Goal: Information Seeking & Learning: Learn about a topic

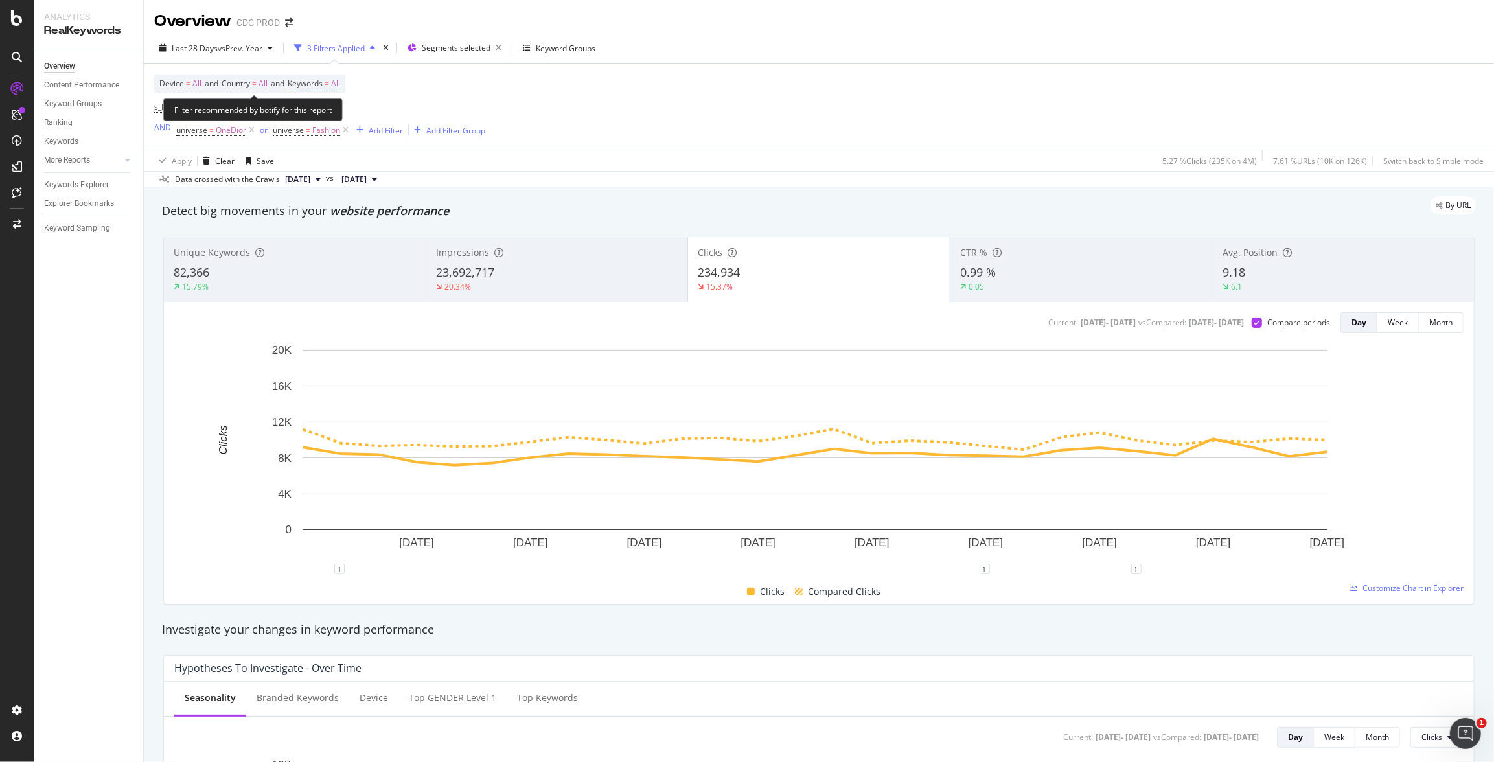
click at [340, 82] on span "All" at bounding box center [335, 84] width 9 height 18
click at [322, 115] on div "button" at bounding box center [329, 114] width 16 height 8
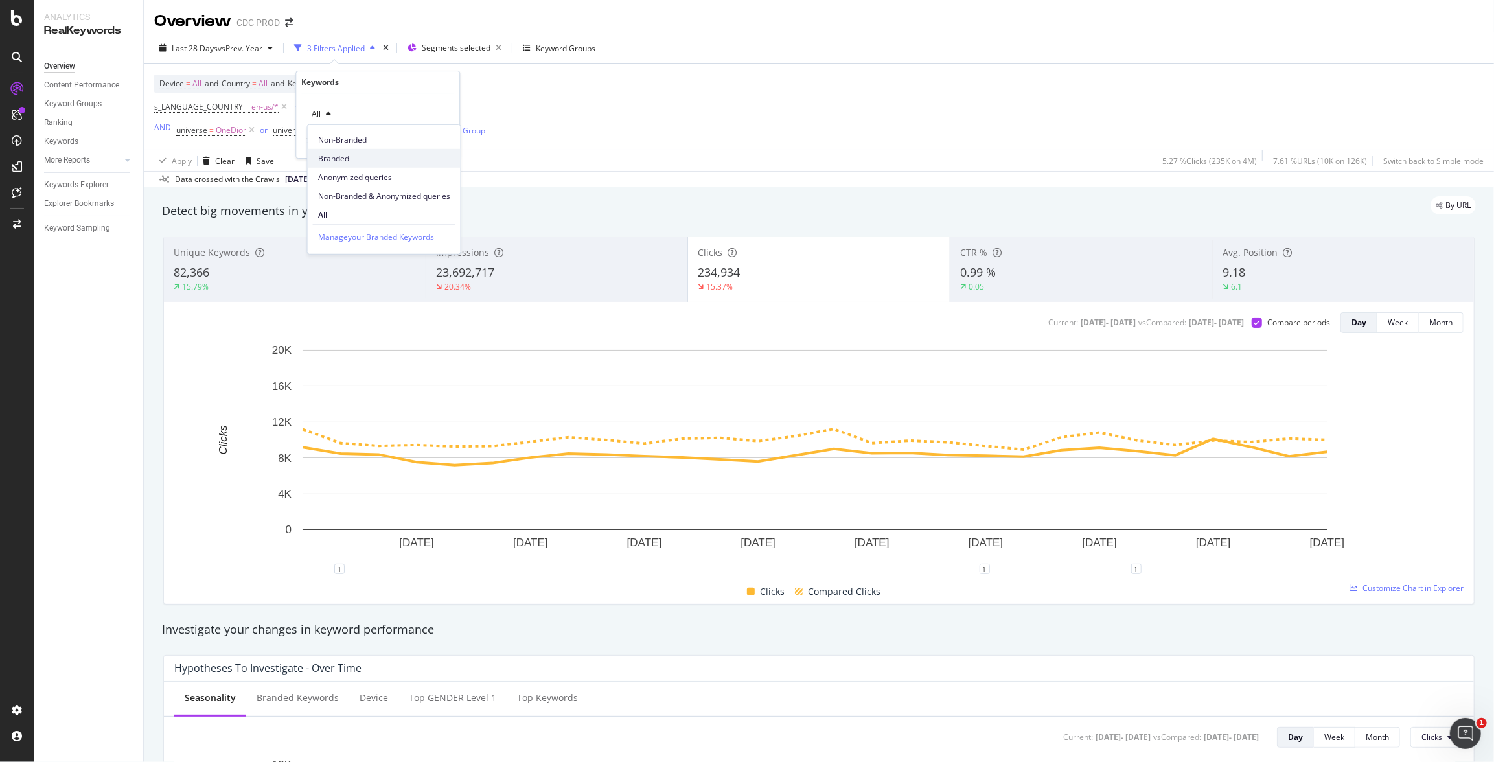
click at [357, 158] on span "Branded" at bounding box center [384, 158] width 132 height 12
click at [436, 139] on div "Apply" at bounding box center [439, 141] width 20 height 11
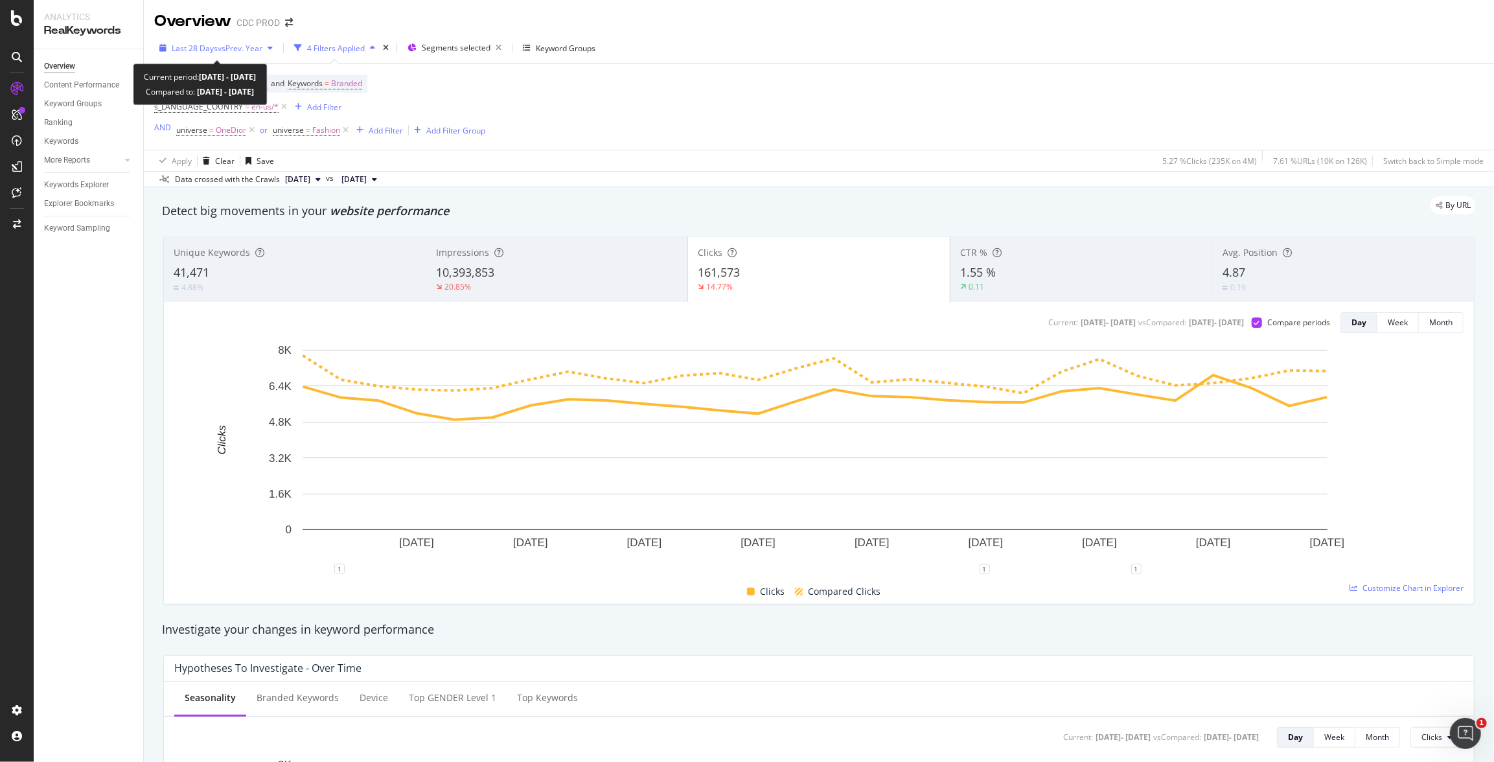
click at [208, 44] on span "Last 28 Days" at bounding box center [195, 48] width 46 height 11
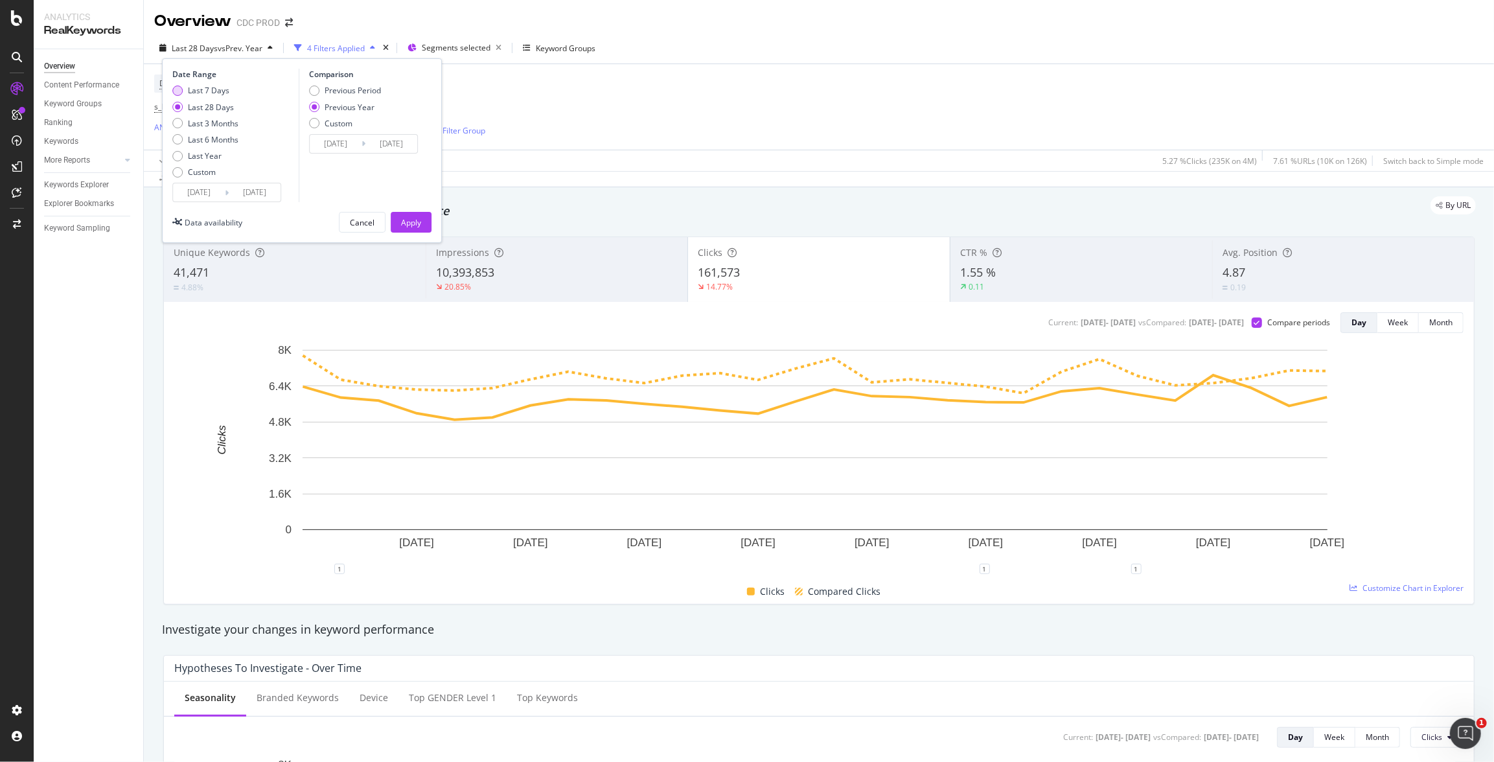
click at [215, 89] on div "Last 7 Days" at bounding box center [208, 90] width 41 height 11
type input "[DATE]"
type input "2024/09/29"
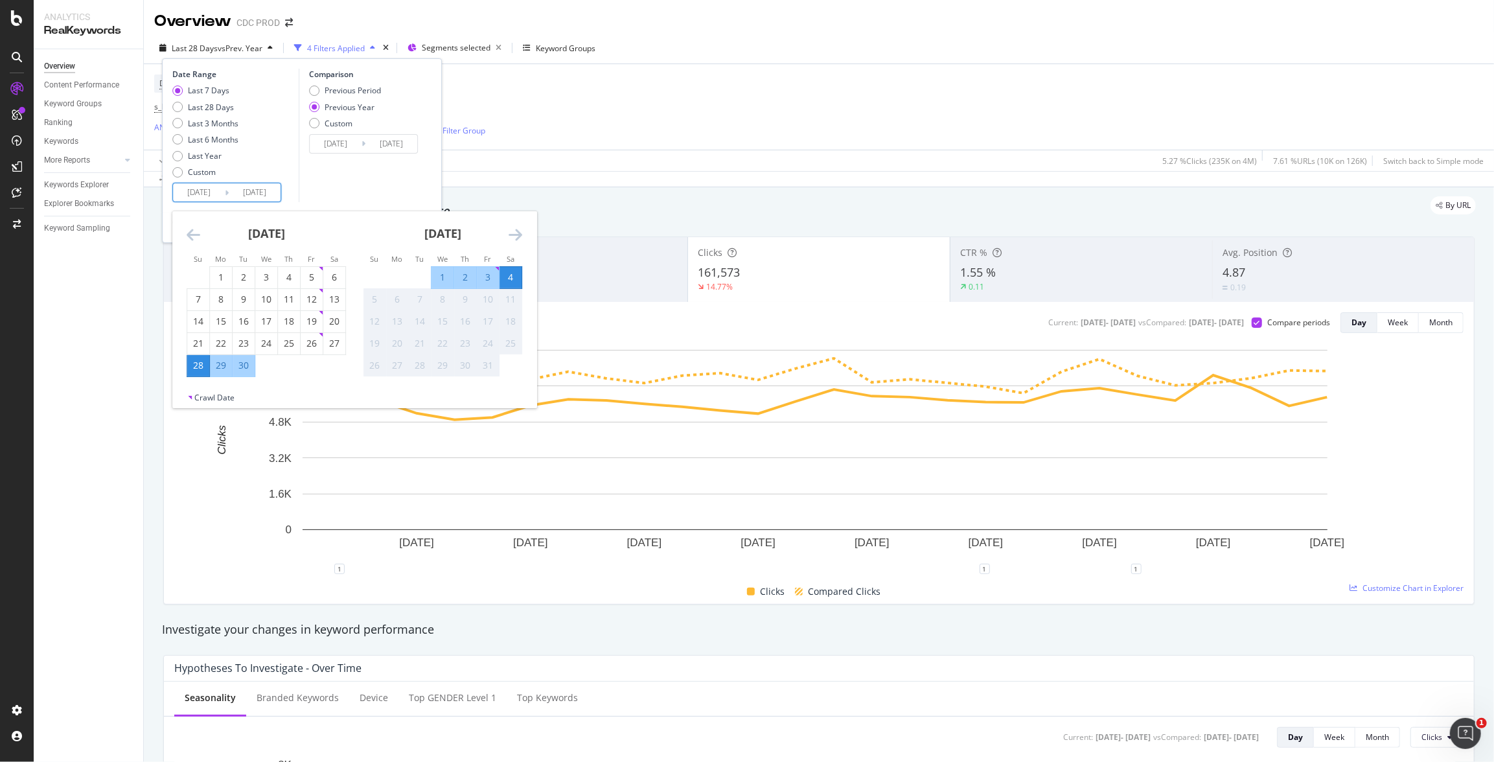
click at [221, 190] on input "[DATE]" at bounding box center [199, 192] width 52 height 18
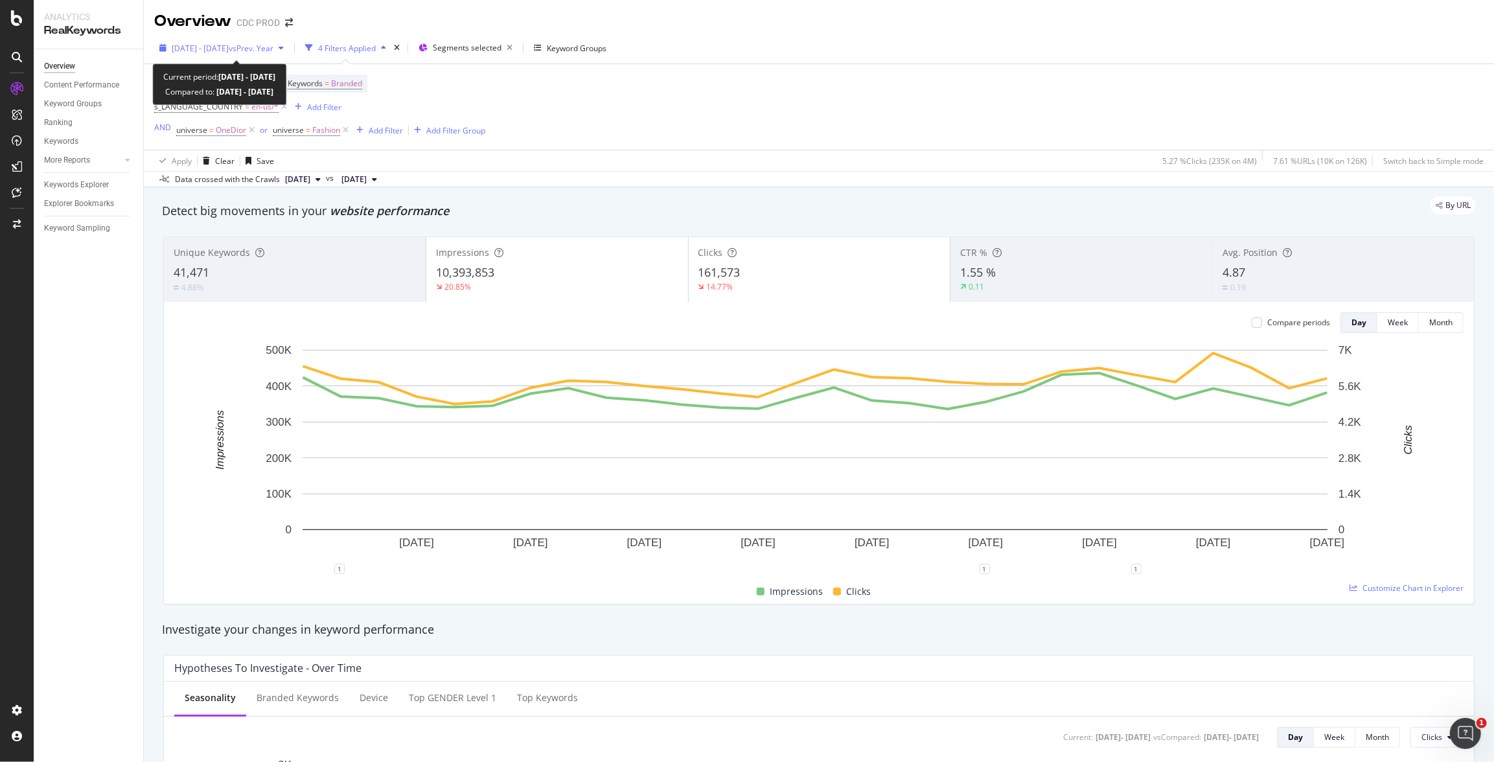
click at [229, 47] on span "[DATE] - [DATE]" at bounding box center [200, 48] width 57 height 11
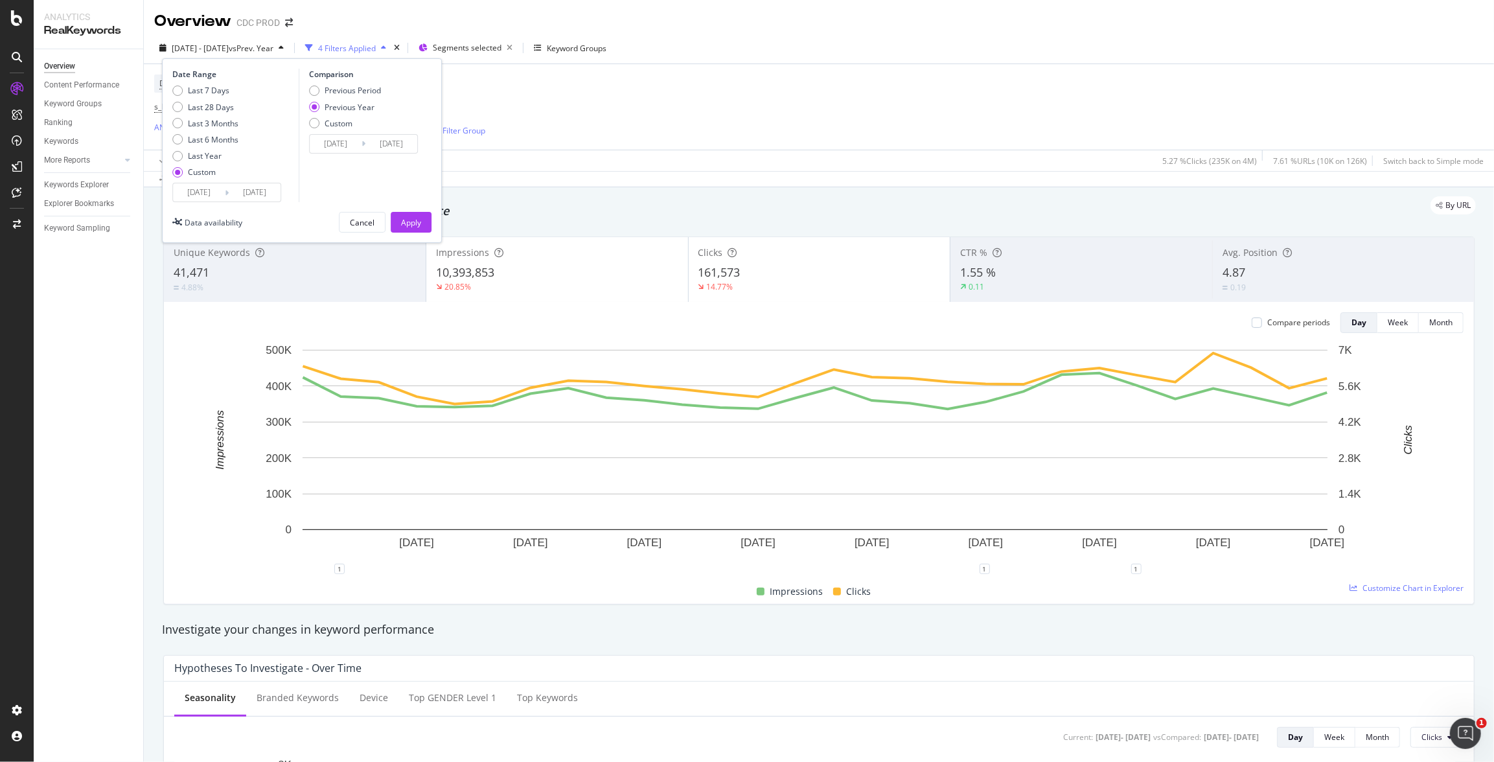
click at [202, 190] on input "[DATE]" at bounding box center [199, 192] width 52 height 18
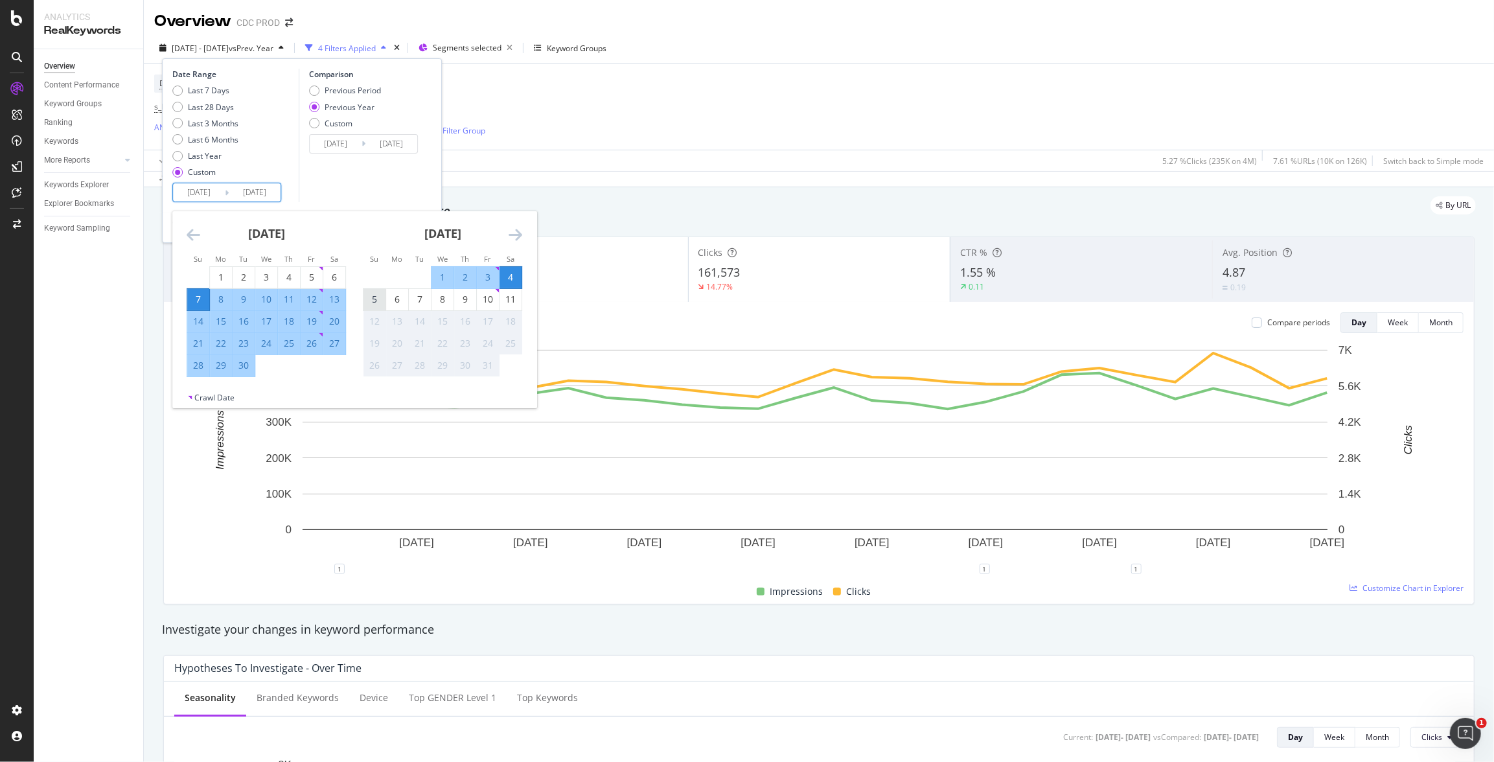
click at [377, 301] on div "5" at bounding box center [375, 299] width 22 height 13
type input "[DATE]"
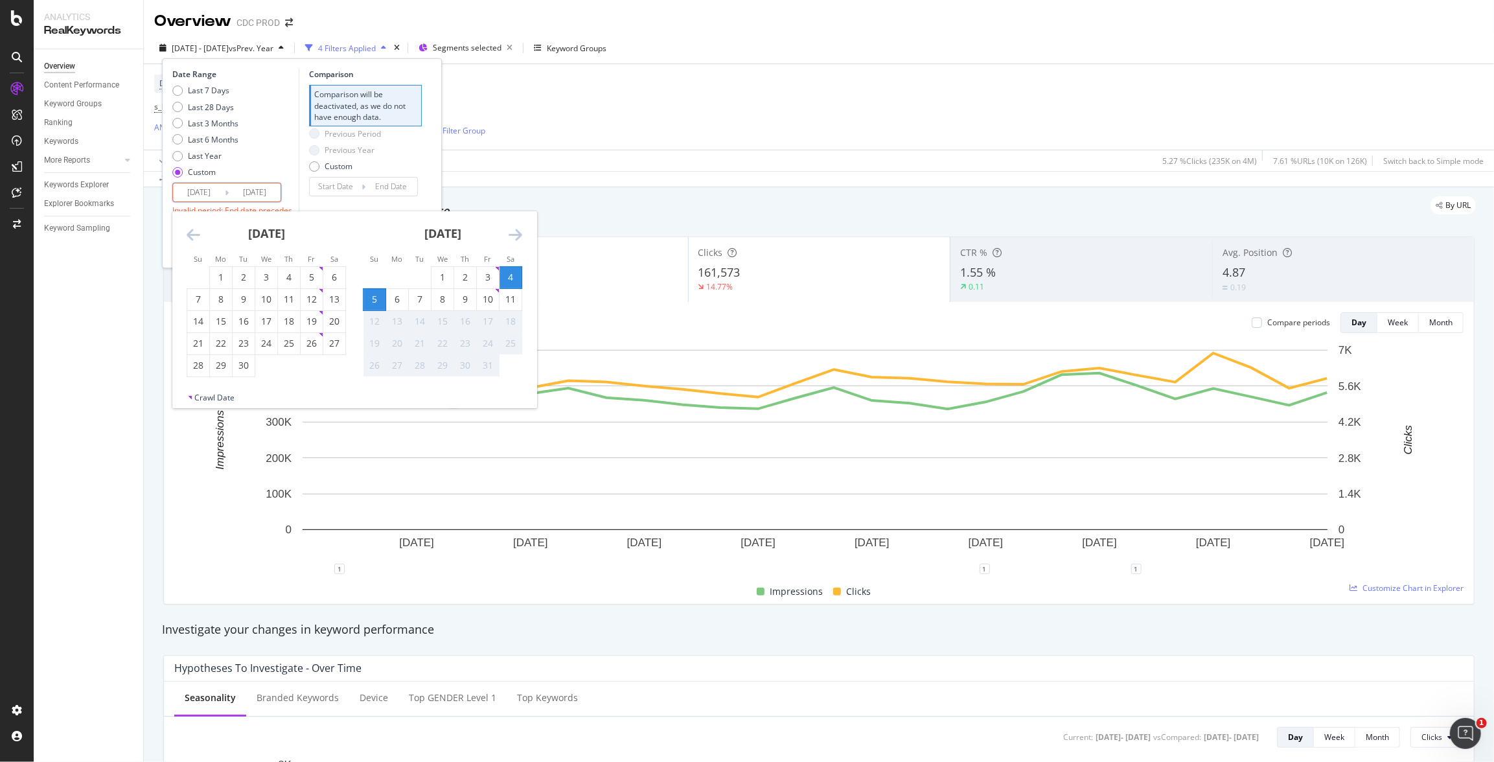
click at [509, 298] on div "11" at bounding box center [511, 299] width 22 height 13
type input "[DATE]"
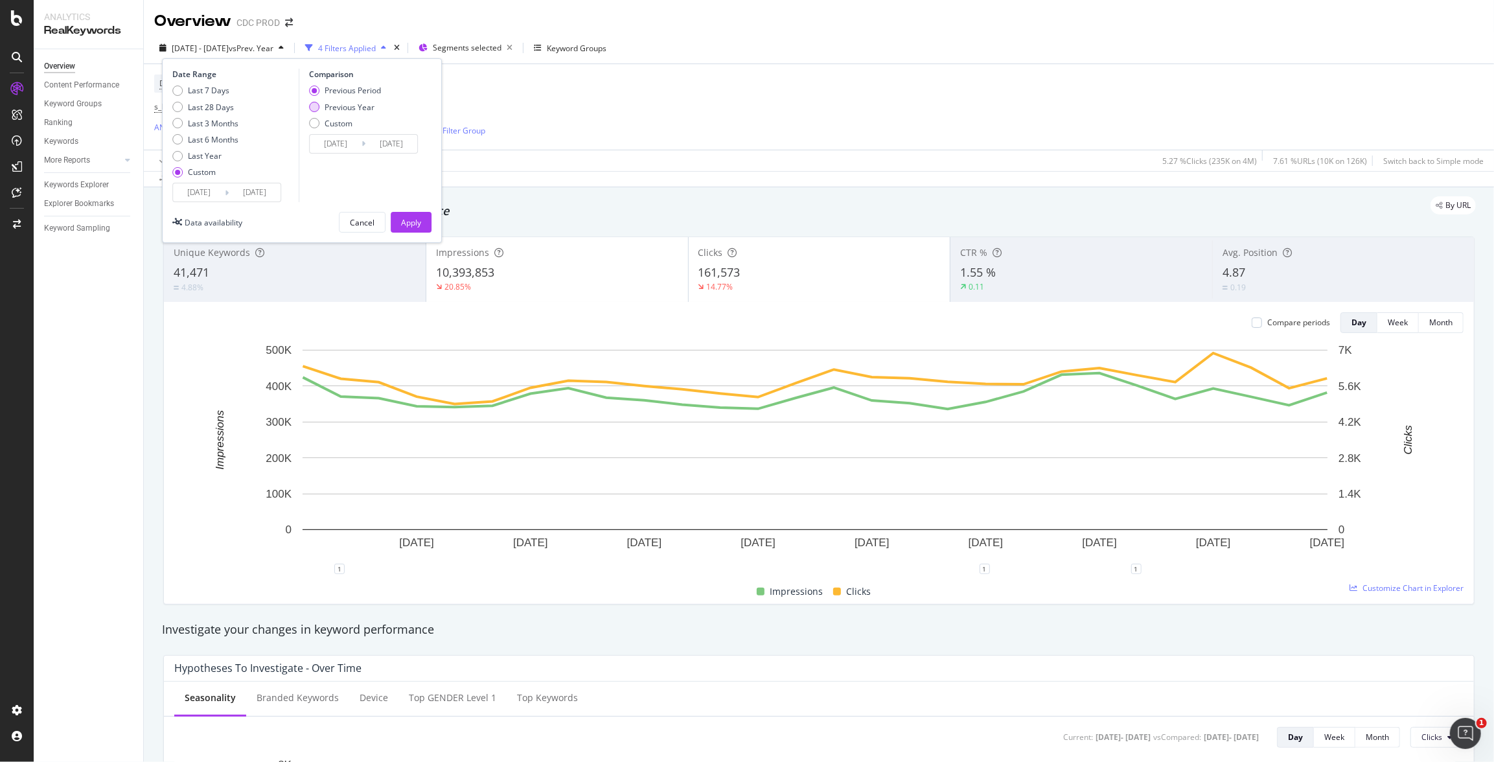
click at [343, 102] on div "Previous Year" at bounding box center [350, 107] width 50 height 11
type input "[DATE]"
click at [421, 223] on button "Apply" at bounding box center [411, 222] width 41 height 21
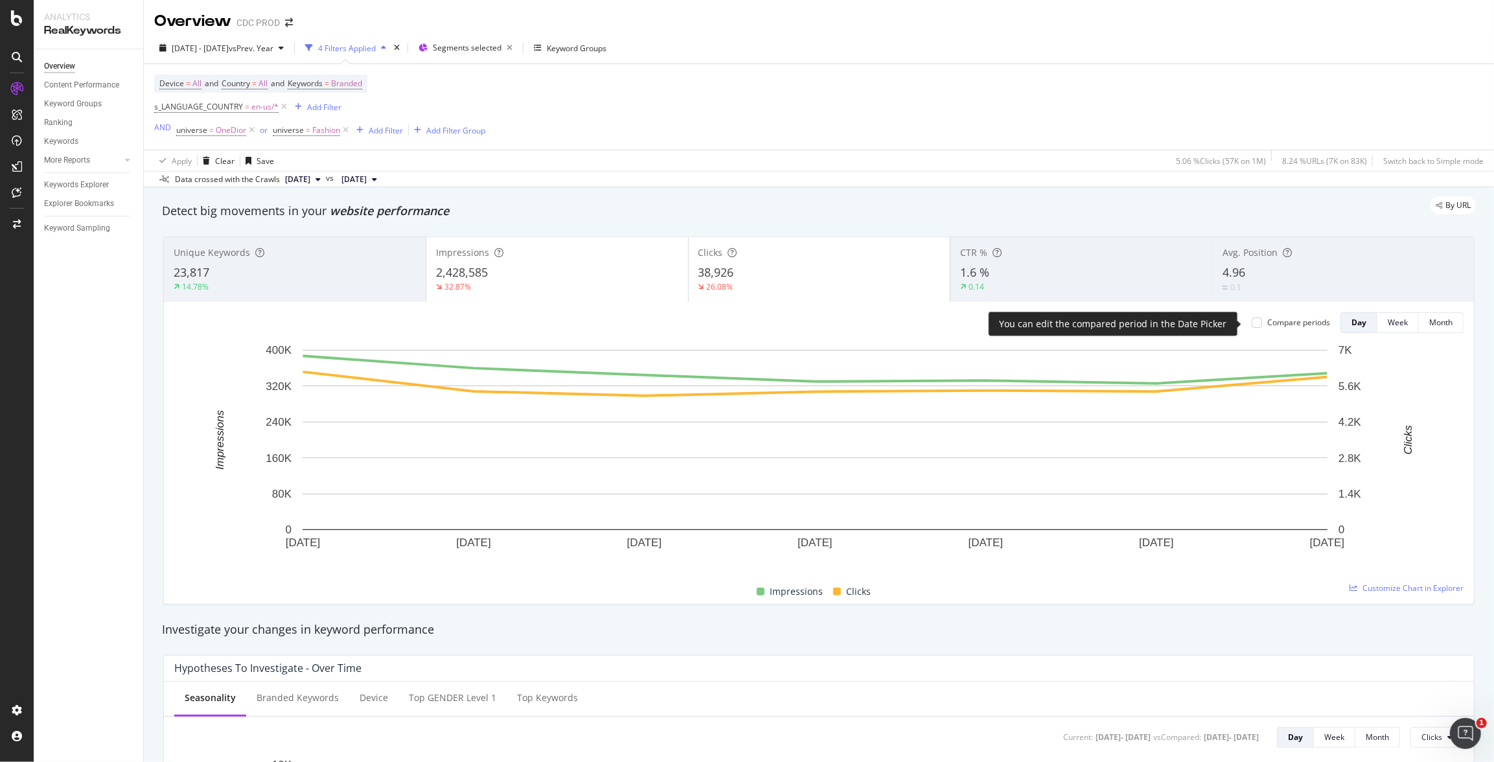
click at [1268, 323] on div "Compare periods" at bounding box center [1299, 322] width 63 height 11
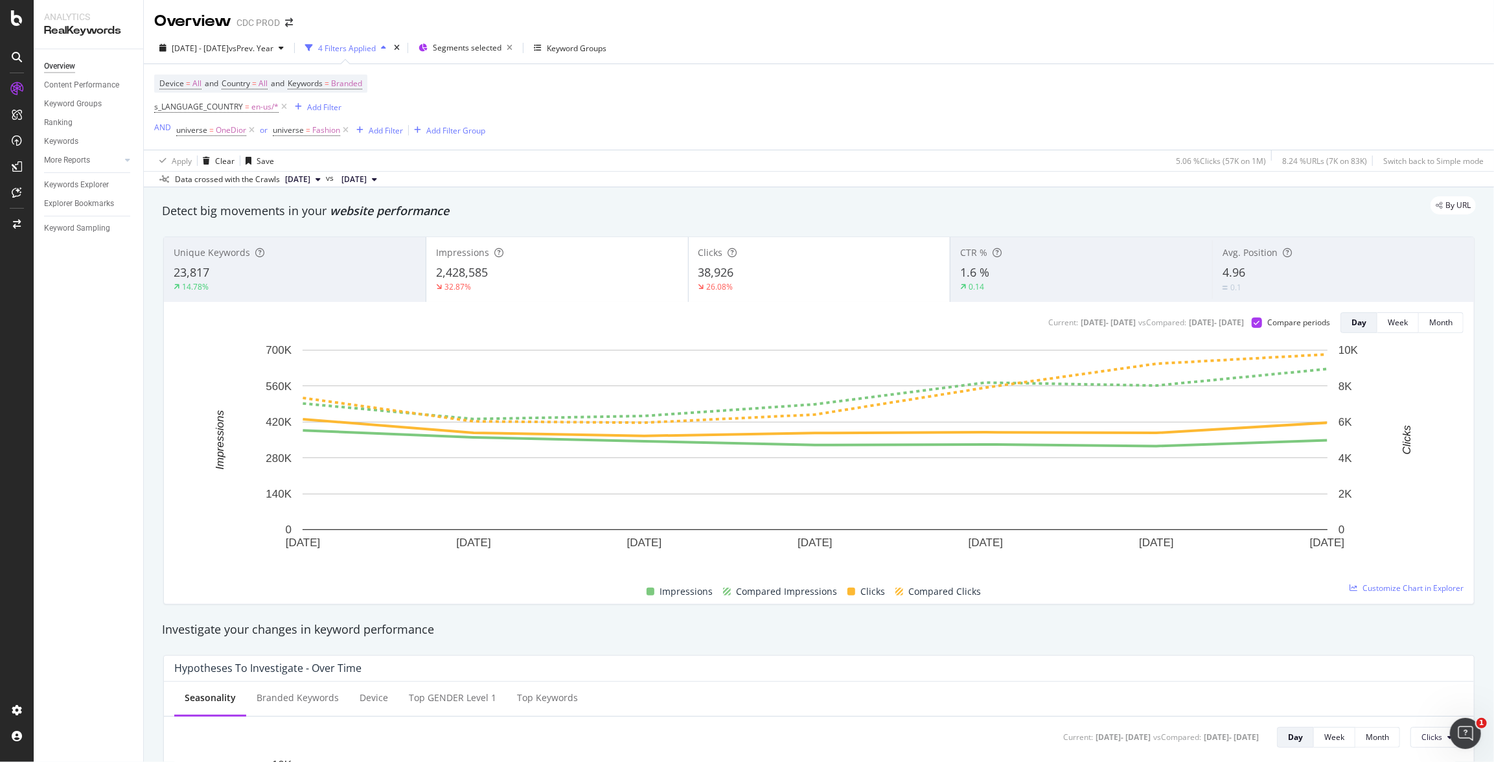
click at [809, 124] on div "Device = All and Country = All and Keywords = Branded s_LANGUAGE_COUNTRY = en-u…" at bounding box center [819, 107] width 1330 height 86
click at [782, 270] on div "38,926" at bounding box center [820, 272] width 242 height 17
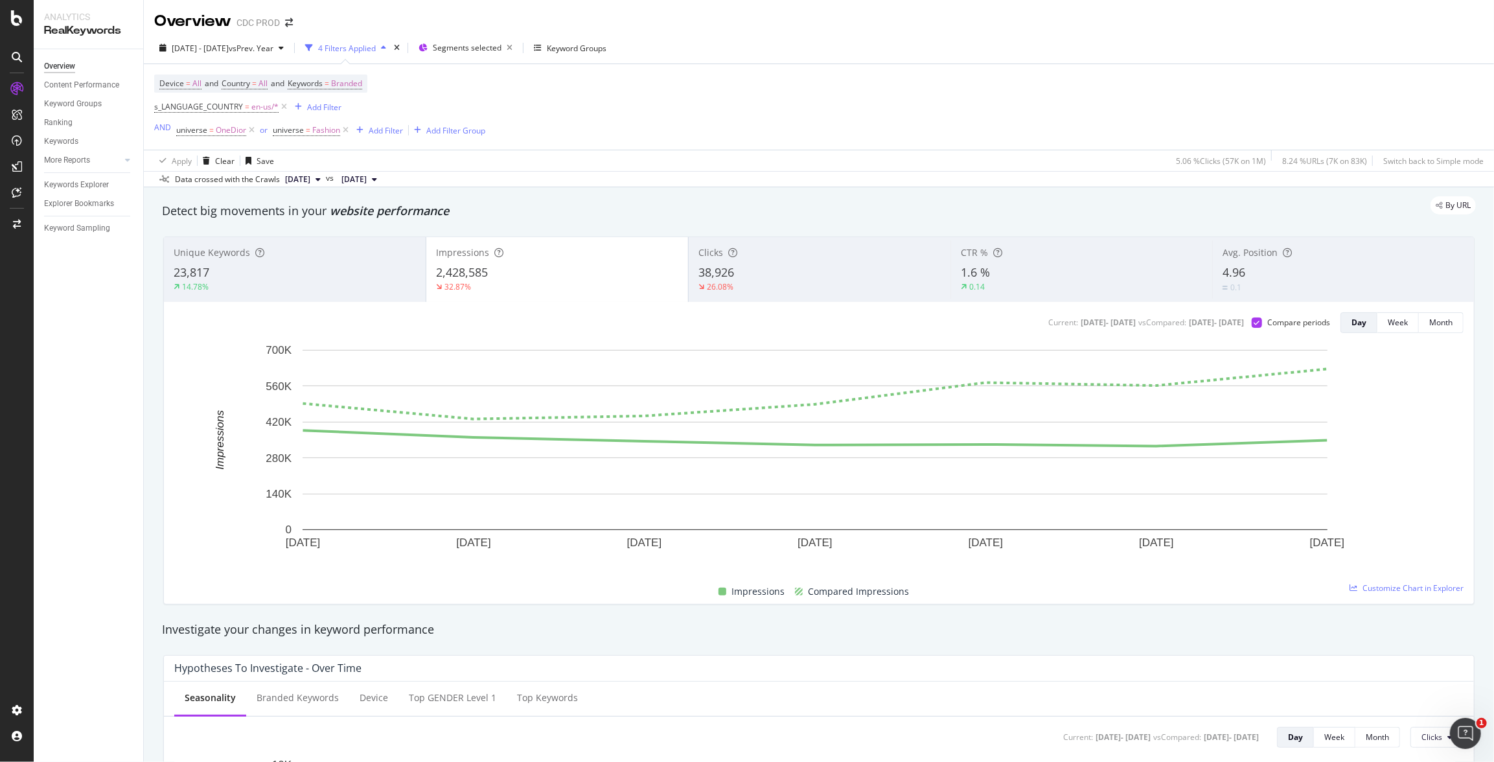
click at [785, 274] on div "38,926" at bounding box center [820, 272] width 242 height 17
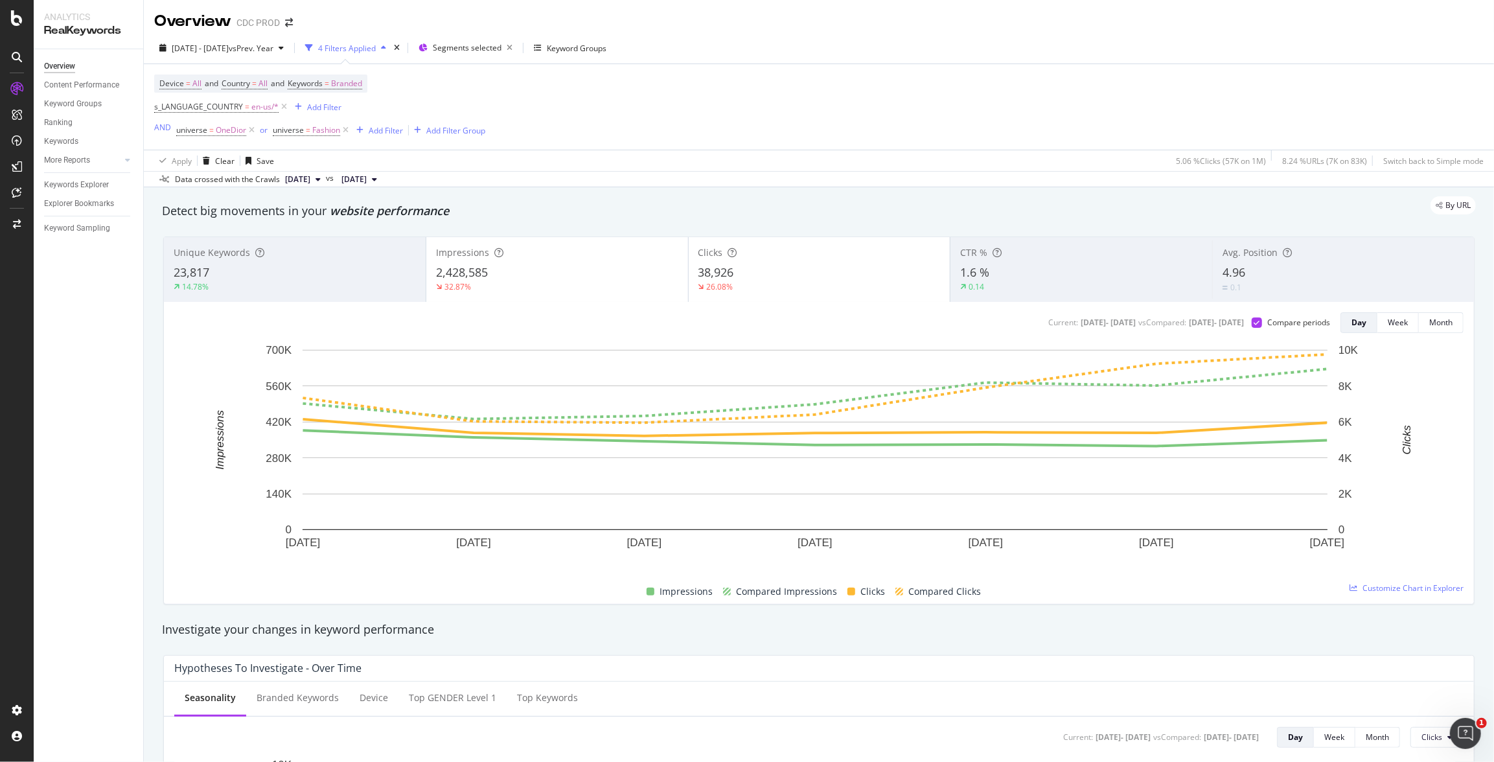
click at [575, 283] on div "32.87%" at bounding box center [557, 287] width 242 height 12
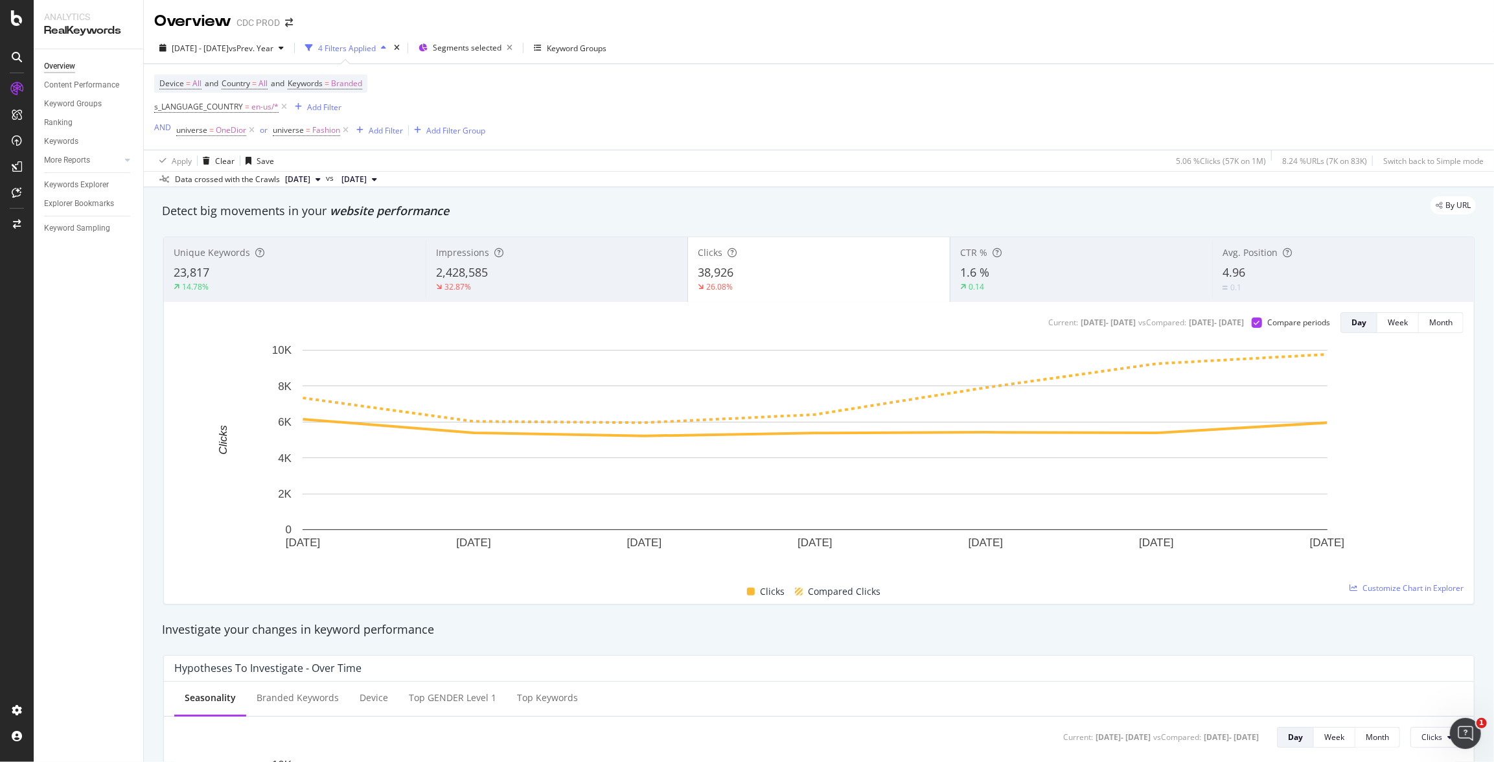
click at [579, 274] on div "2,428,585" at bounding box center [557, 272] width 242 height 17
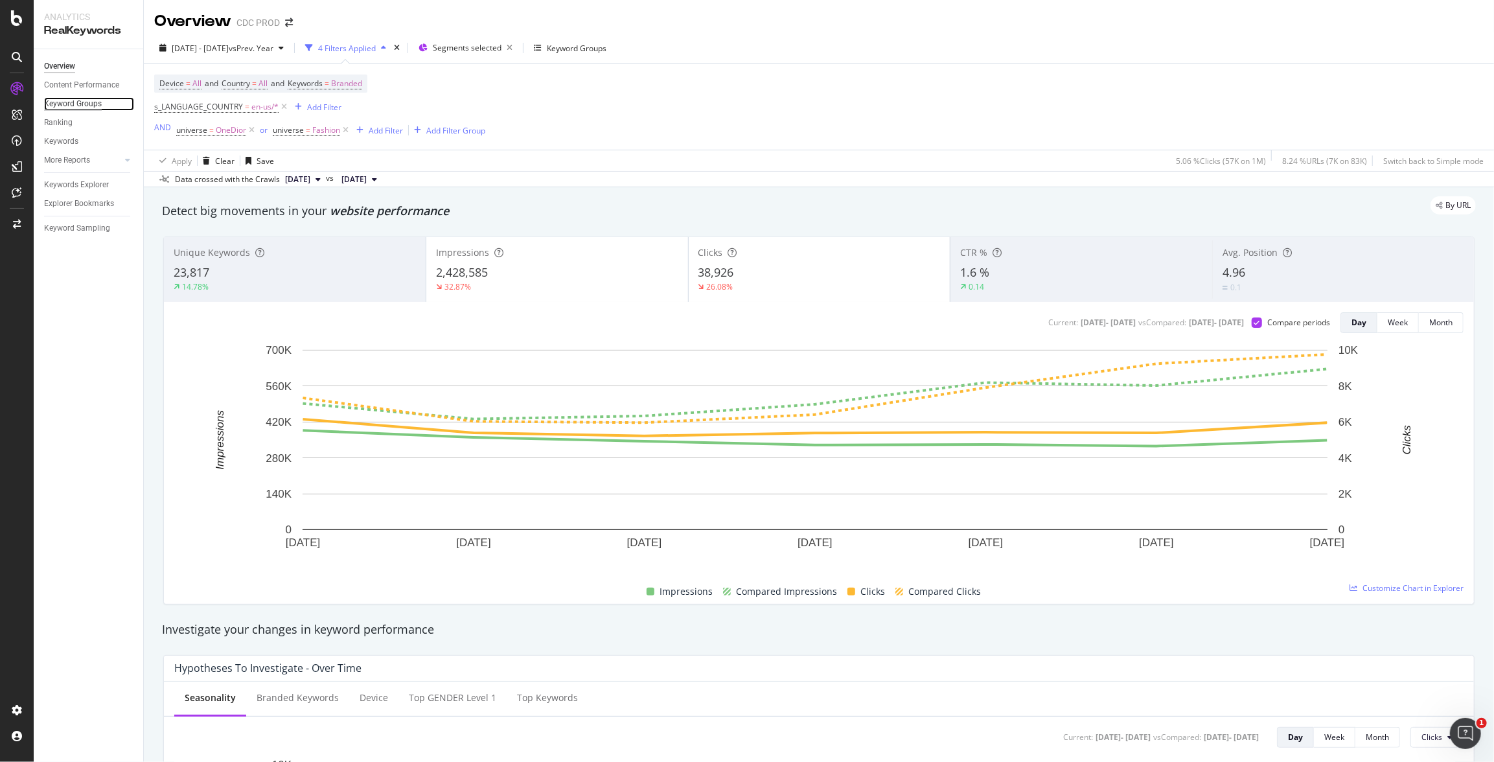
click at [81, 103] on div "Keyword Groups" at bounding box center [73, 104] width 58 height 14
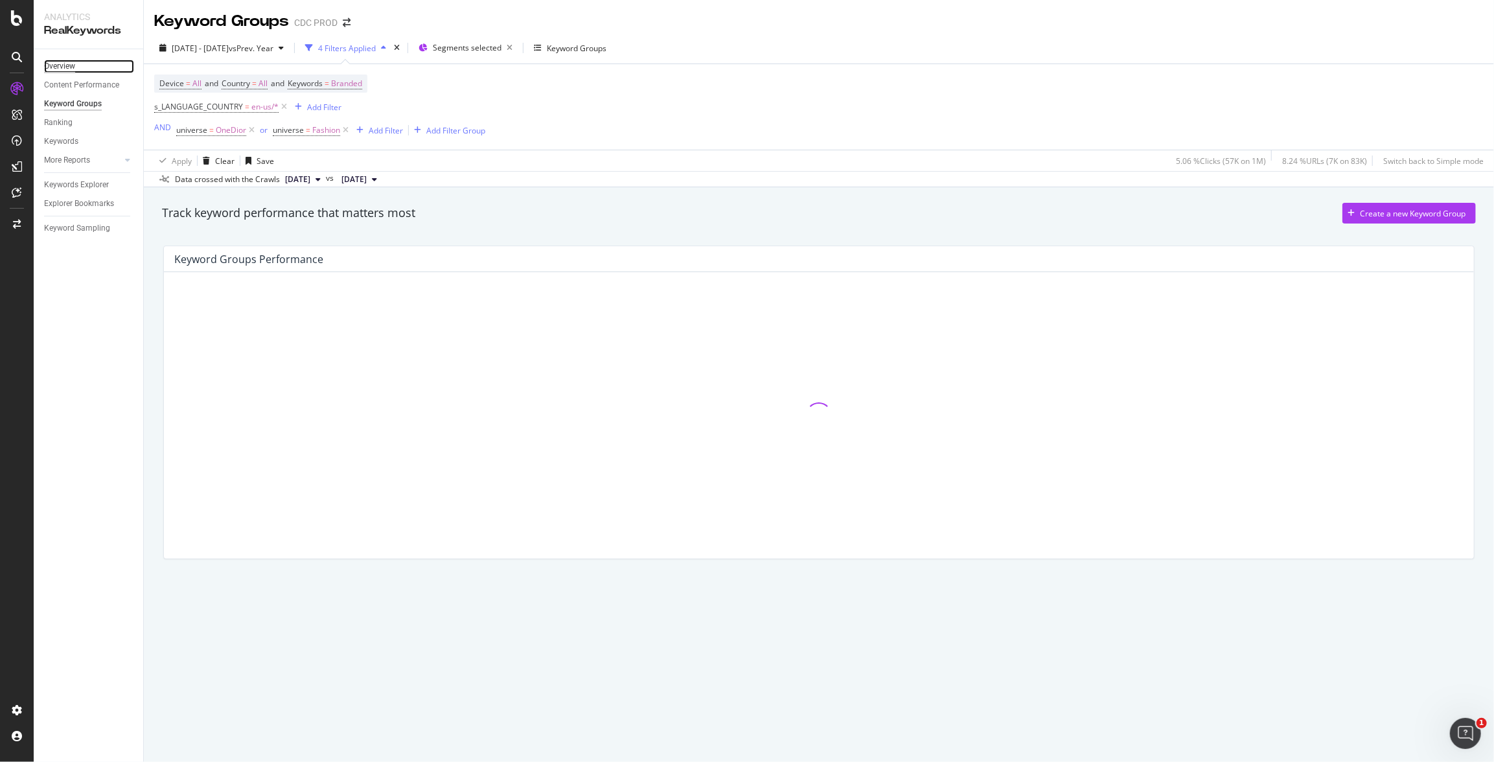
click at [52, 64] on div "Overview" at bounding box center [59, 67] width 31 height 14
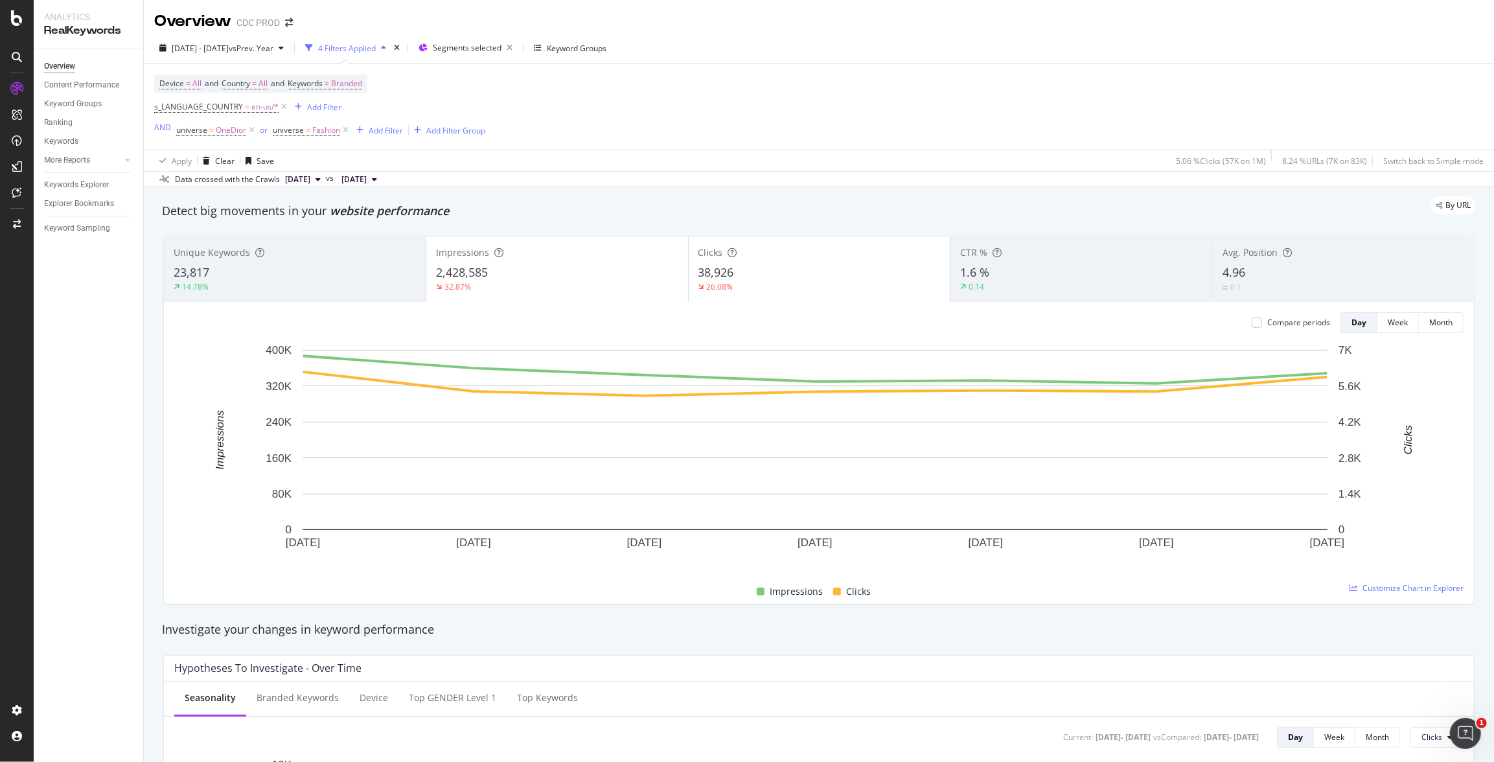
click at [1285, 328] on div "Compare periods" at bounding box center [1299, 322] width 63 height 11
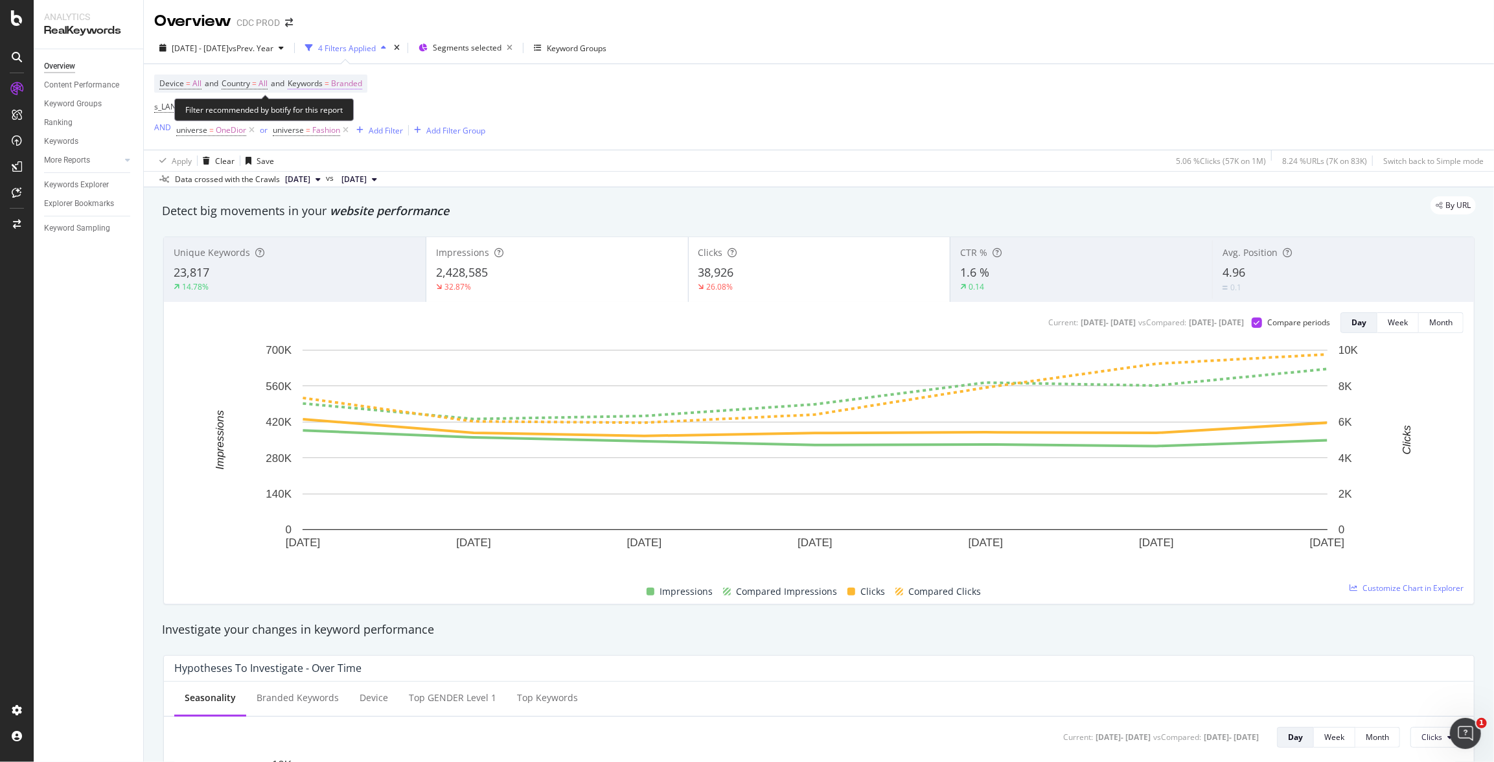
click at [362, 86] on span "Branded" at bounding box center [346, 84] width 31 height 18
click at [336, 113] on span "Branded" at bounding box center [325, 113] width 36 height 11
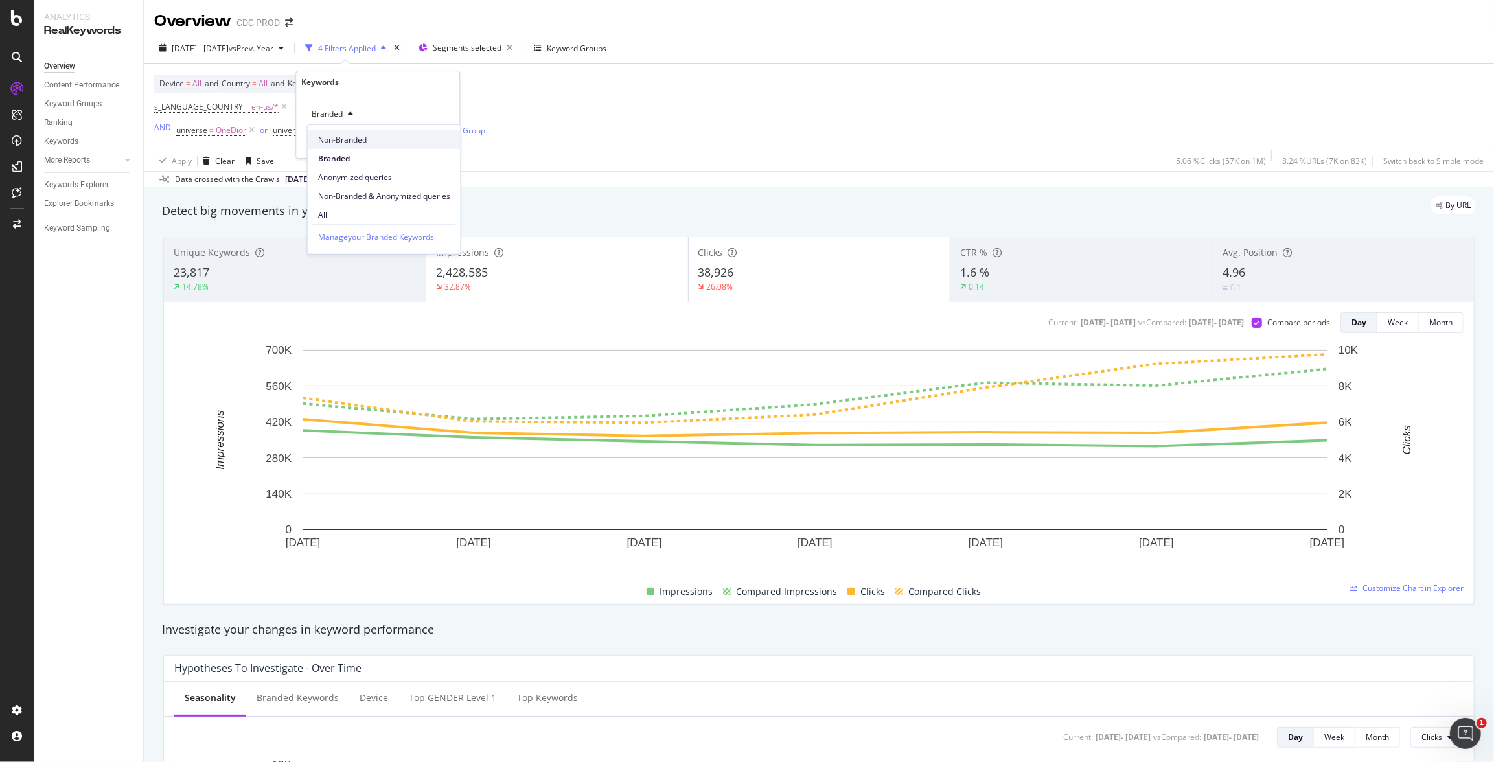
click at [356, 141] on span "Non-Branded" at bounding box center [384, 140] width 132 height 12
click at [437, 137] on div "Apply" at bounding box center [439, 141] width 20 height 11
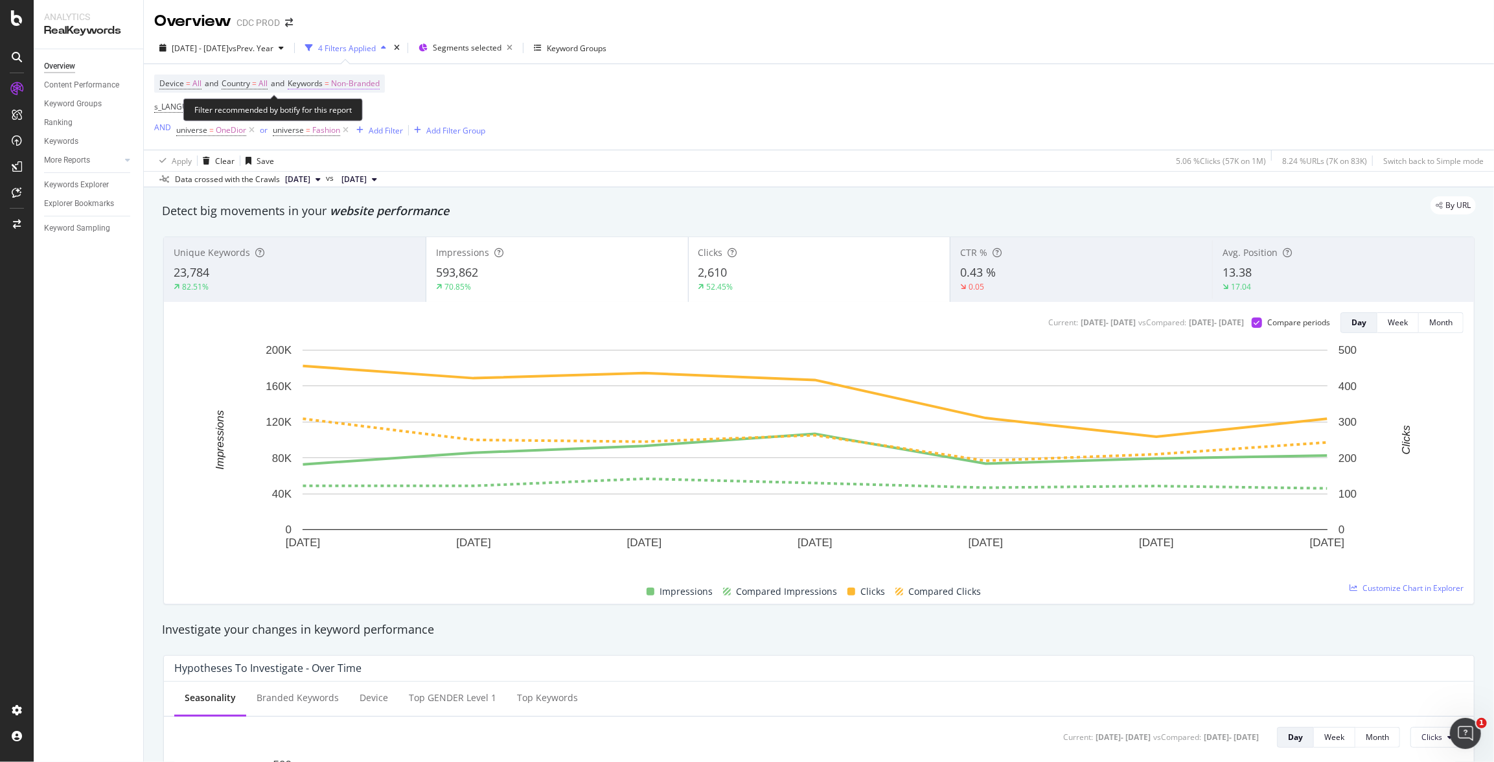
click at [354, 82] on span "Non-Branded" at bounding box center [355, 84] width 49 height 18
click at [335, 113] on span "Non-Branded" at bounding box center [334, 113] width 54 height 11
click at [349, 212] on span "All" at bounding box center [384, 215] width 132 height 12
click at [446, 144] on div "Apply" at bounding box center [439, 141] width 20 height 11
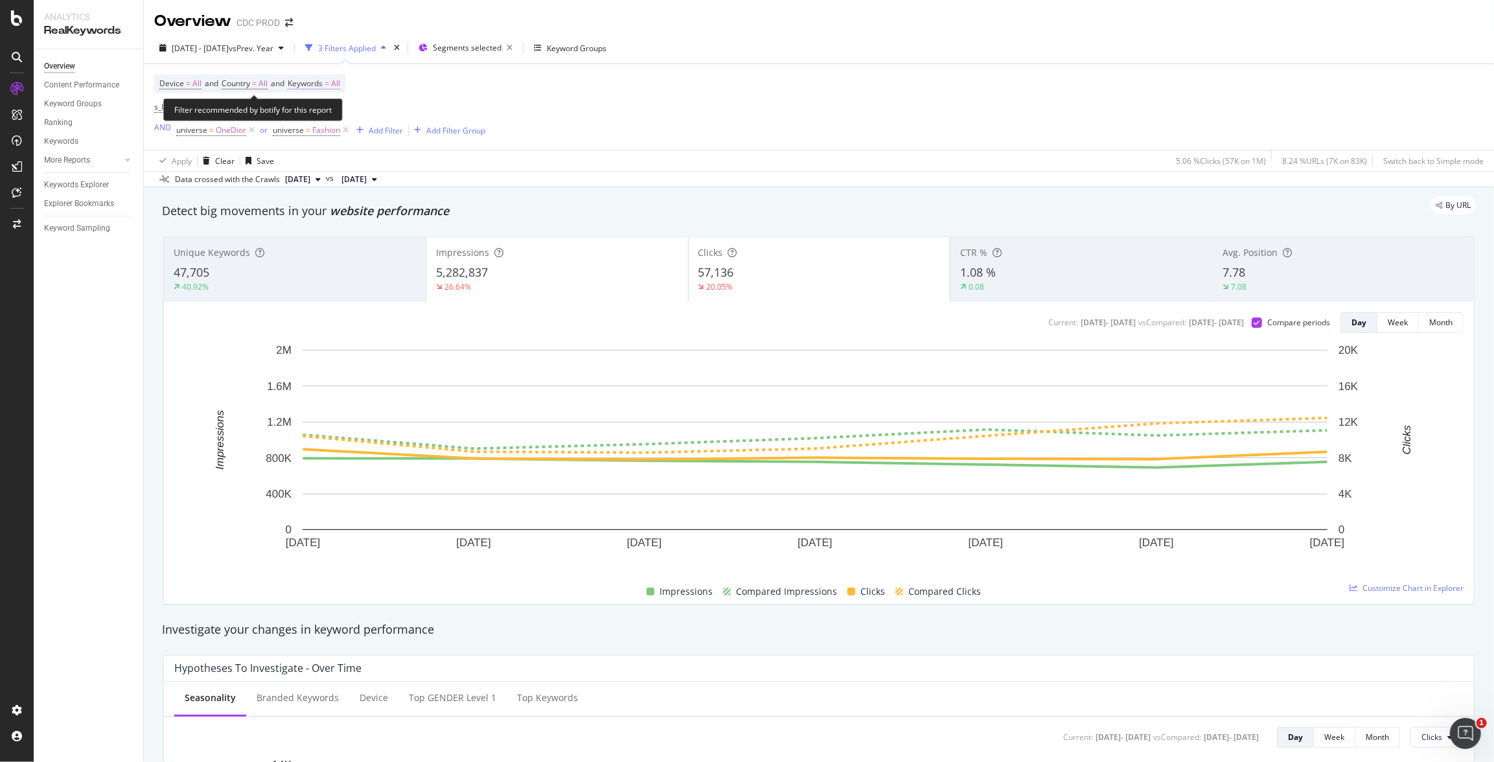
click at [340, 86] on span "All" at bounding box center [335, 84] width 9 height 18
click at [324, 109] on div "All" at bounding box center [322, 113] width 30 height 19
click at [366, 138] on span "Non-Branded" at bounding box center [384, 140] width 132 height 12
click at [445, 138] on div "Apply" at bounding box center [439, 141] width 20 height 11
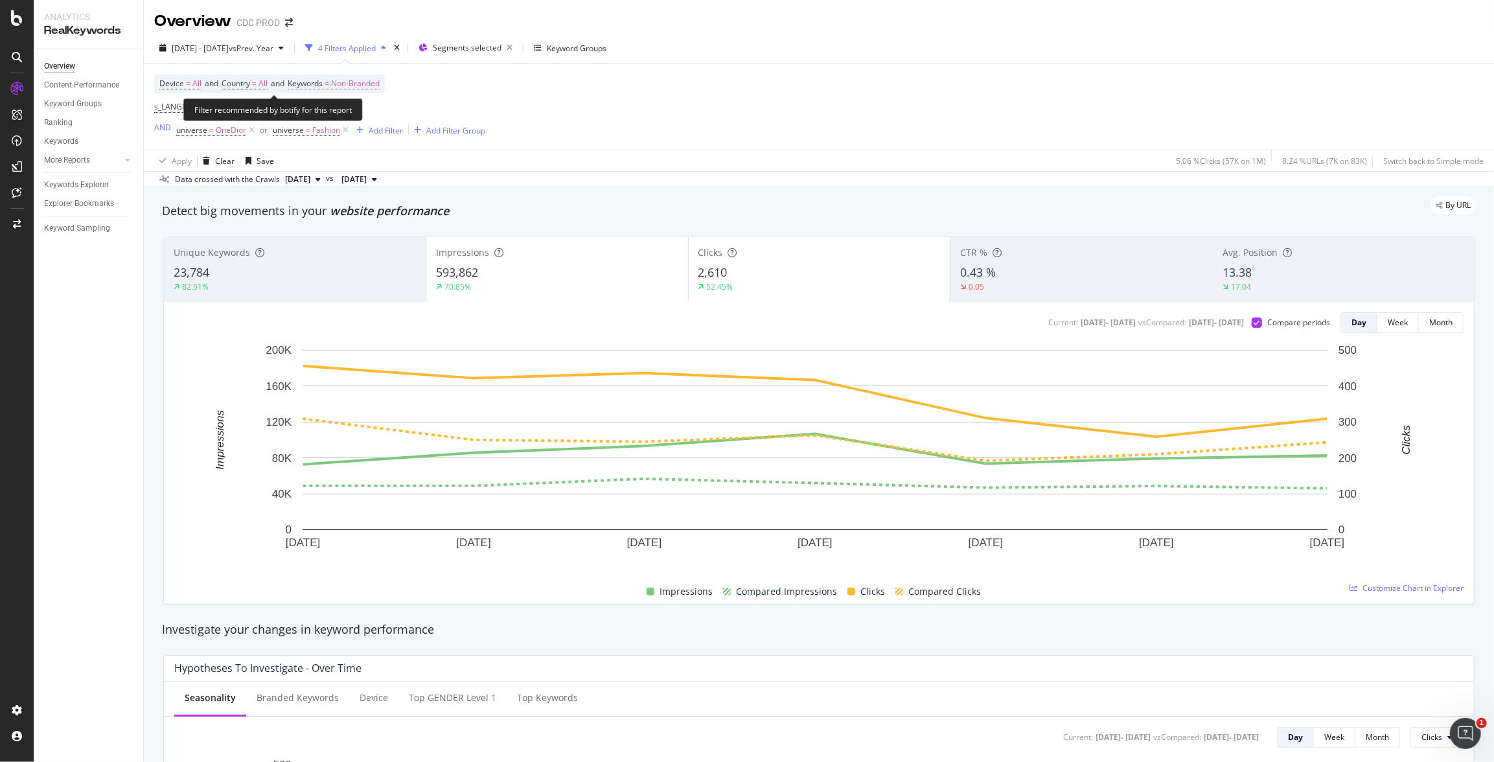
click at [363, 84] on span "Non-Branded" at bounding box center [355, 84] width 49 height 18
click at [353, 115] on span "Non-Branded" at bounding box center [334, 113] width 54 height 11
click at [327, 211] on span "All" at bounding box center [384, 215] width 132 height 12
click at [446, 141] on div "Apply" at bounding box center [439, 141] width 20 height 11
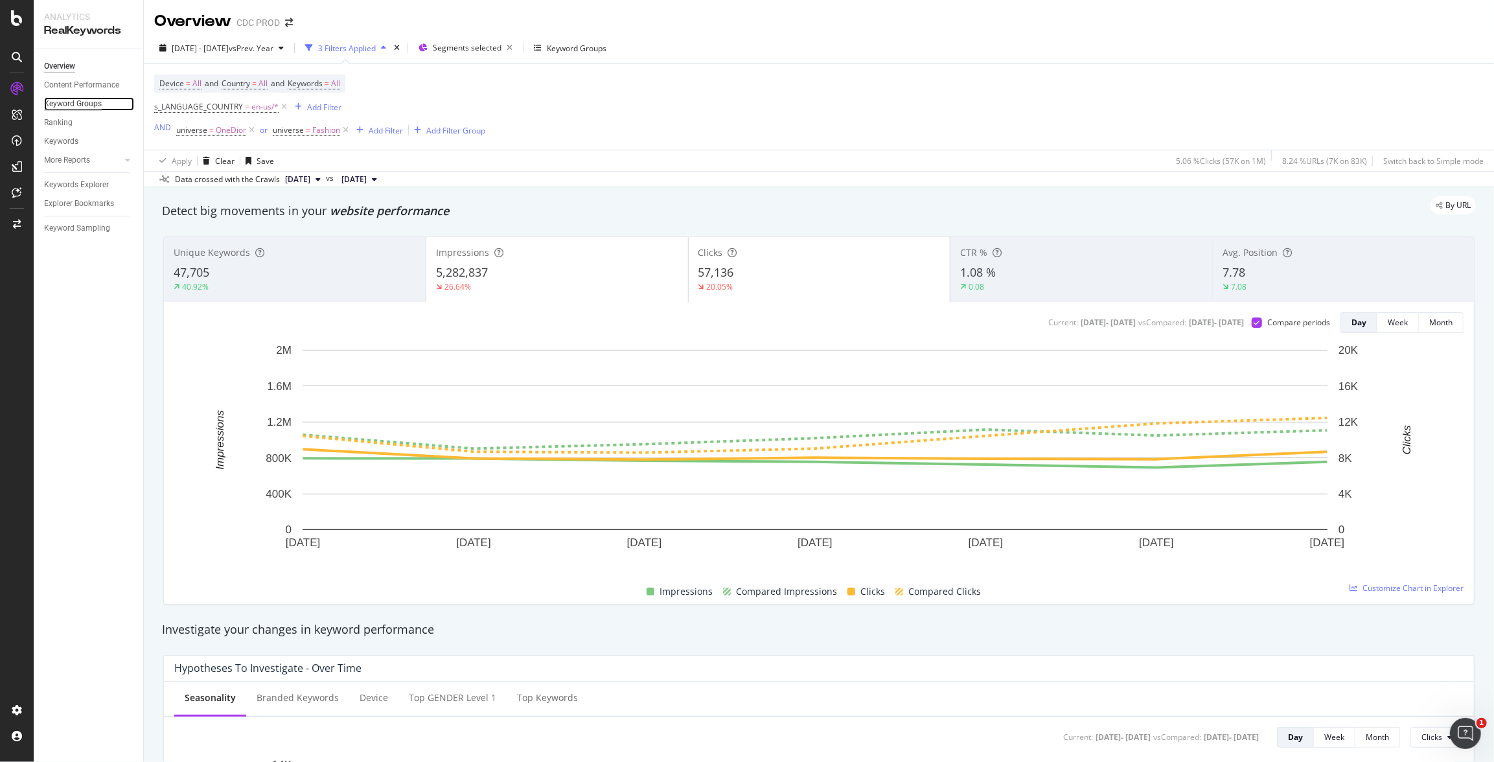
click at [94, 104] on div "Keyword Groups" at bounding box center [73, 104] width 58 height 14
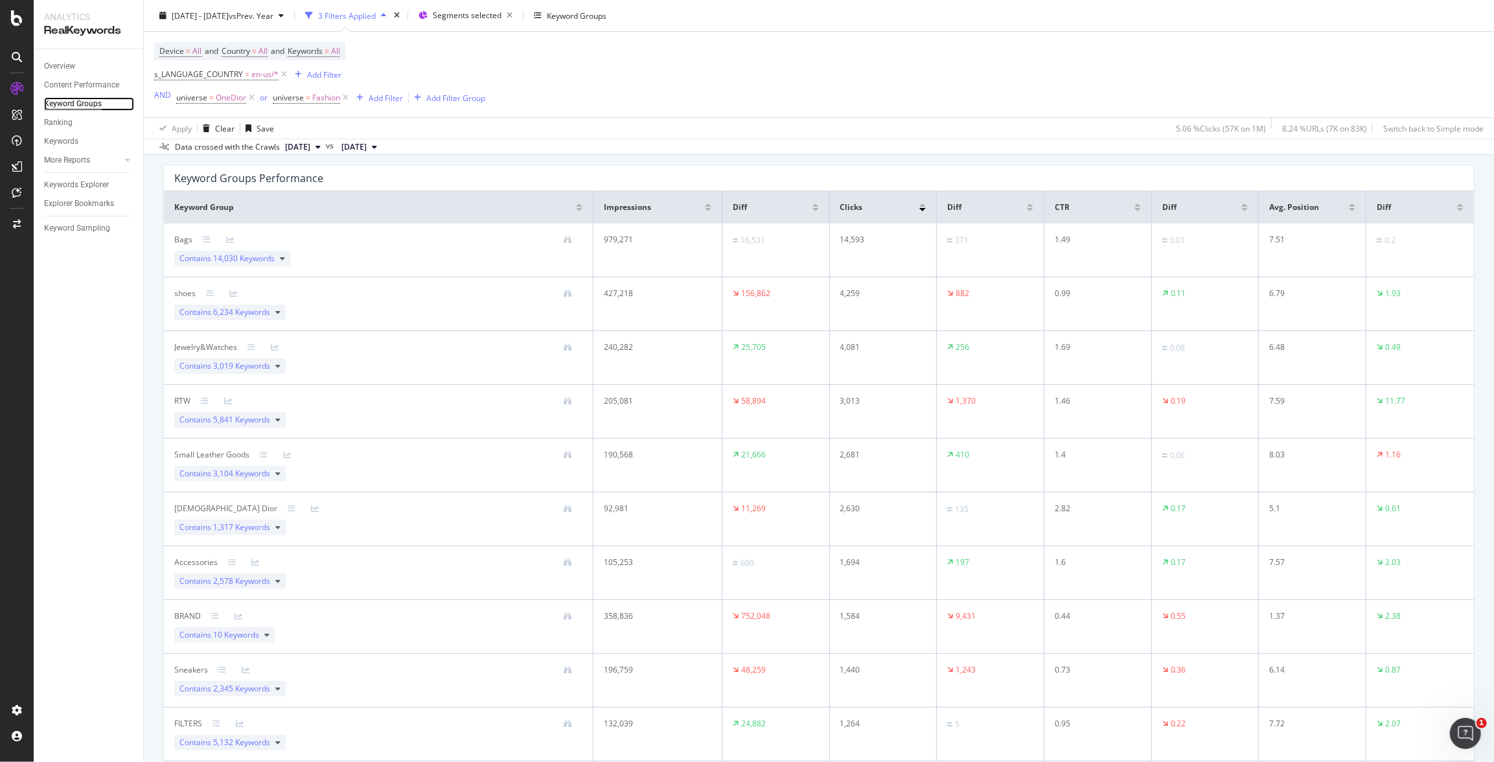
scroll to position [90, 0]
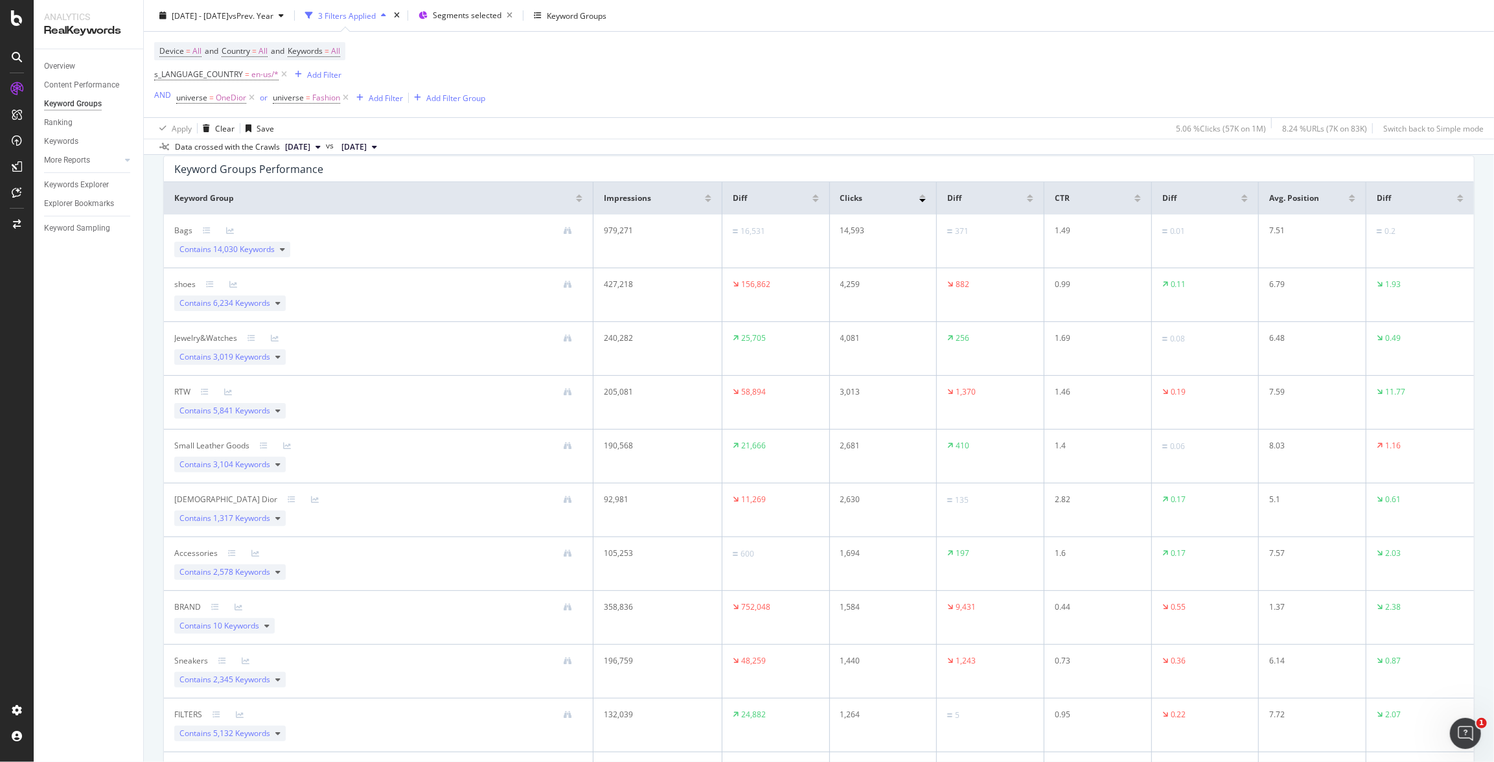
click at [814, 201] on div at bounding box center [816, 200] width 6 height 3
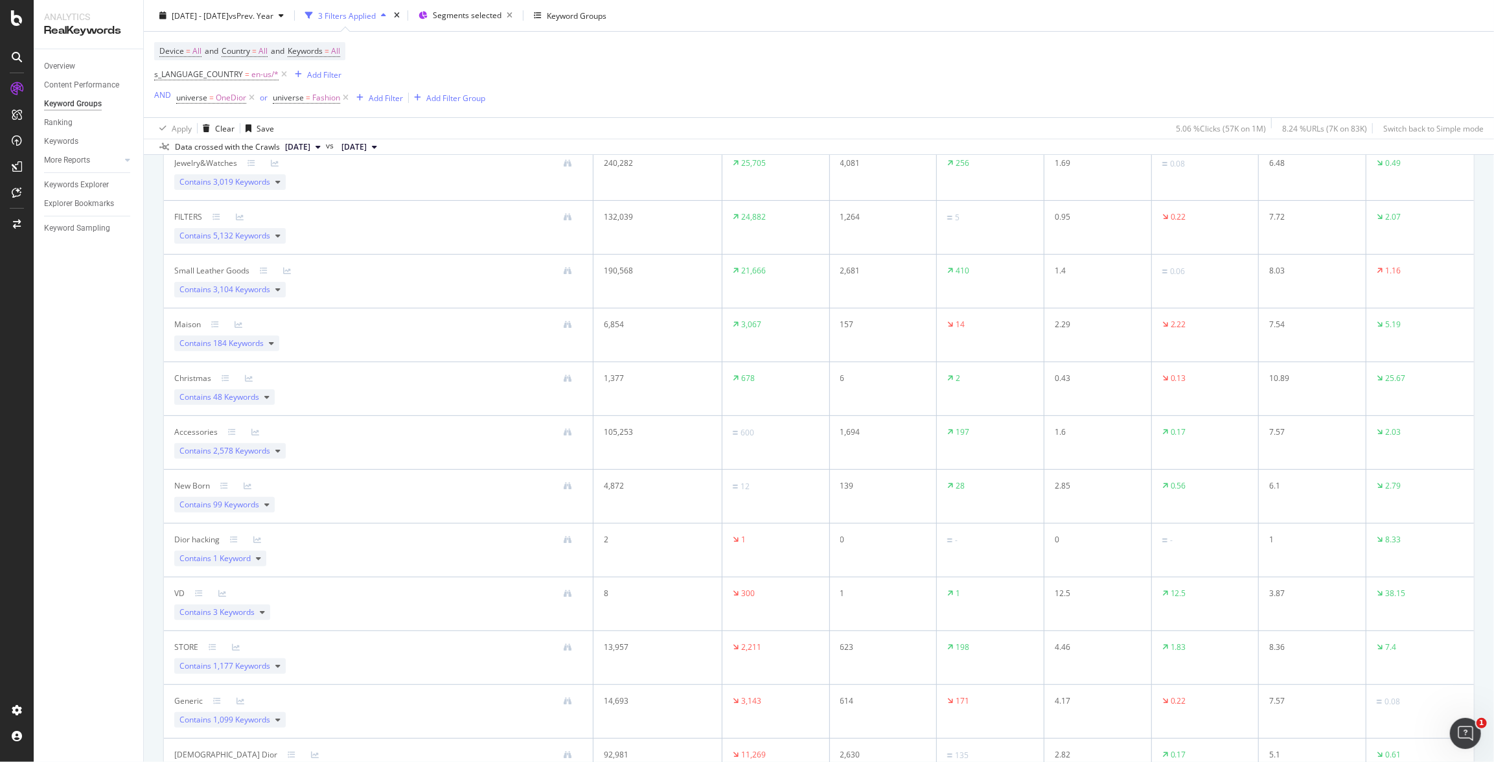
scroll to position [0, 0]
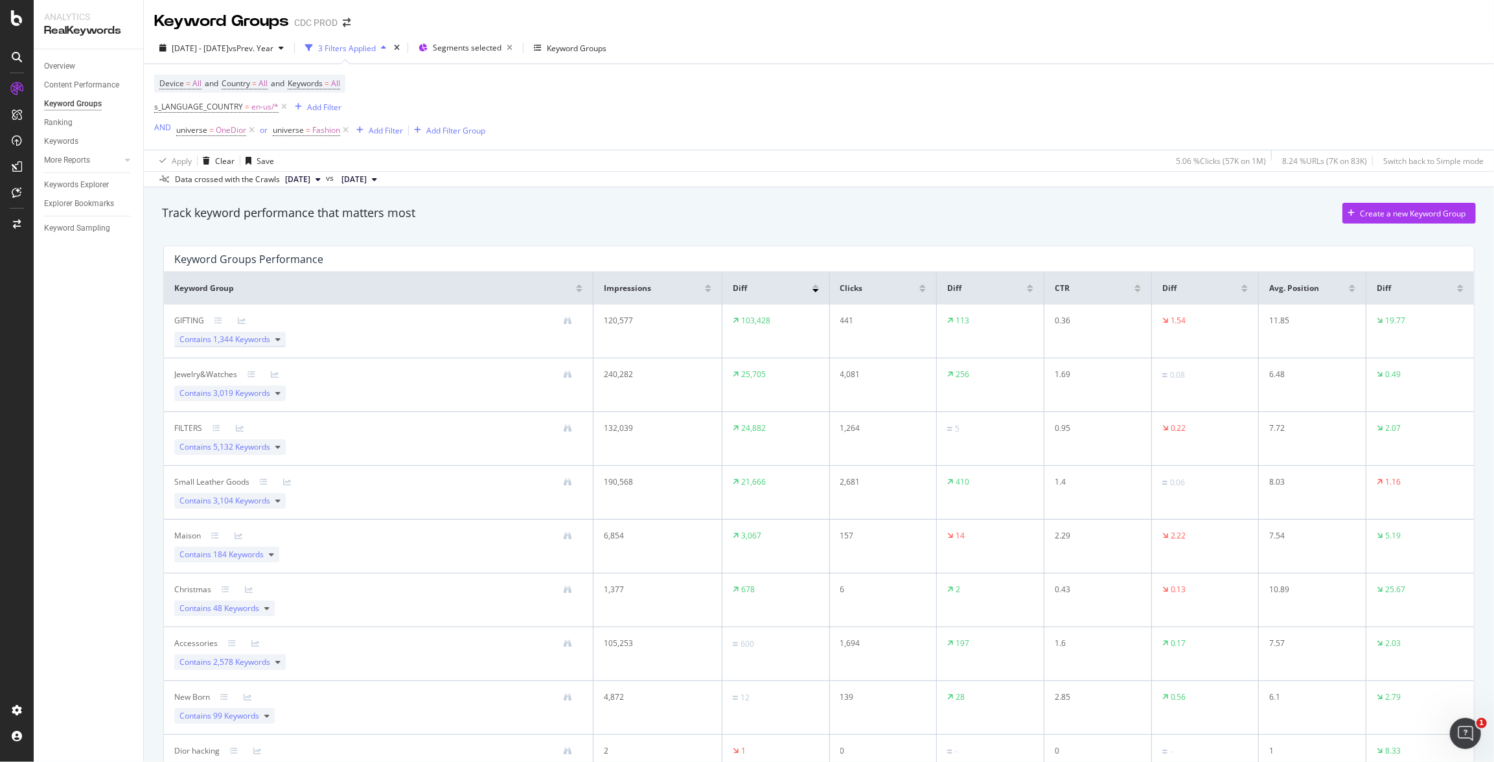
click at [281, 342] on div "Contains 1,344 Keywords" at bounding box center [229, 340] width 111 height 16
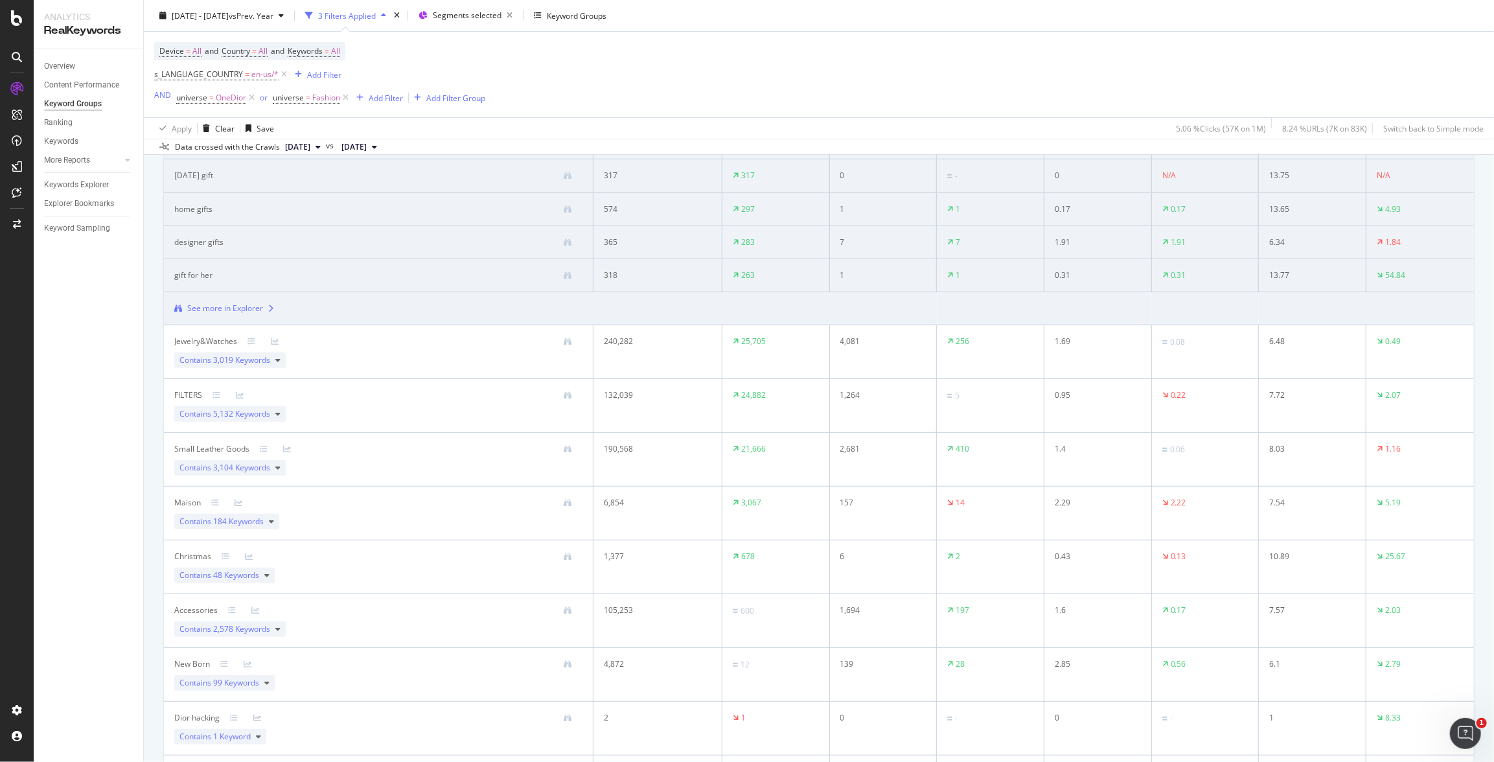
scroll to position [399, 0]
click at [273, 15] on span "vs Prev. Year" at bounding box center [251, 15] width 45 height 11
click at [649, 76] on div "Device = All and Country = All and Keywords = All s_LANGUAGE_COUNTRY = en-us/* …" at bounding box center [819, 75] width 1330 height 86
click at [273, 361] on div "Contains 3,019 Keywords" at bounding box center [229, 359] width 111 height 16
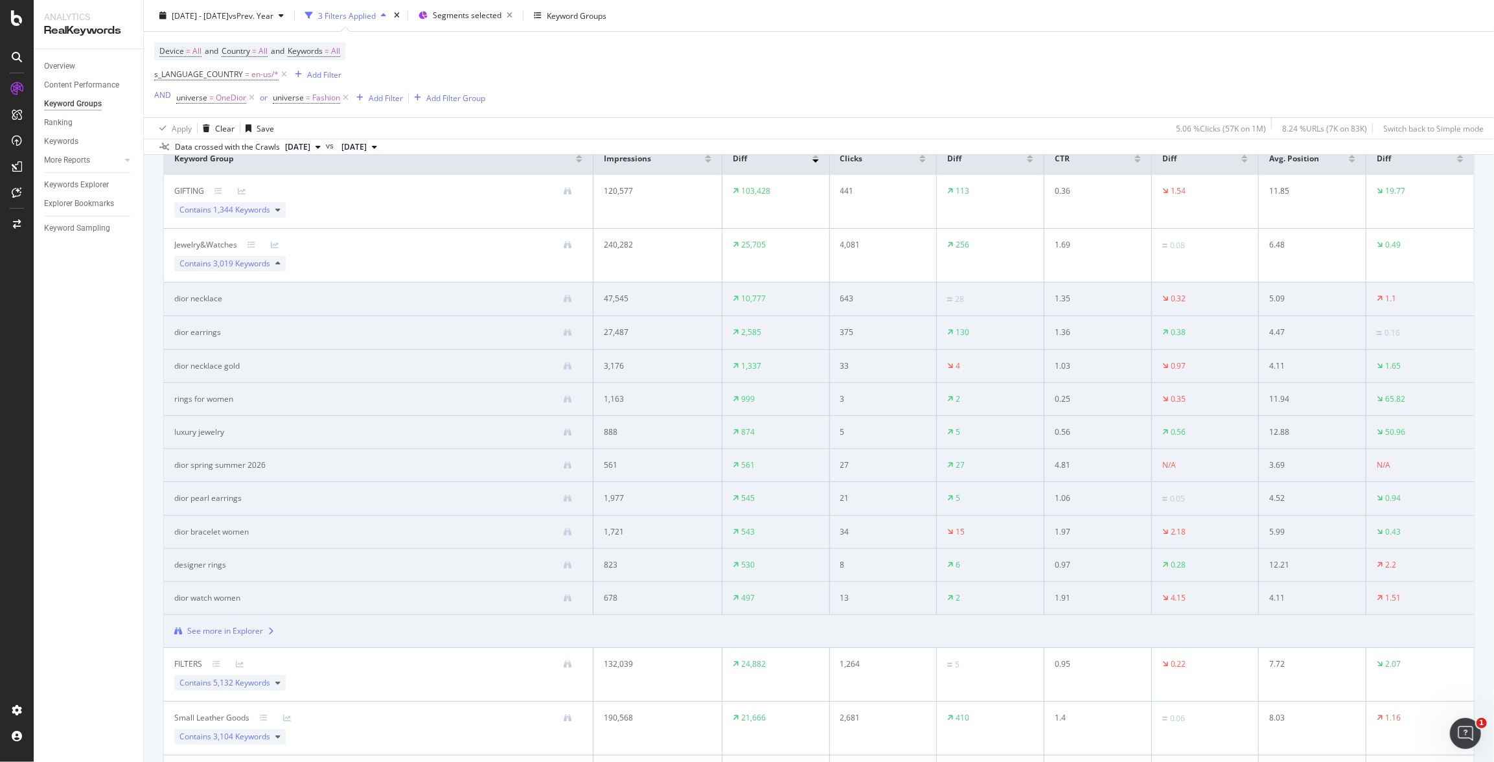
scroll to position [187, 0]
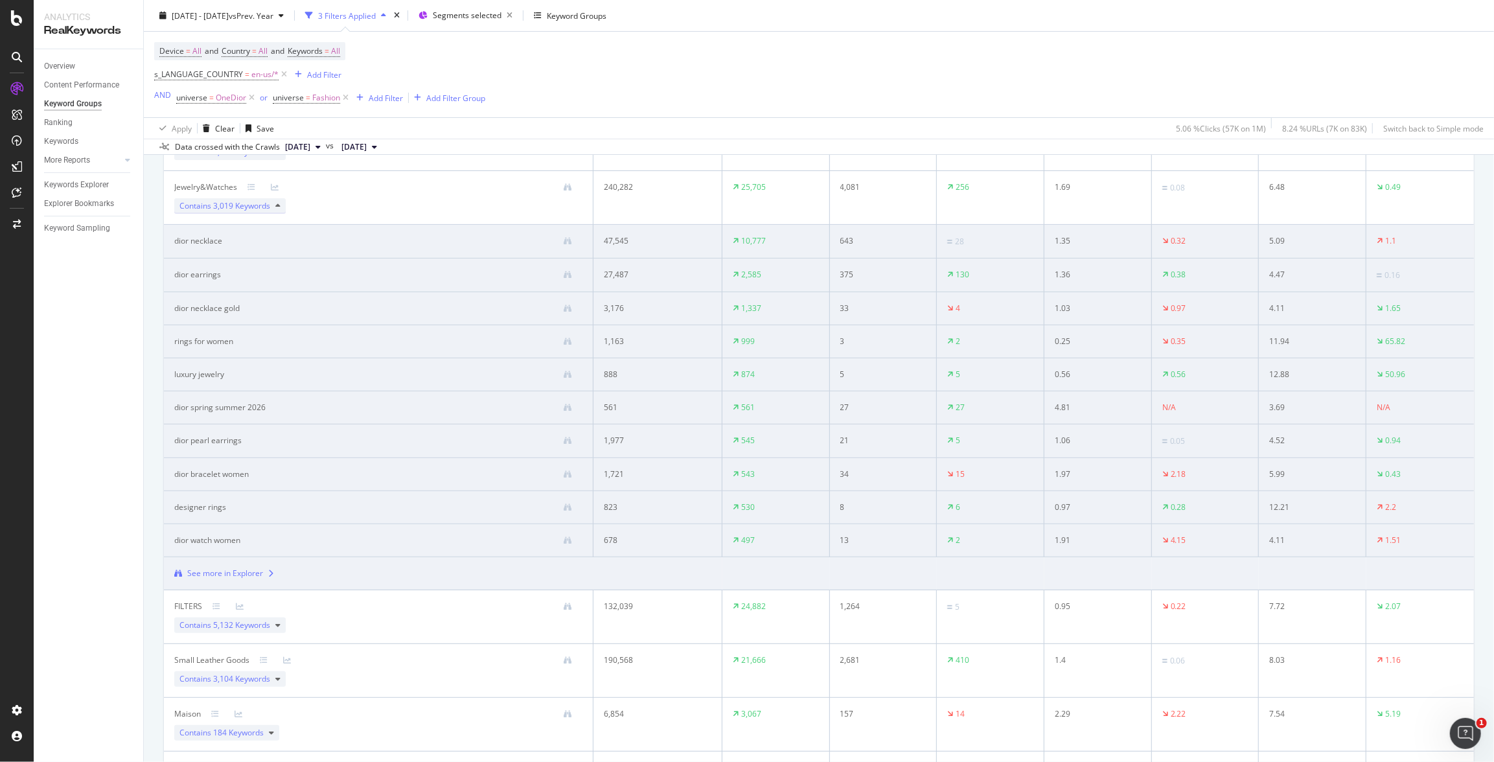
click at [275, 210] on icon at bounding box center [277, 206] width 5 height 8
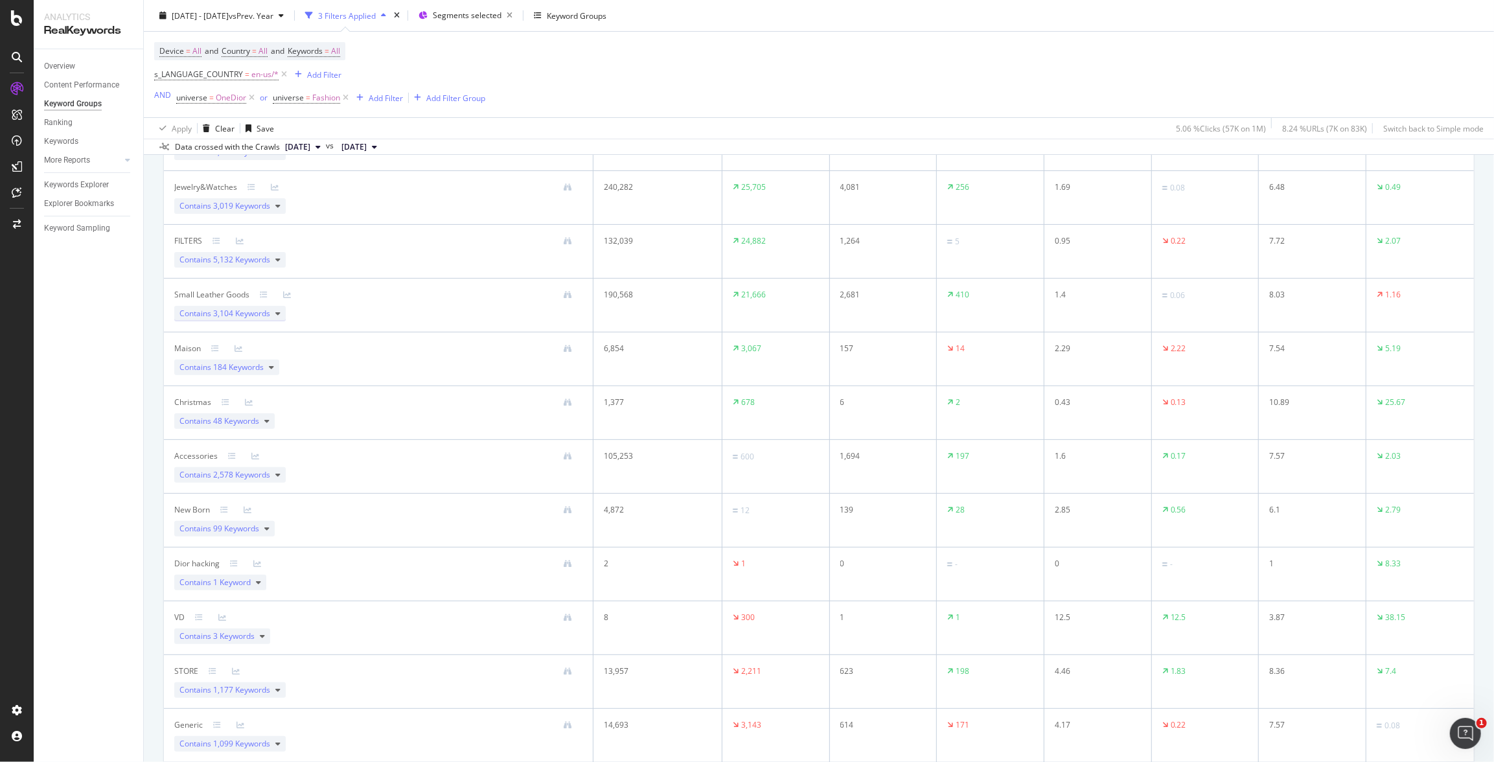
click at [274, 316] on div "Contains 3,104 Keywords" at bounding box center [229, 314] width 111 height 16
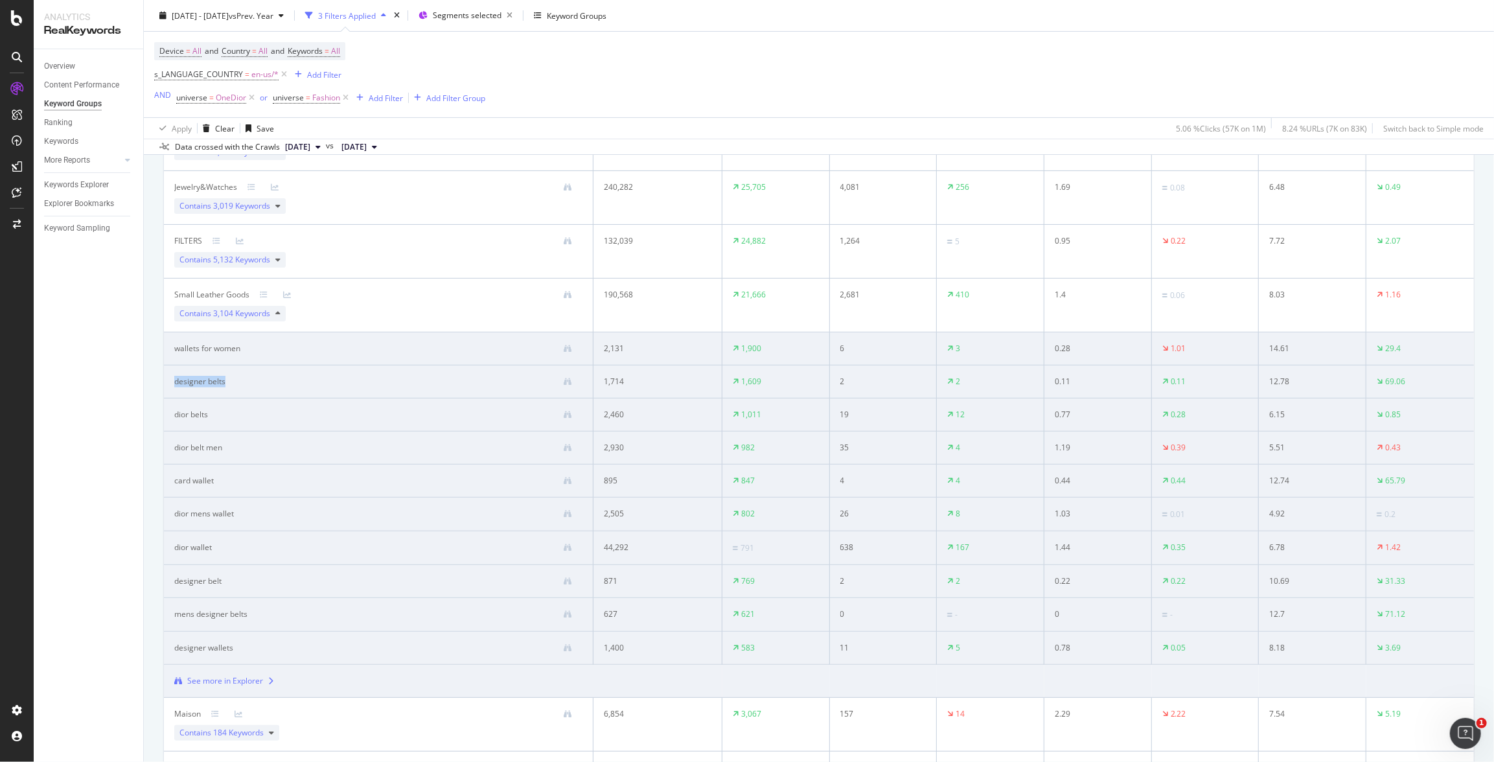
drag, startPoint x: 231, startPoint y: 386, endPoint x: 176, endPoint y: 383, distance: 55.8
click at [176, 383] on div "designer belts" at bounding box center [378, 382] width 408 height 12
copy div "designer belts"
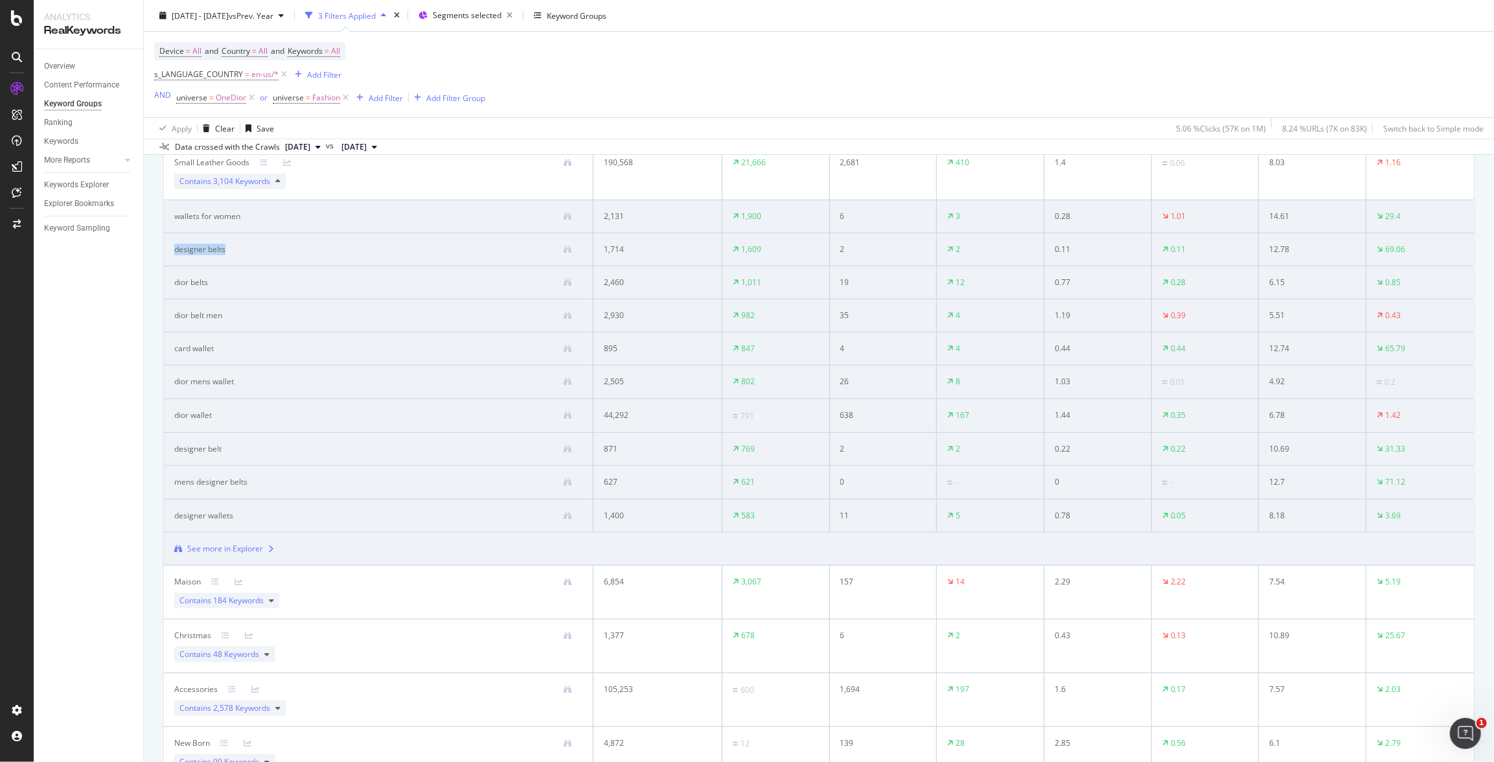
scroll to position [320, 0]
click at [279, 181] on icon at bounding box center [277, 181] width 5 height 8
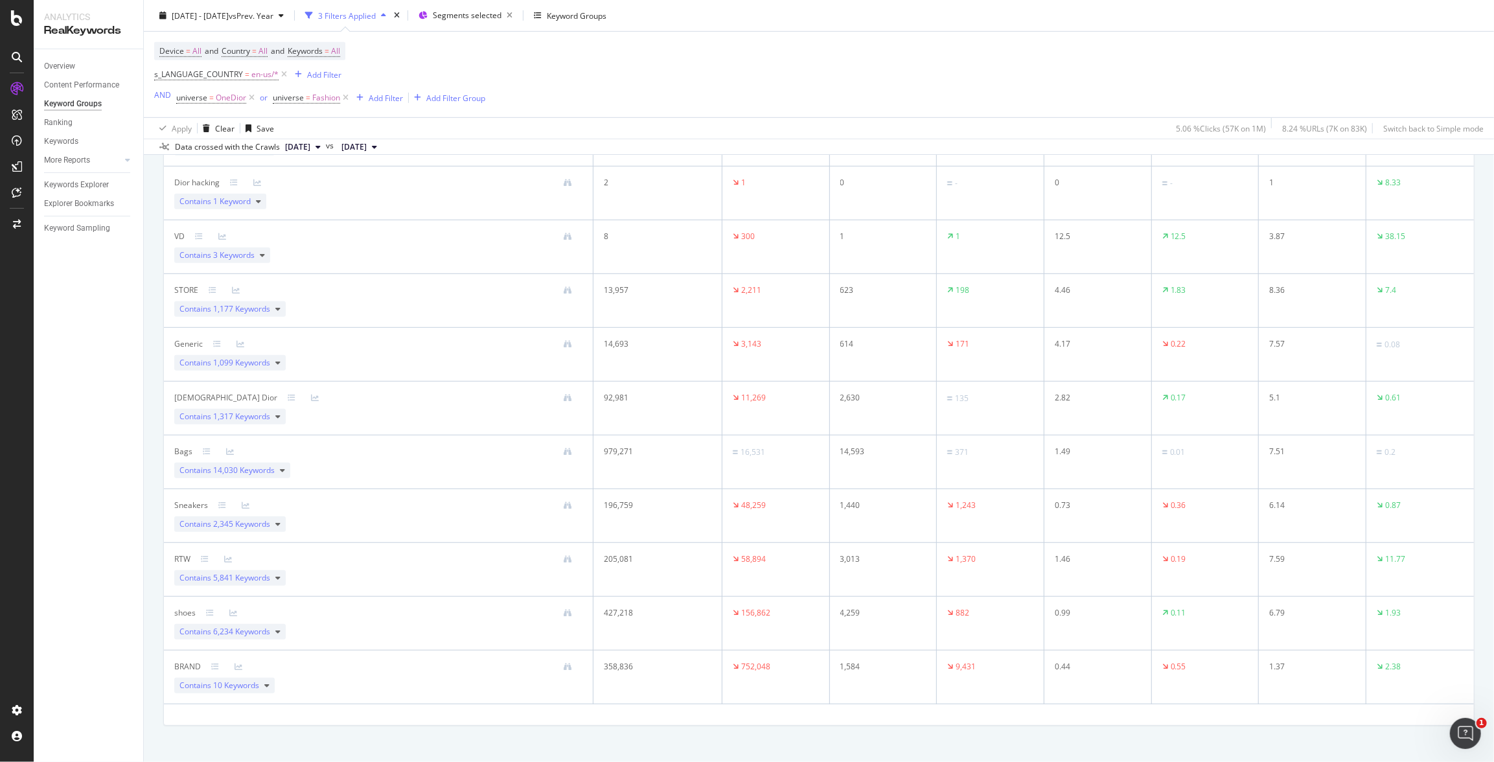
scroll to position [588, 0]
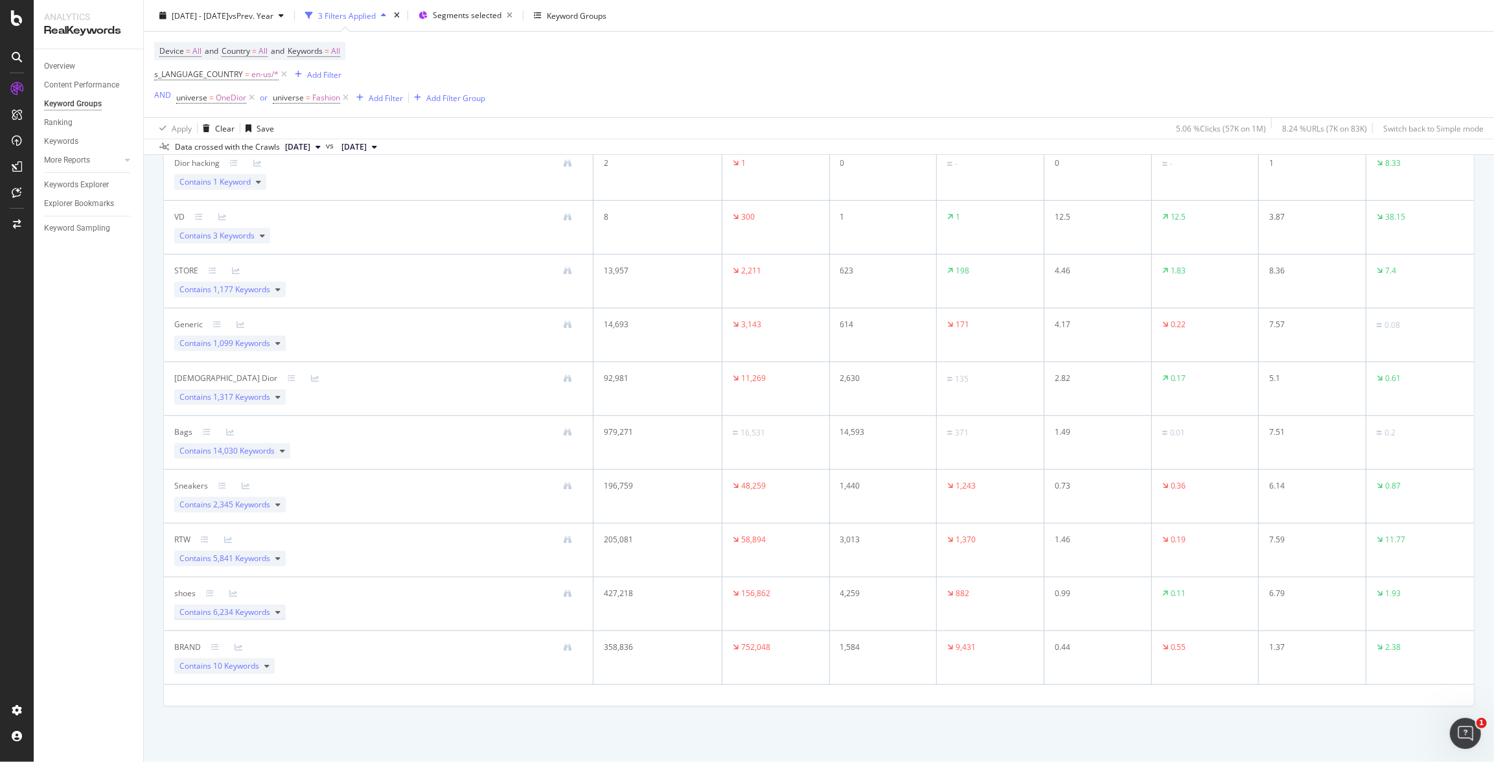
click at [278, 615] on icon at bounding box center [277, 613] width 5 height 8
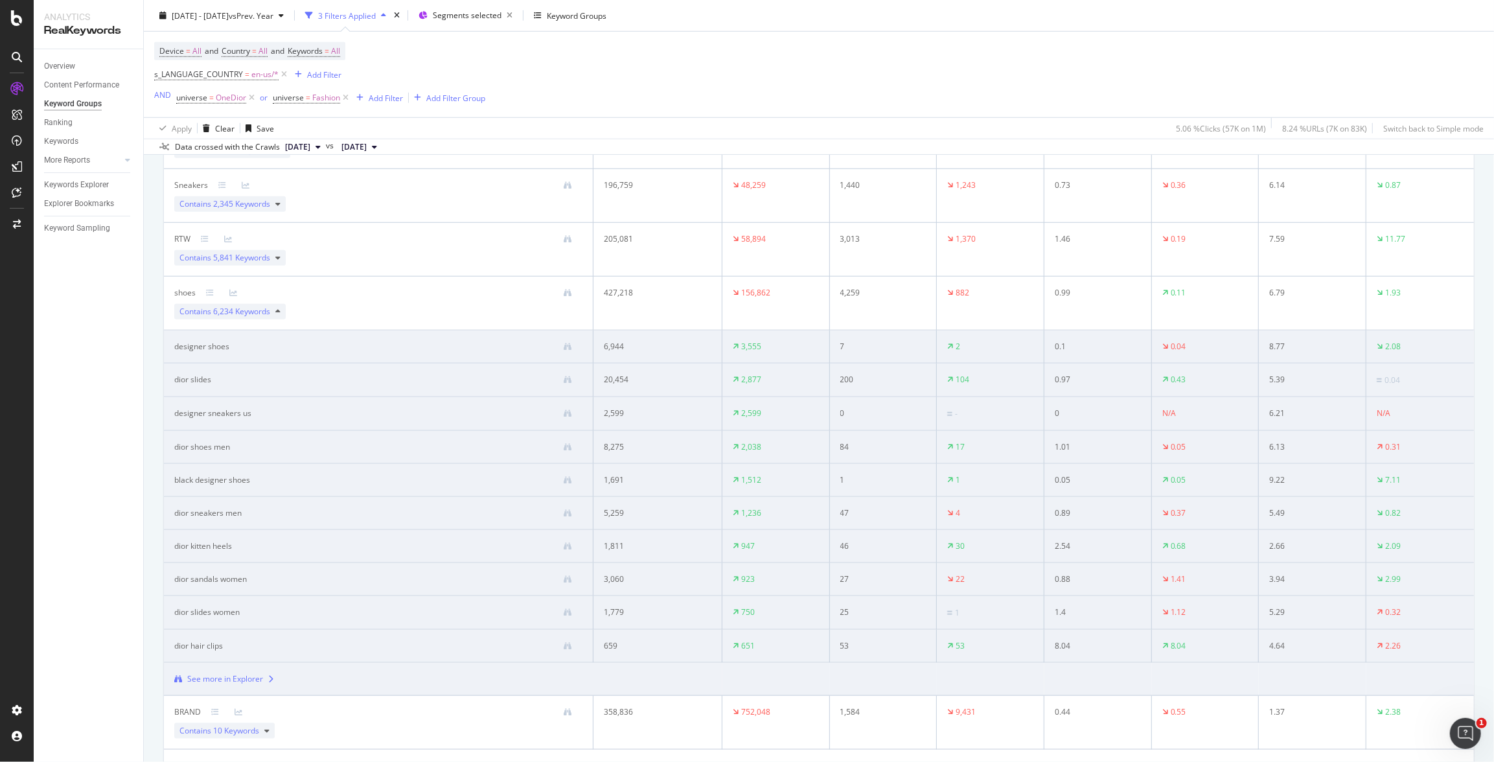
scroll to position [892, 0]
click at [340, 48] on span "All" at bounding box center [335, 51] width 9 height 18
click at [314, 78] on span "All" at bounding box center [314, 80] width 14 height 11
click at [348, 126] on span "Branded" at bounding box center [384, 125] width 132 height 12
click at [448, 110] on div "Apply" at bounding box center [439, 108] width 20 height 11
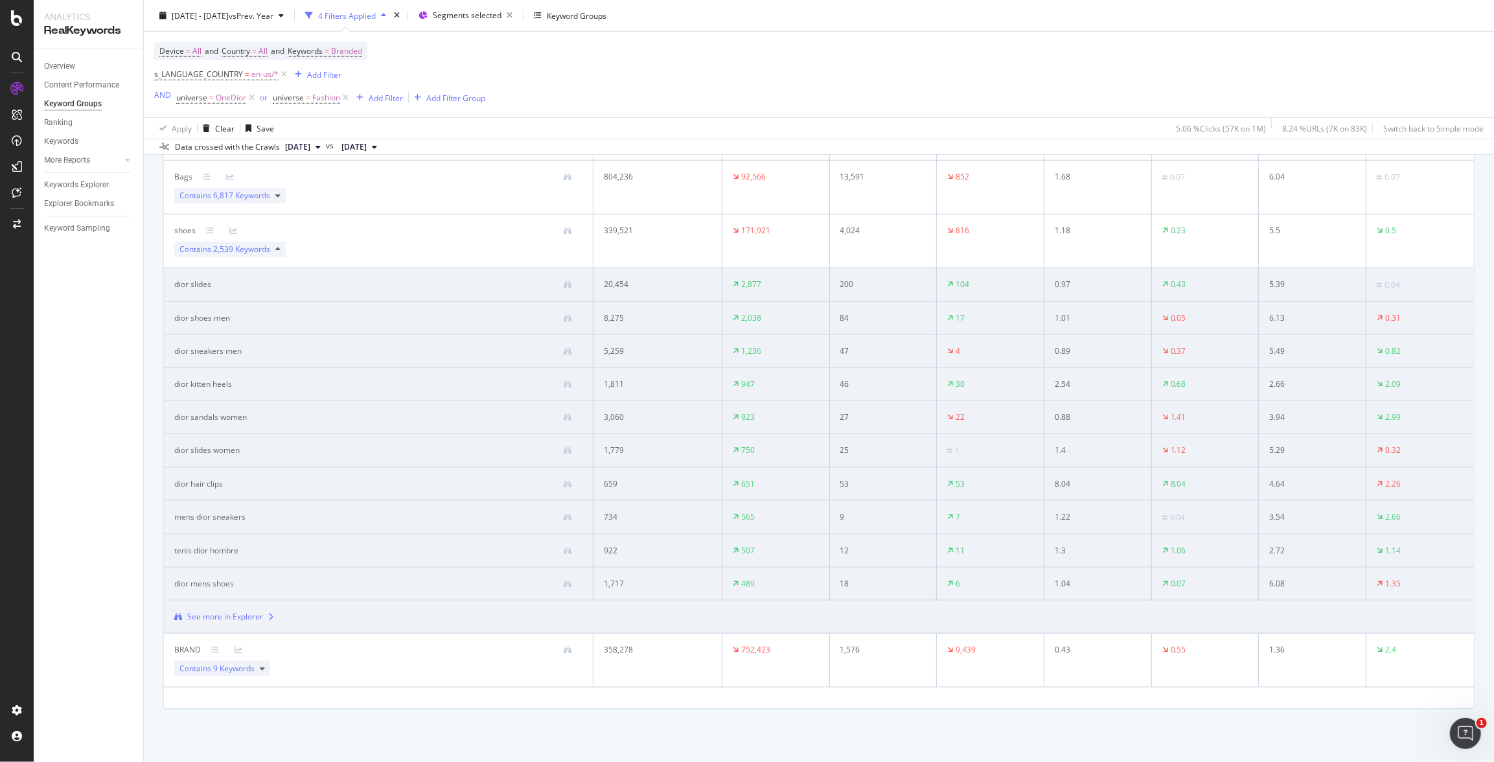
scroll to position [953, 0]
click at [273, 248] on div "Contains 2,539 Keywords" at bounding box center [229, 248] width 111 height 16
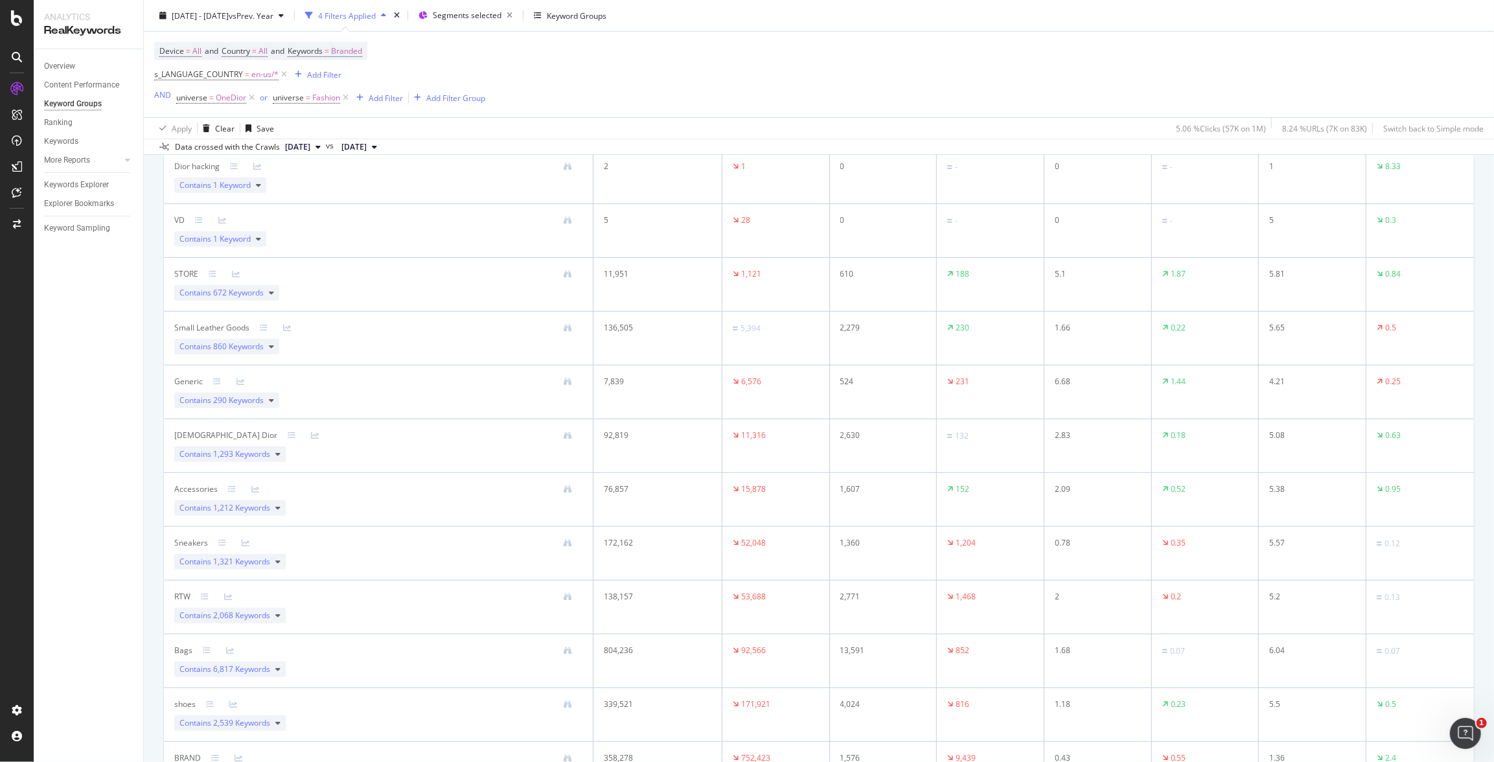
scroll to position [588, 0]
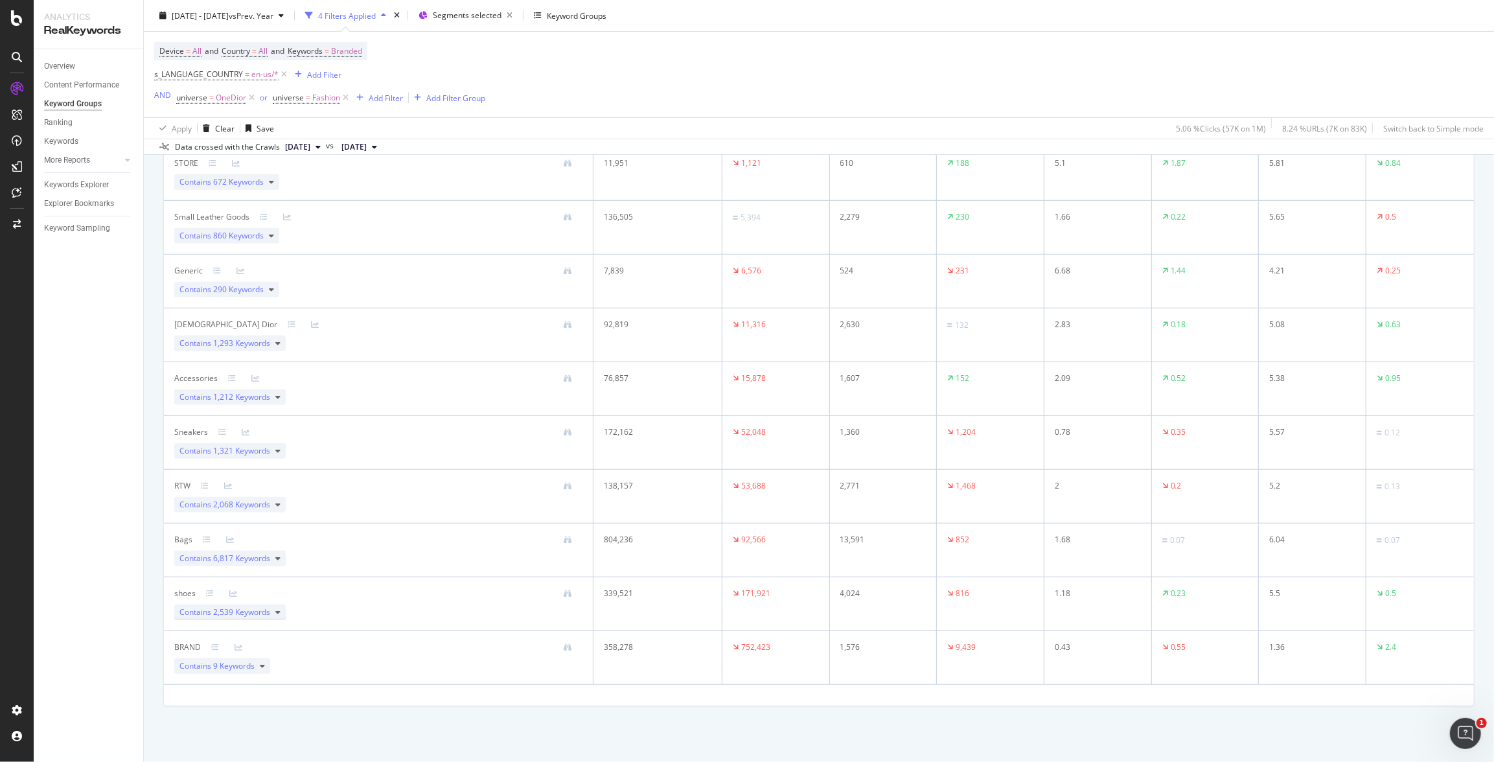
click at [280, 612] on icon at bounding box center [277, 613] width 5 height 8
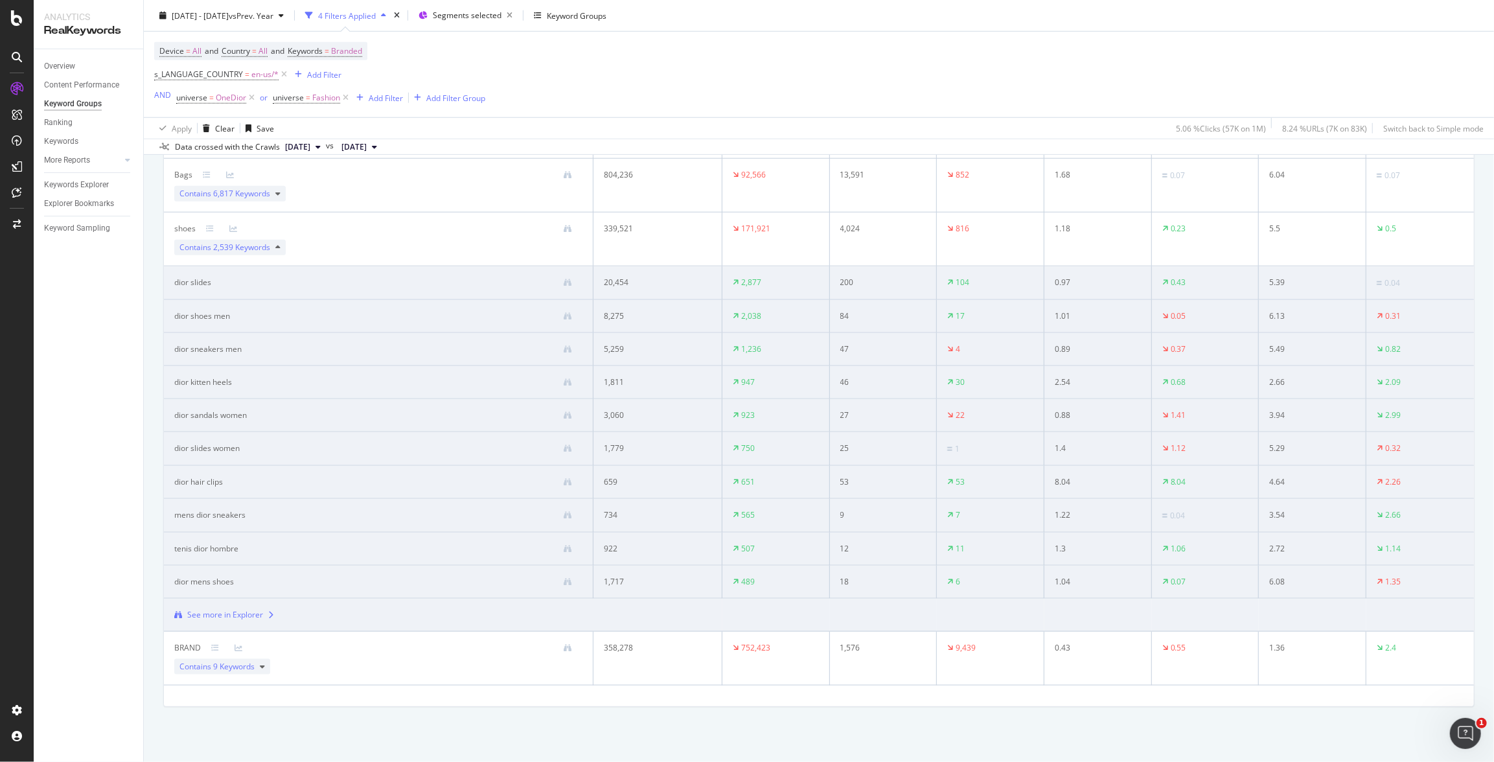
scroll to position [953, 0]
click at [272, 244] on div "Contains 2,539 Keywords" at bounding box center [229, 248] width 111 height 16
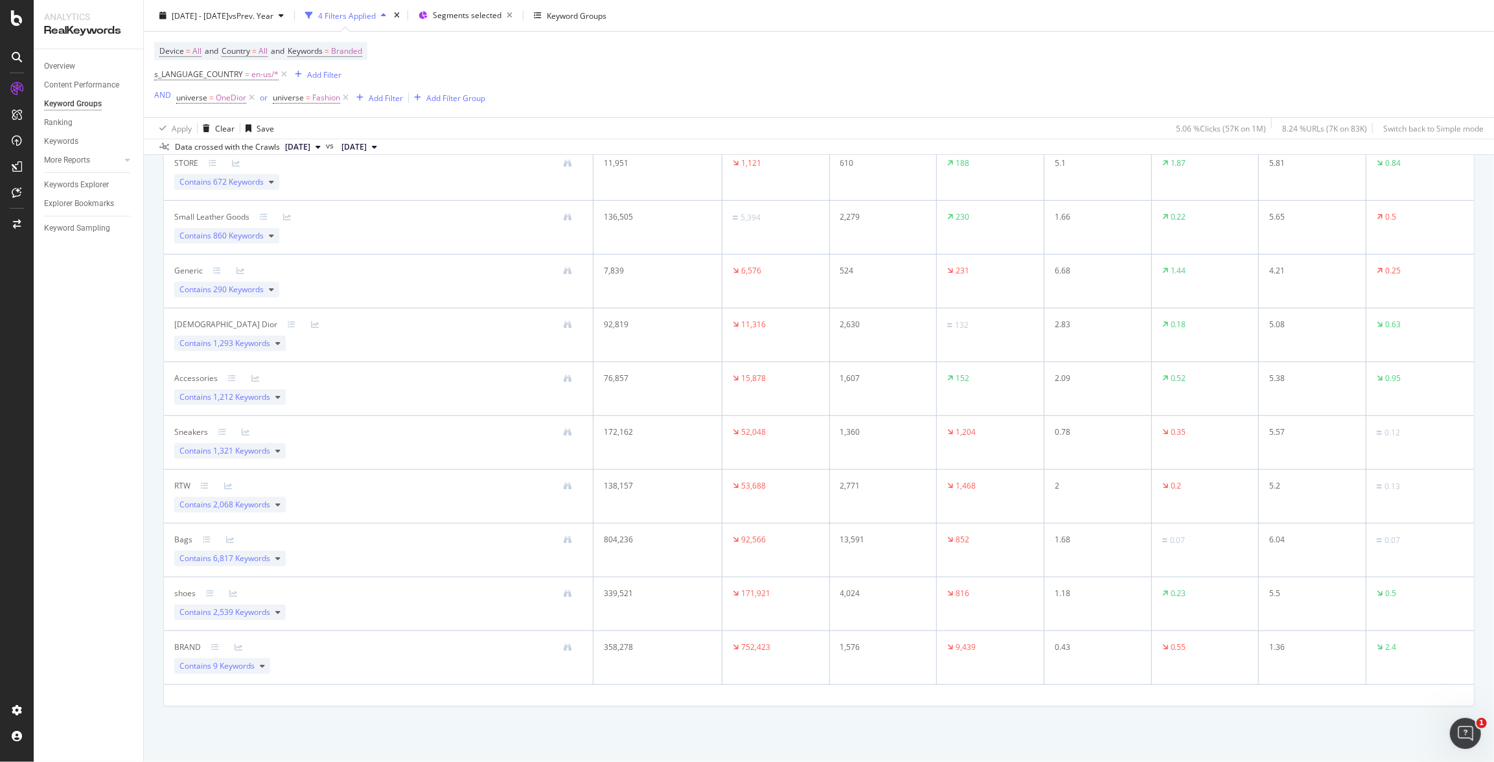
scroll to position [588, 0]
click at [270, 507] on span "2,068 Keywords" at bounding box center [241, 504] width 57 height 11
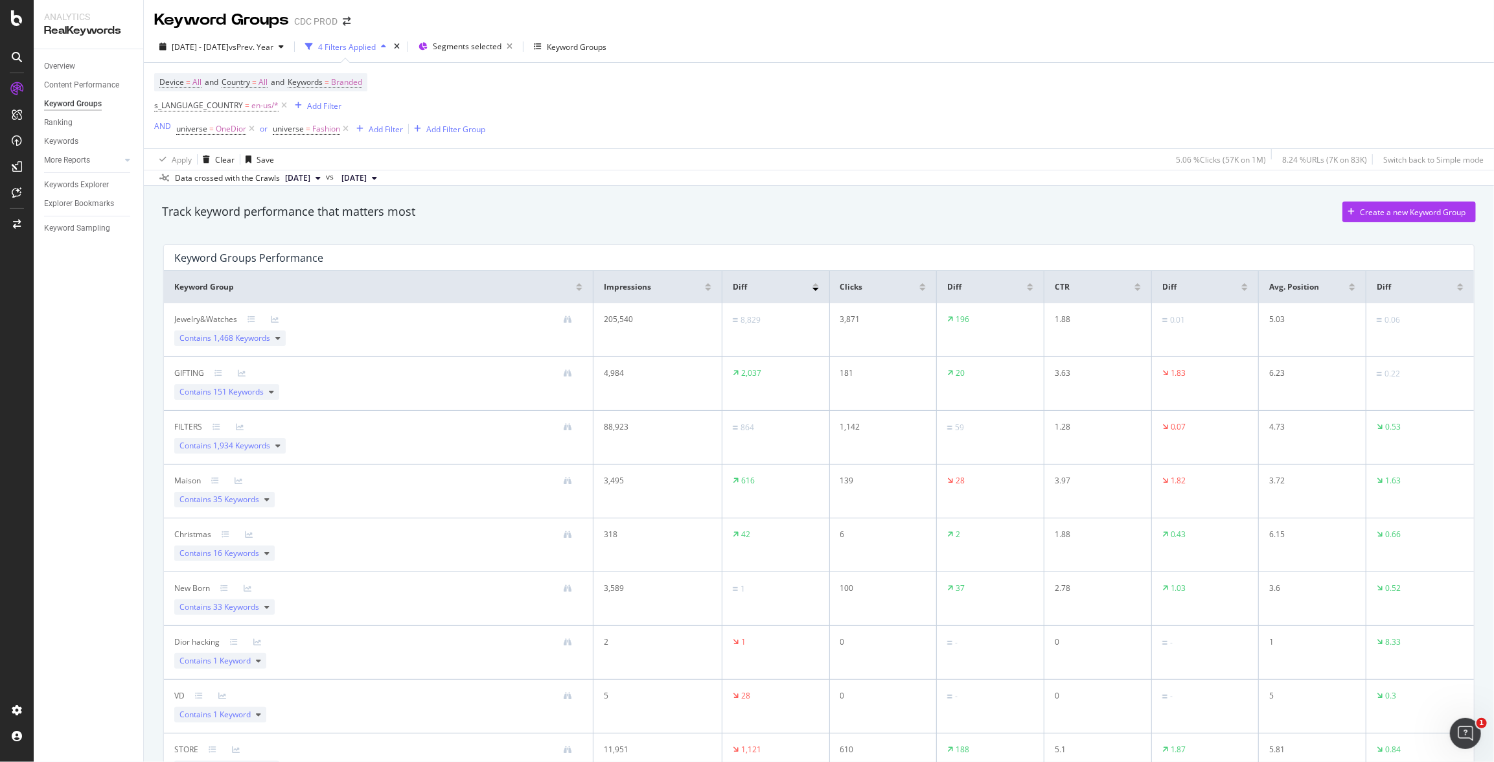
scroll to position [2, 0]
click at [706, 285] on div at bounding box center [708, 284] width 6 height 3
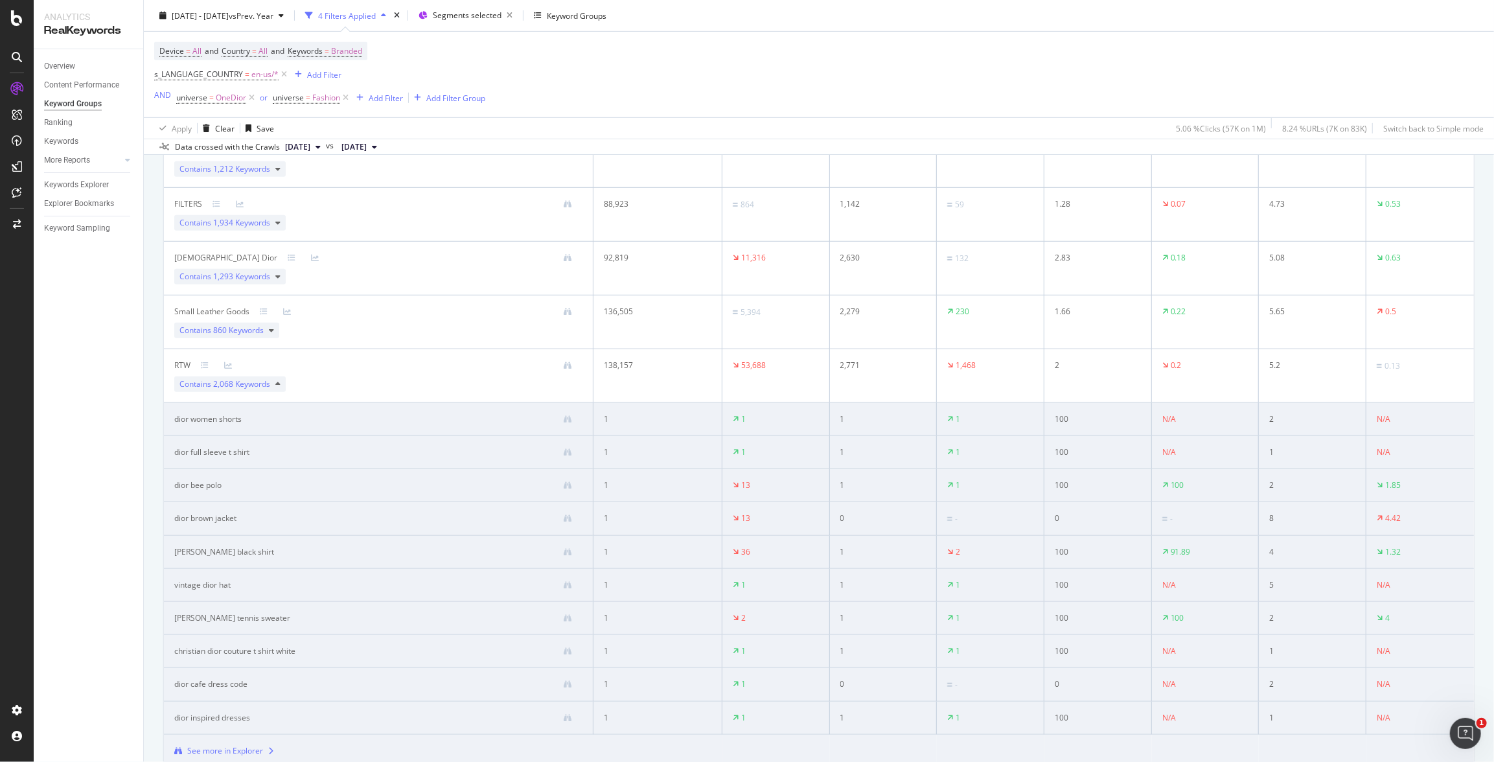
scroll to position [599, 0]
click at [278, 386] on icon at bounding box center [277, 386] width 5 height 8
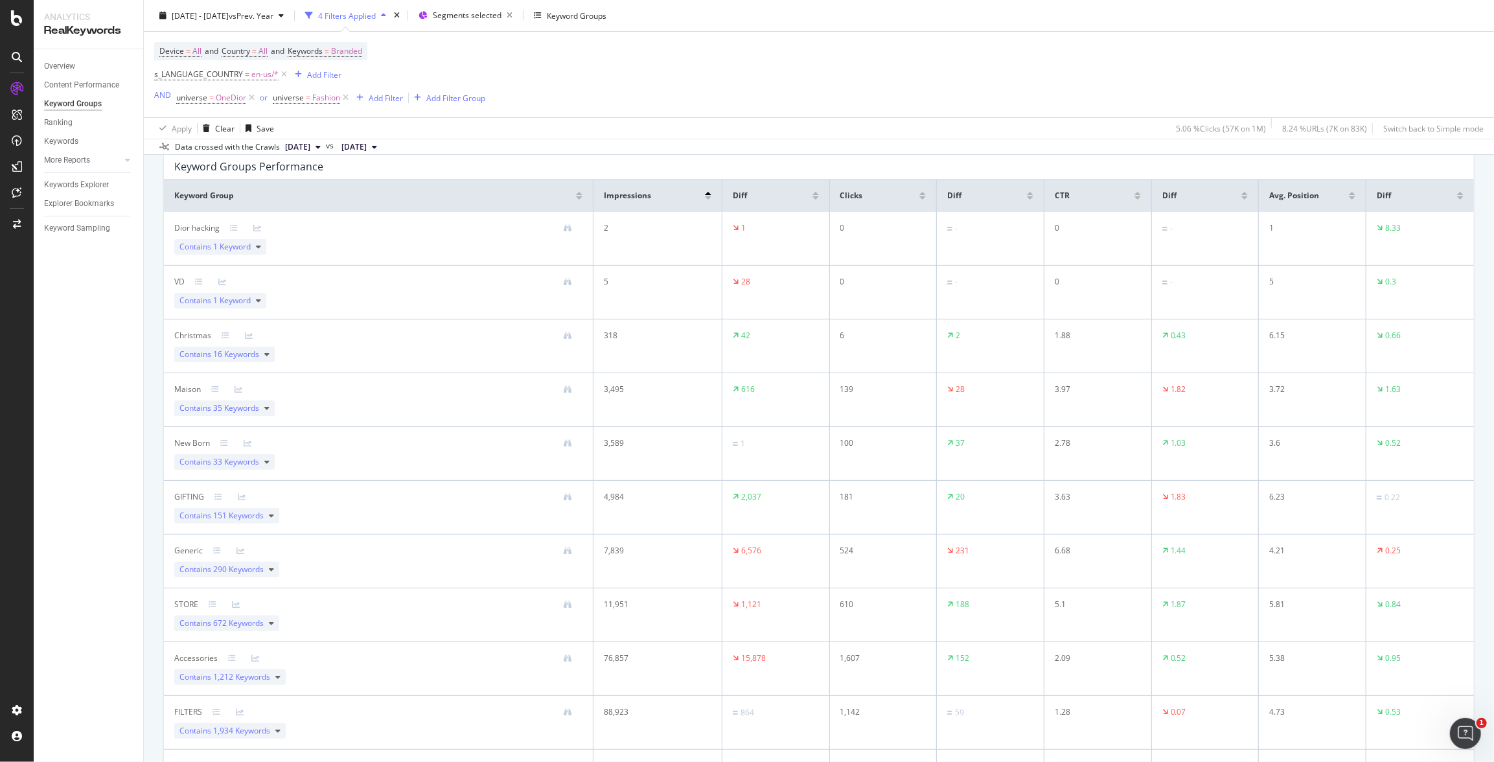
scroll to position [0, 0]
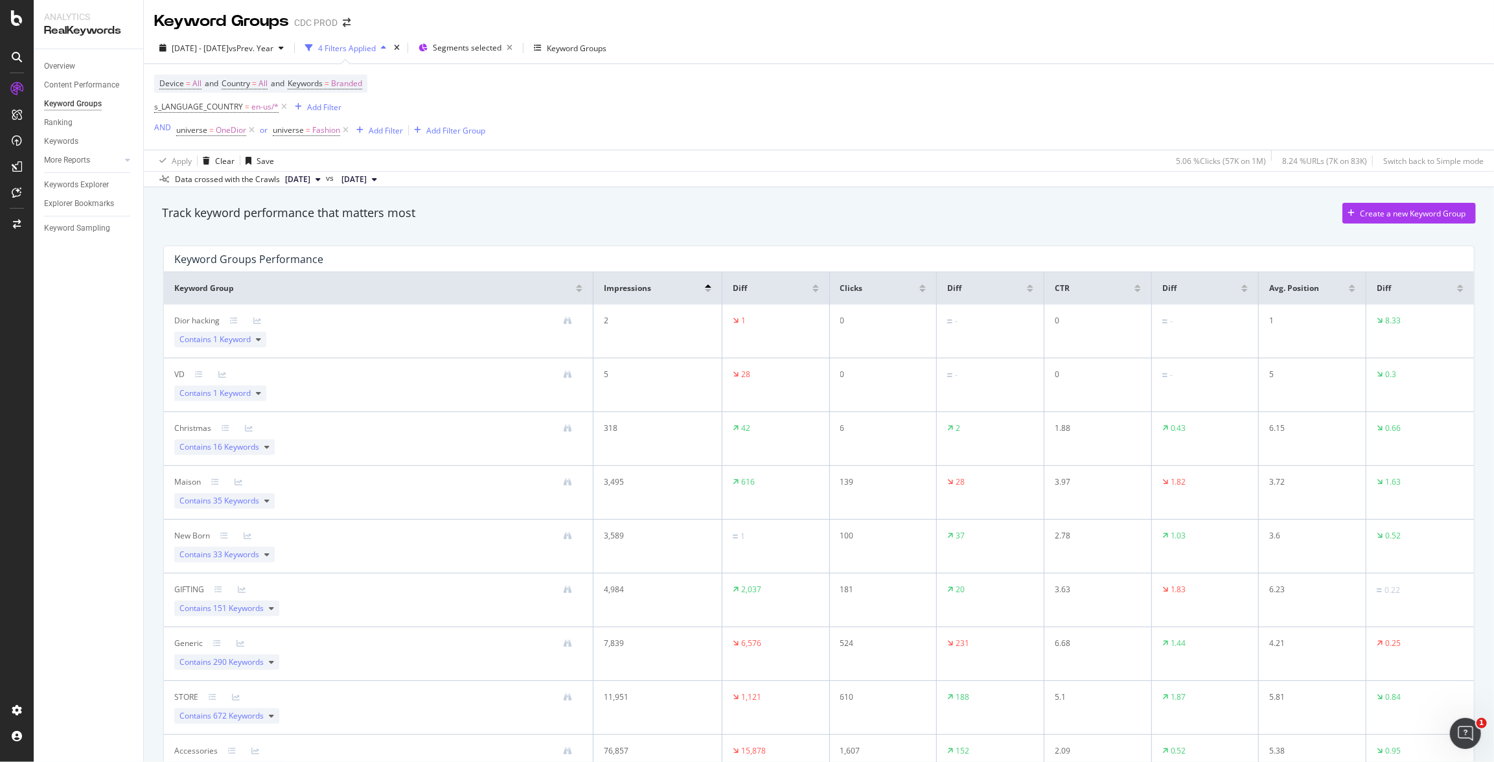
click at [812, 294] on div "Diff" at bounding box center [776, 289] width 86 height 12
click at [813, 292] on div at bounding box center [816, 290] width 6 height 3
click at [813, 286] on div at bounding box center [816, 286] width 6 height 3
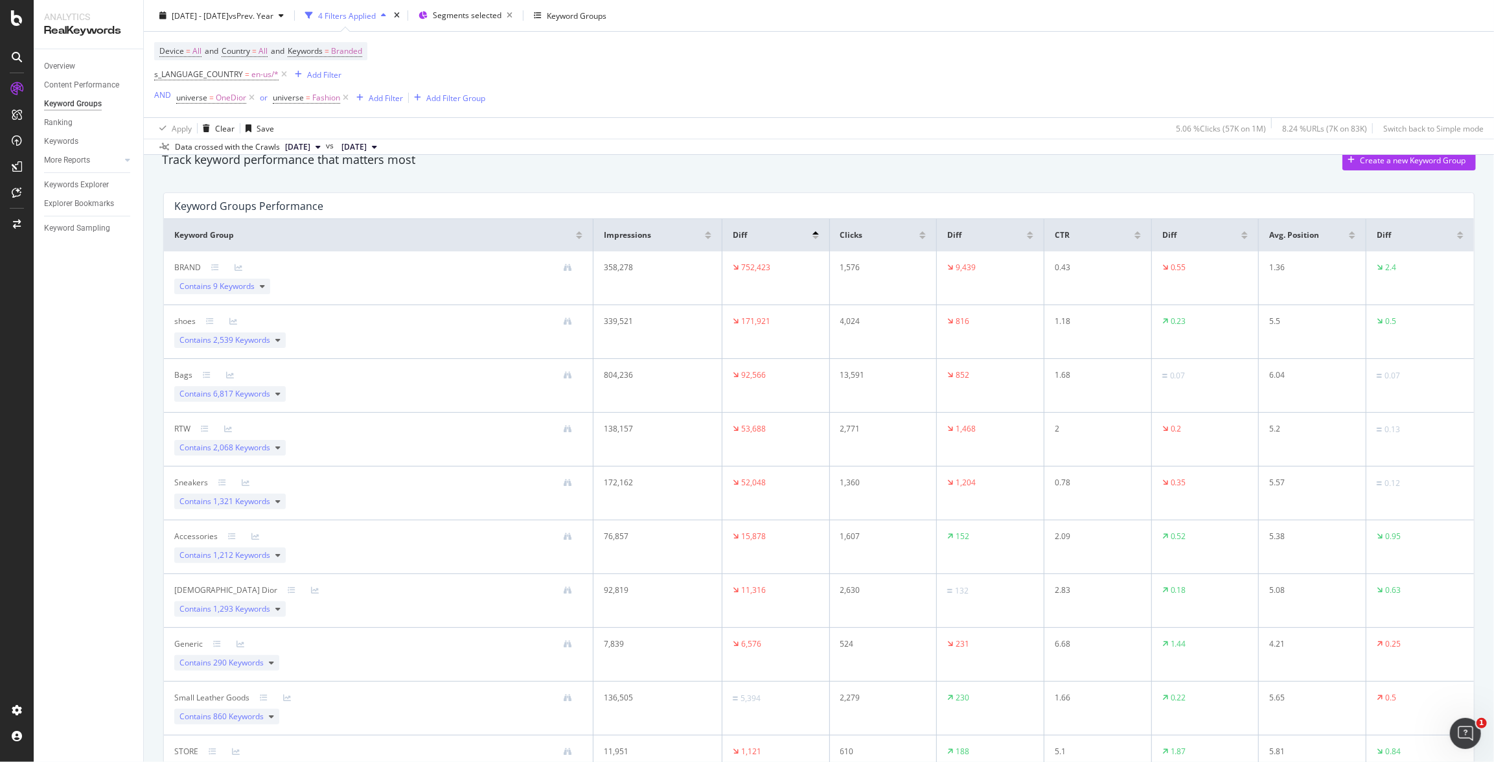
scroll to position [59, 0]
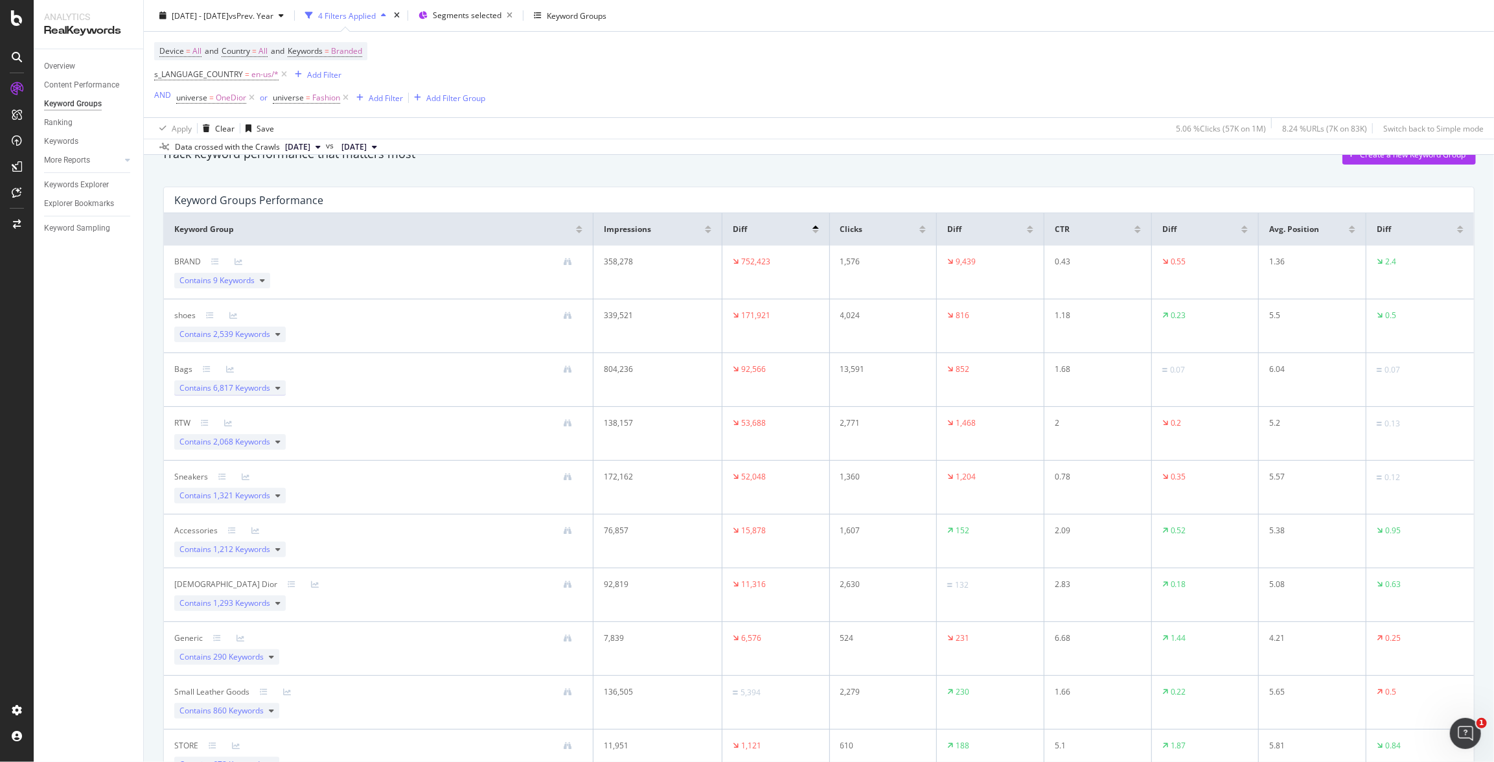
click at [282, 389] on div "Contains 6,817 Keywords" at bounding box center [229, 388] width 111 height 16
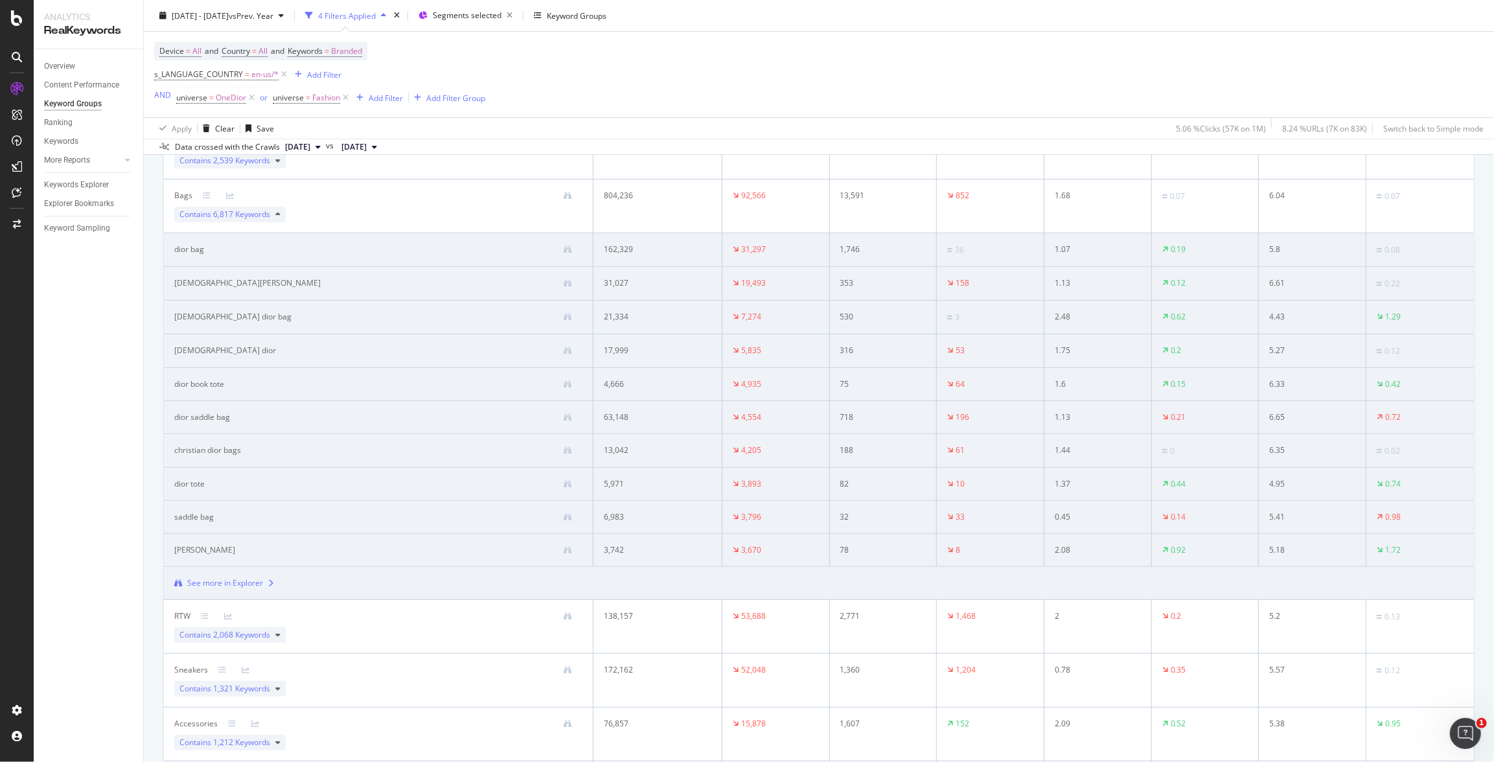
scroll to position [227, 0]
click at [234, 587] on div "See more in Explorer" at bounding box center [225, 589] width 76 height 12
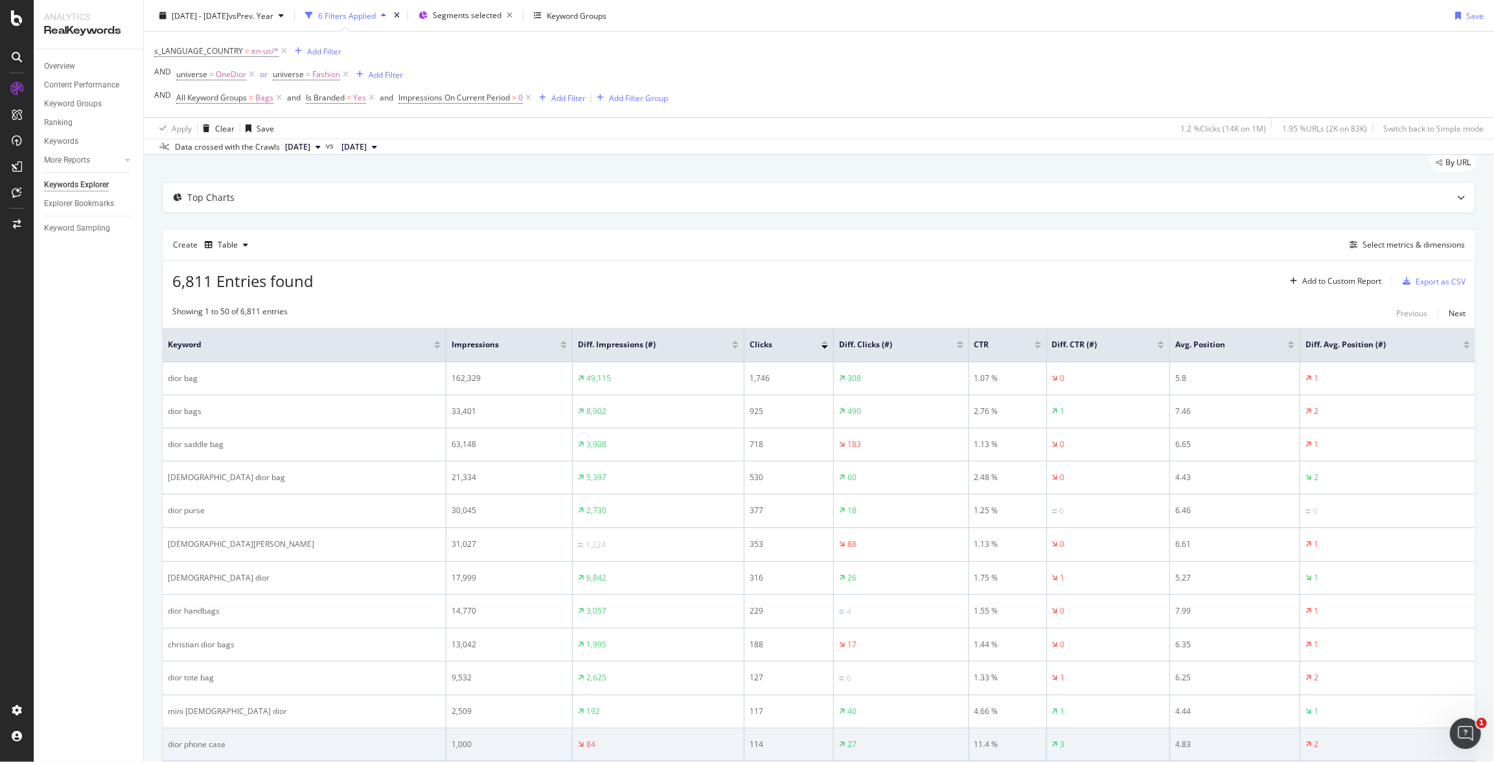
scroll to position [33, 0]
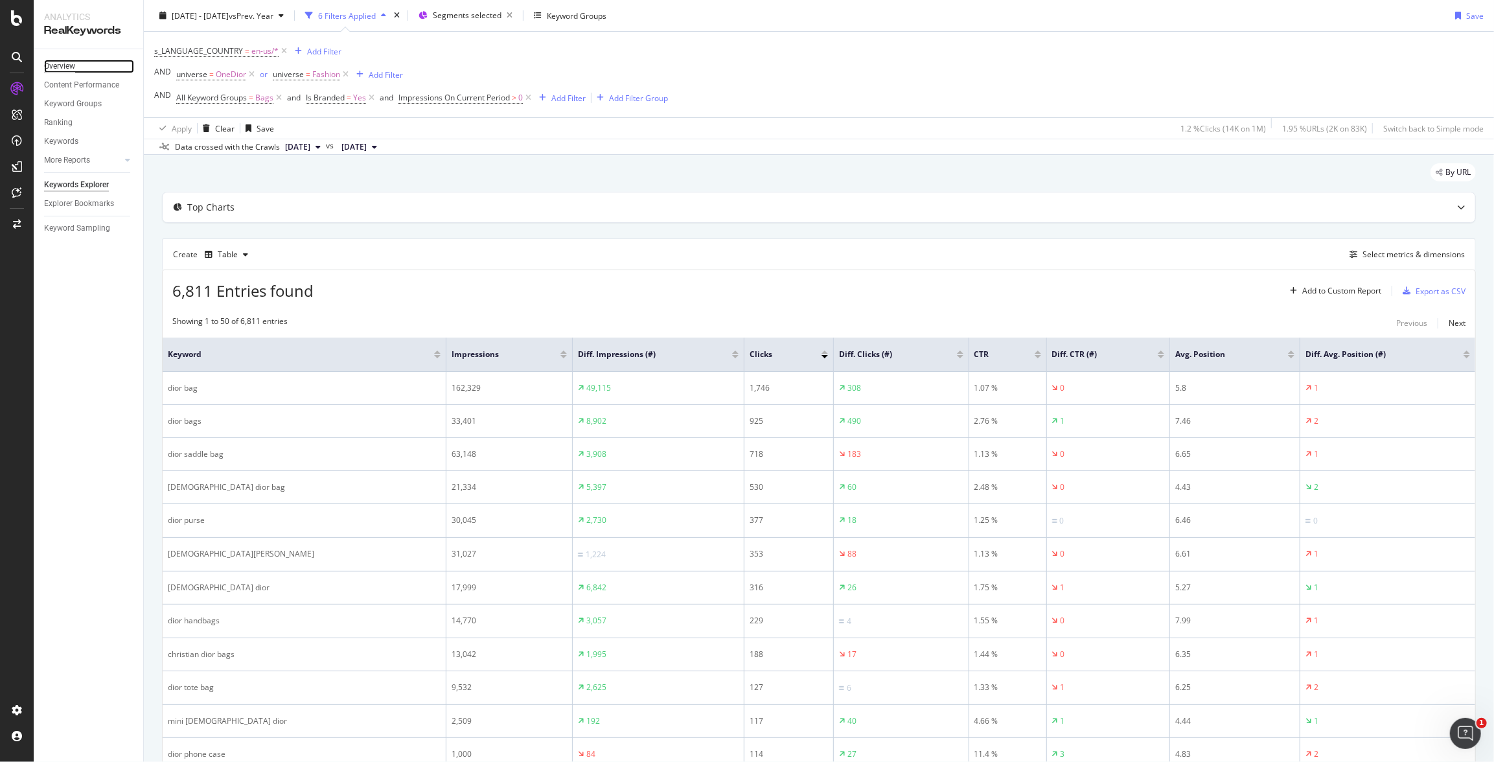
click at [67, 64] on div "Overview" at bounding box center [59, 67] width 31 height 14
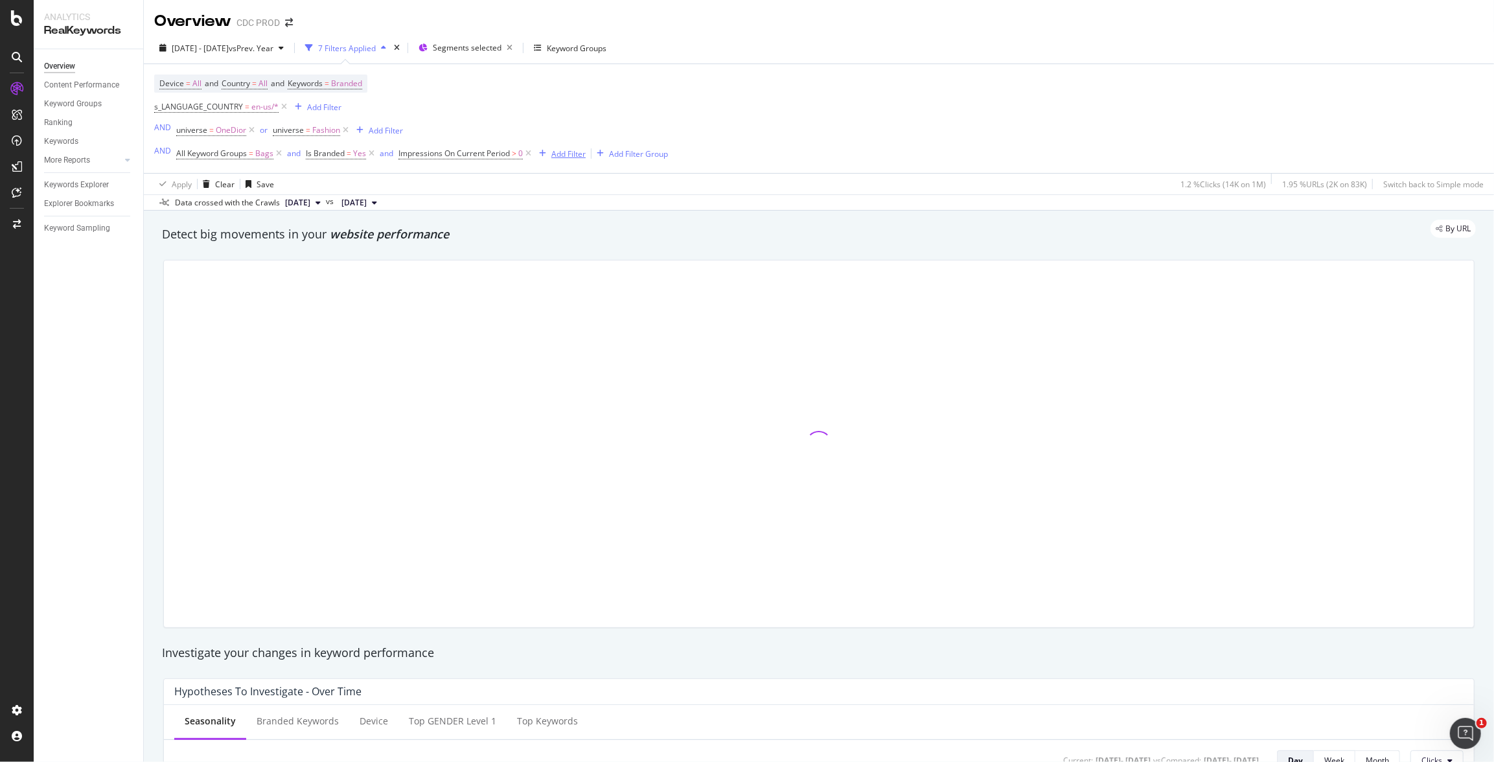
click at [573, 151] on div "Add Filter" at bounding box center [569, 153] width 34 height 11
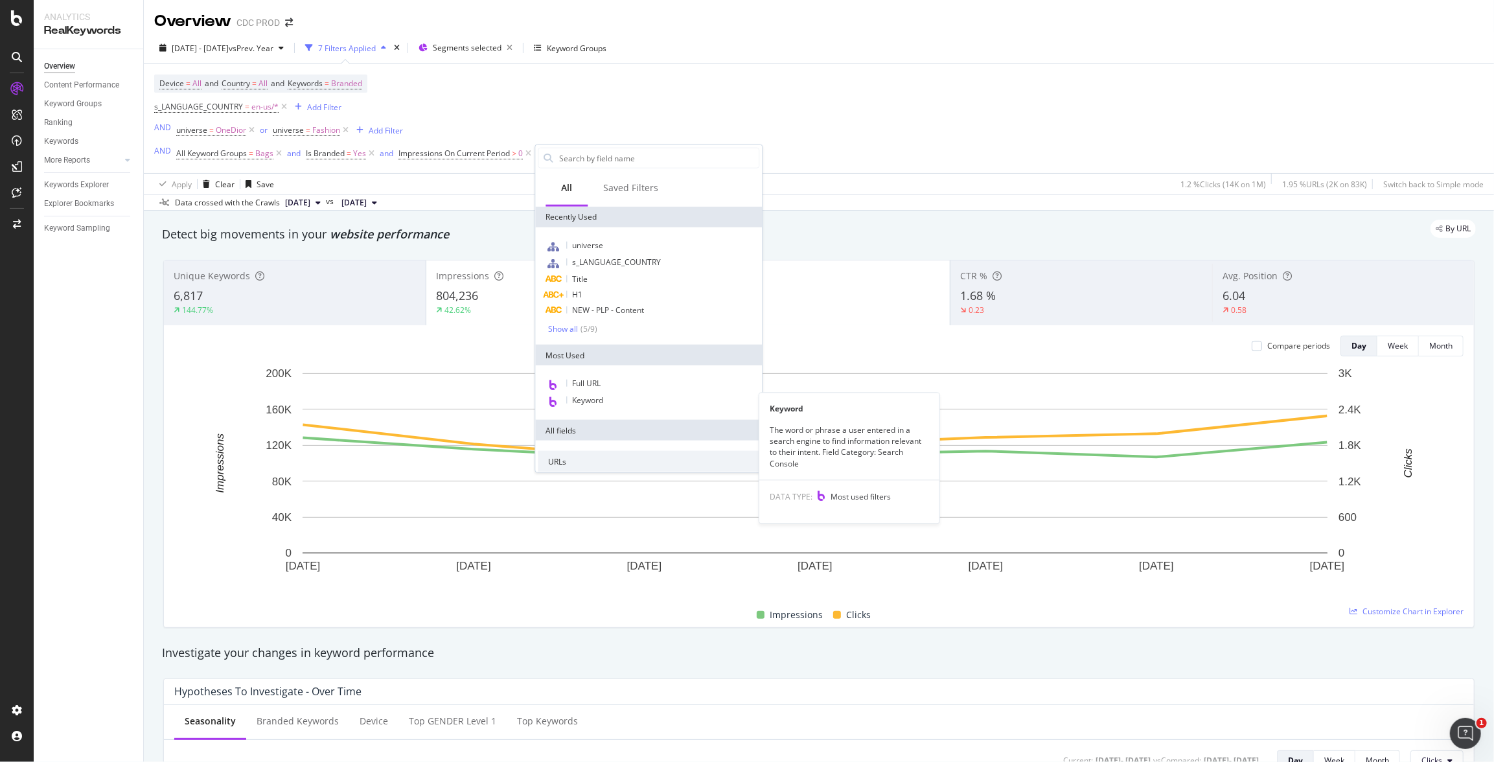
click at [599, 401] on span "Keyword" at bounding box center [587, 400] width 31 height 11
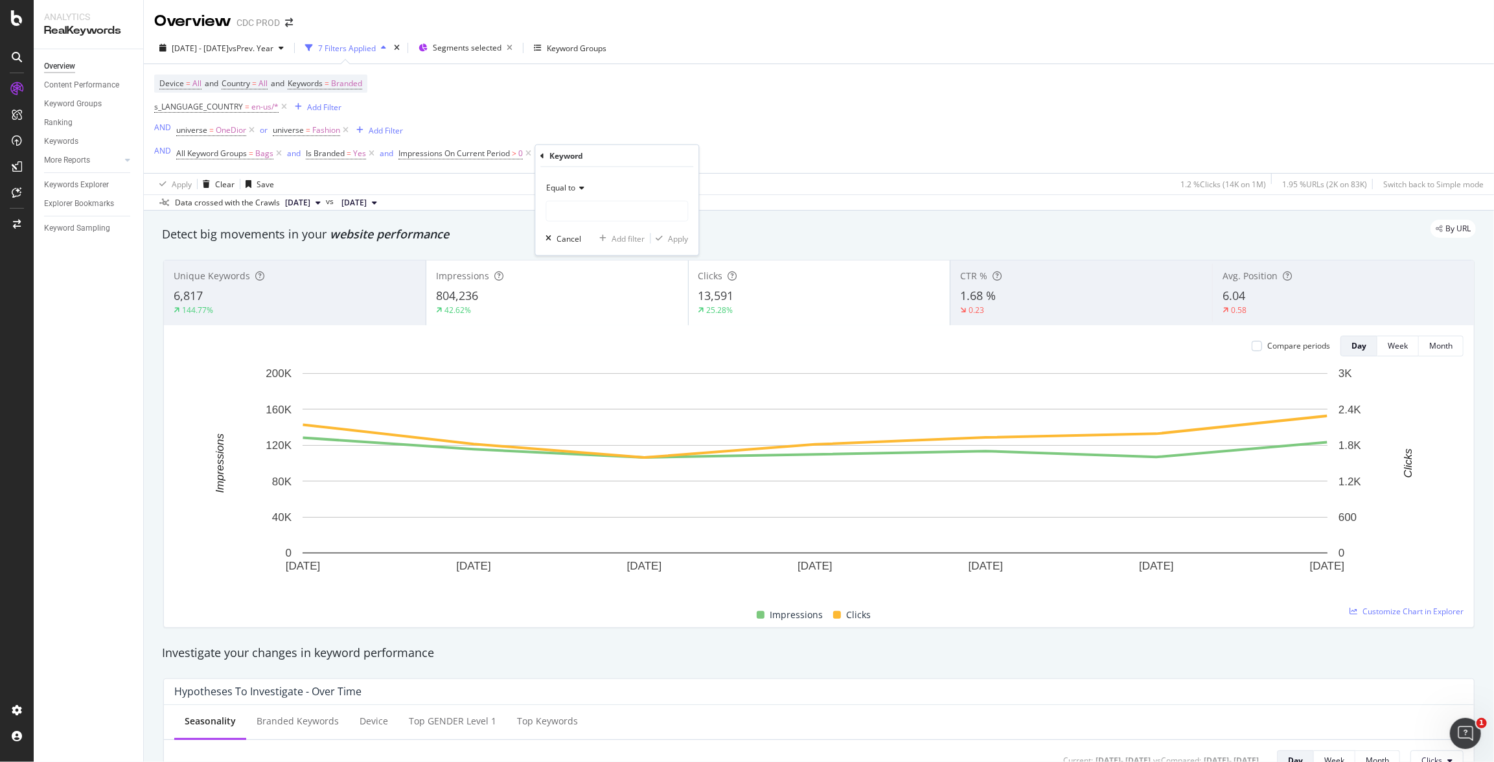
click at [575, 187] on span "Equal to" at bounding box center [560, 187] width 29 height 11
click at [583, 316] on span "Contains" at bounding box center [568, 315] width 32 height 11
click at [583, 215] on input "text" at bounding box center [616, 211] width 141 height 21
type input "saddl"
click at [680, 238] on div "Apply" at bounding box center [678, 238] width 20 height 11
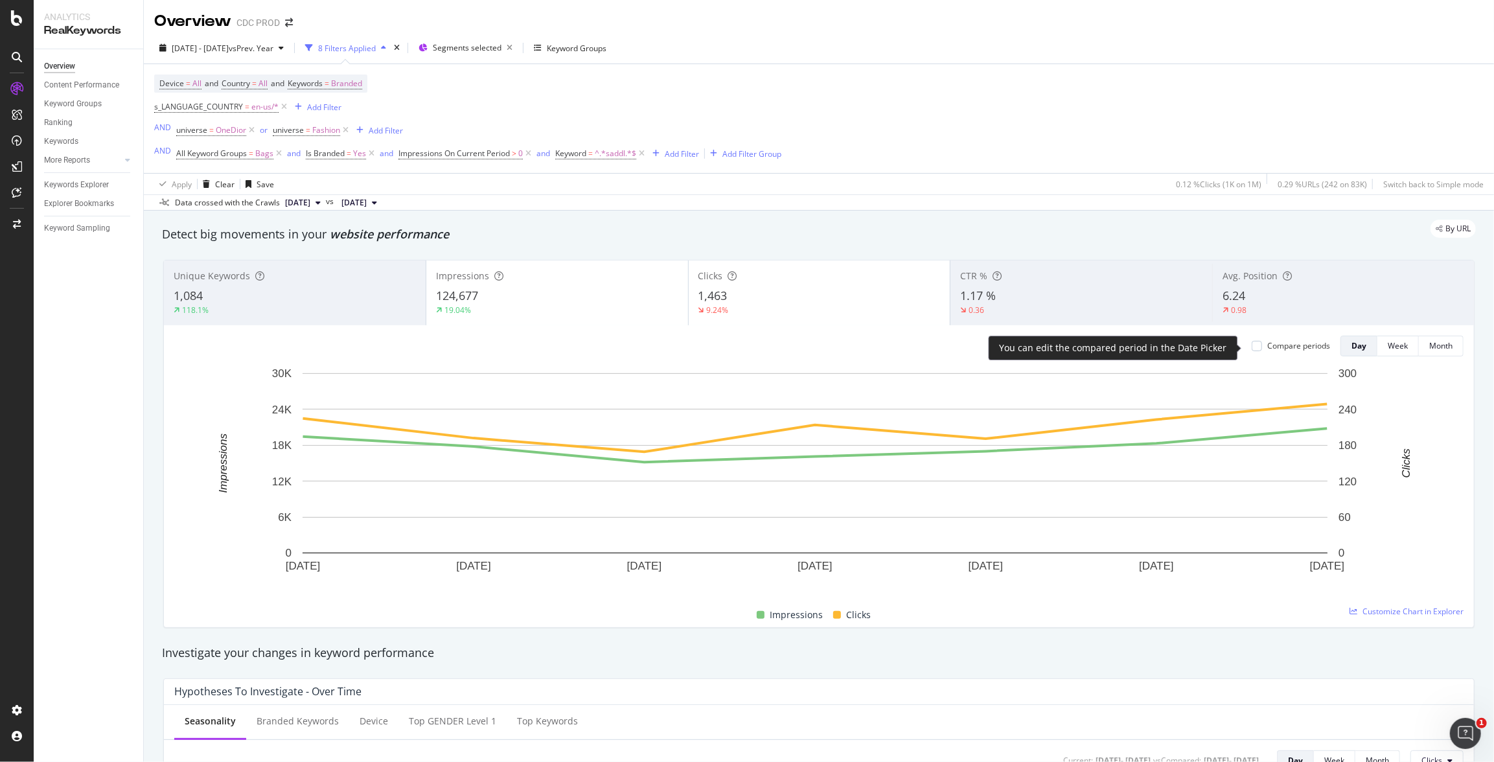
click at [1268, 345] on div "Compare periods" at bounding box center [1299, 345] width 63 height 11
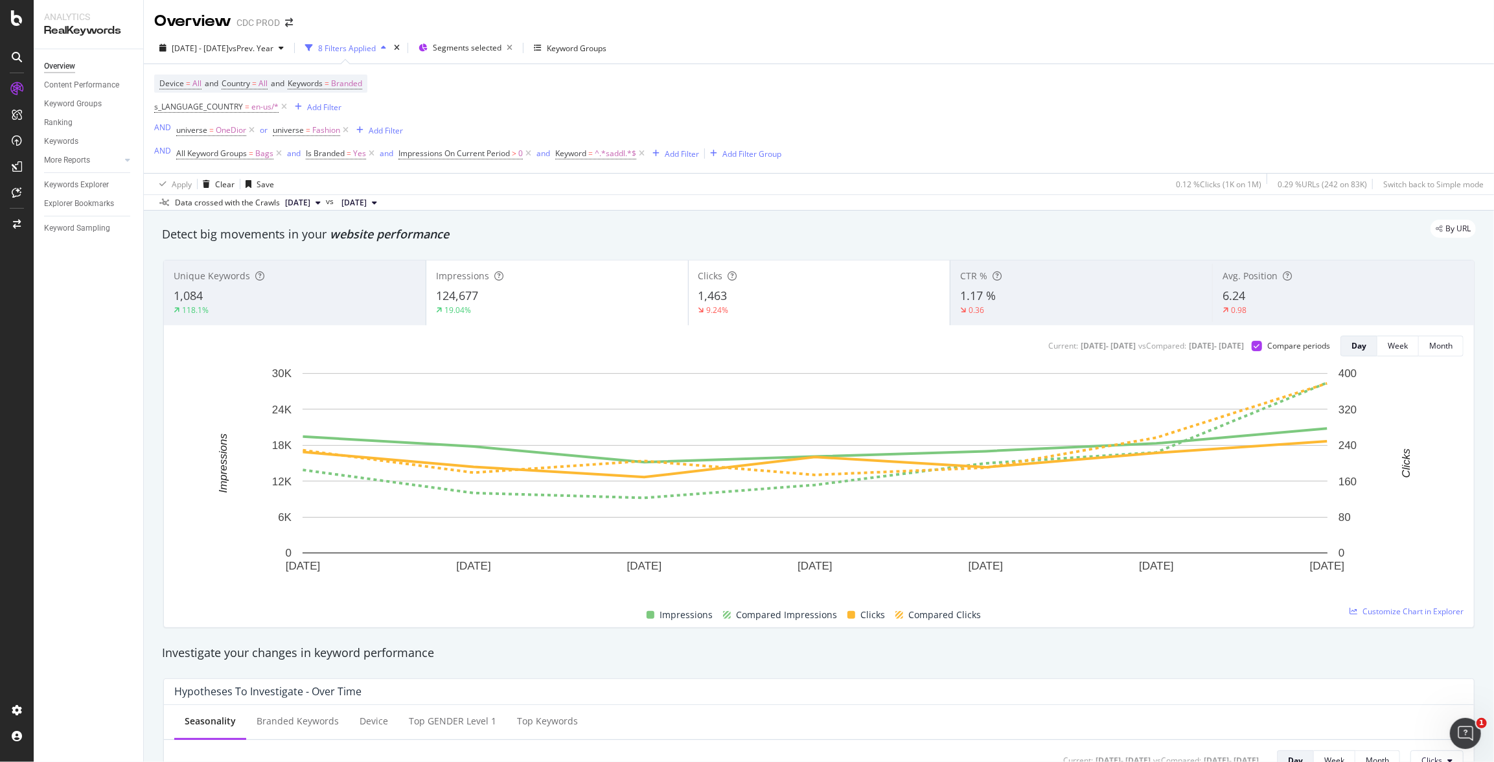
click at [551, 308] on div "19.04%" at bounding box center [557, 311] width 242 height 12
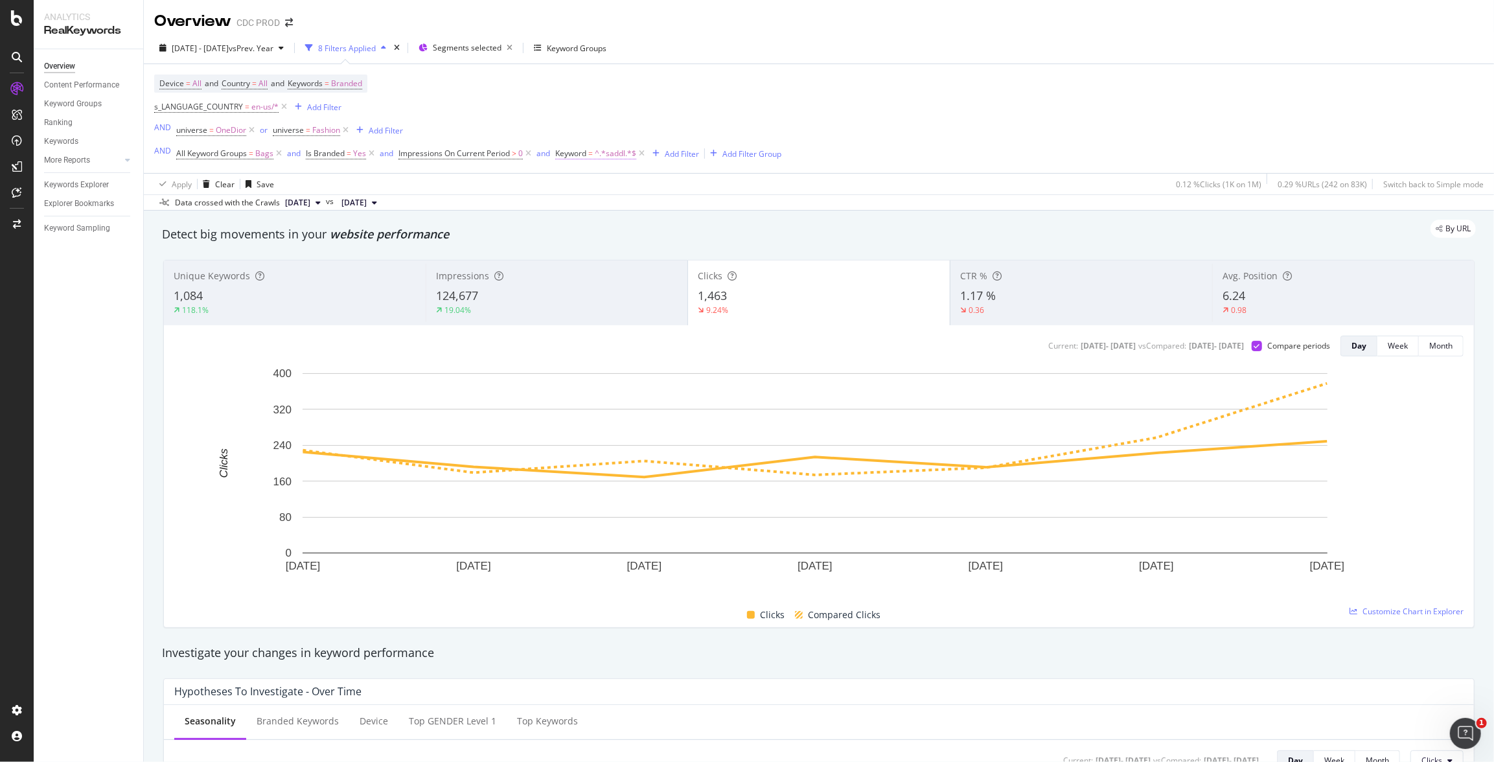
click at [616, 156] on span "^.*saddl.*$" at bounding box center [615, 154] width 41 height 18
click at [596, 213] on input "saddl" at bounding box center [629, 209] width 122 height 21
type input "[DEMOGRAPHIC_DATA]"
click at [697, 234] on div "Apply" at bounding box center [700, 236] width 20 height 11
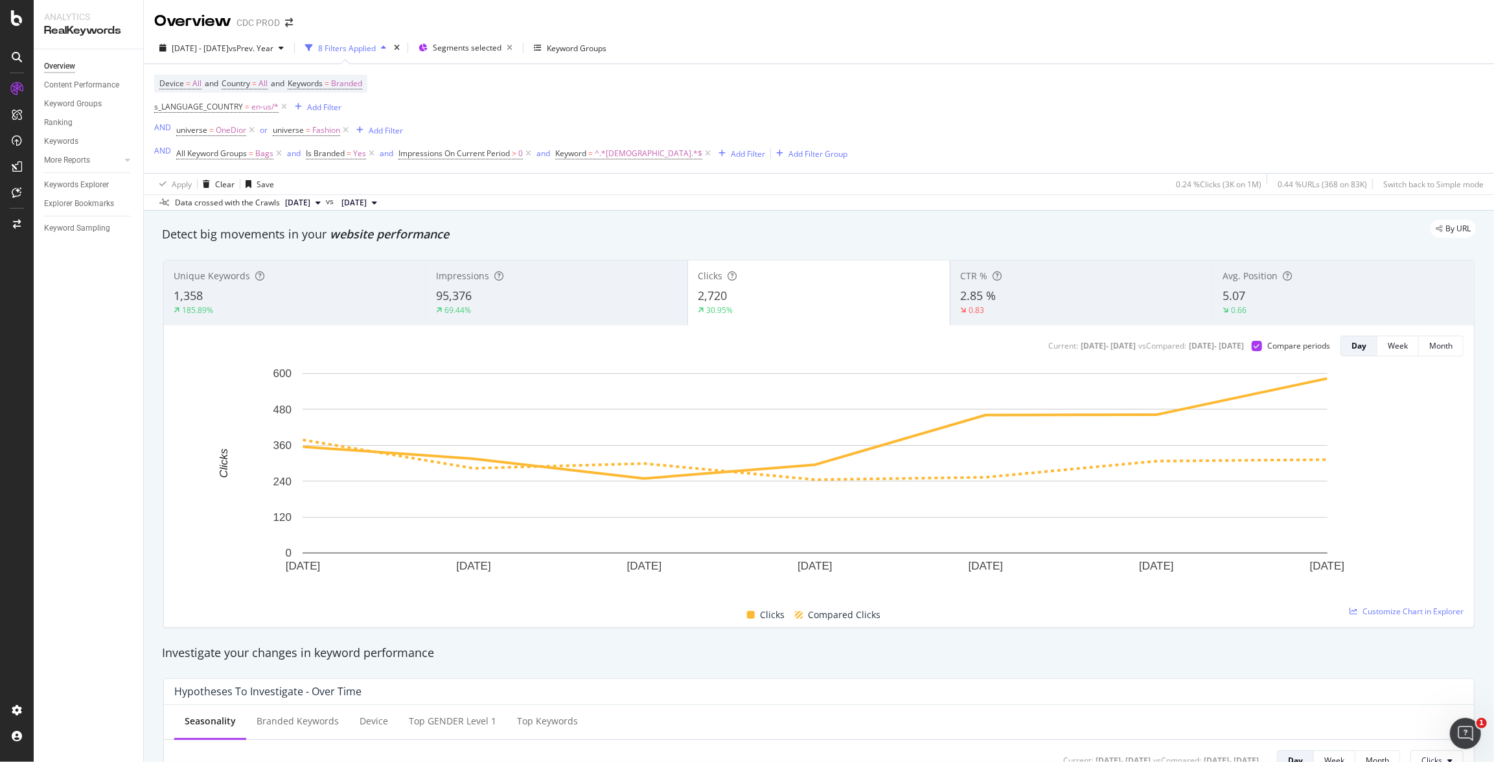
click at [549, 309] on div "69.44%" at bounding box center [557, 311] width 242 height 12
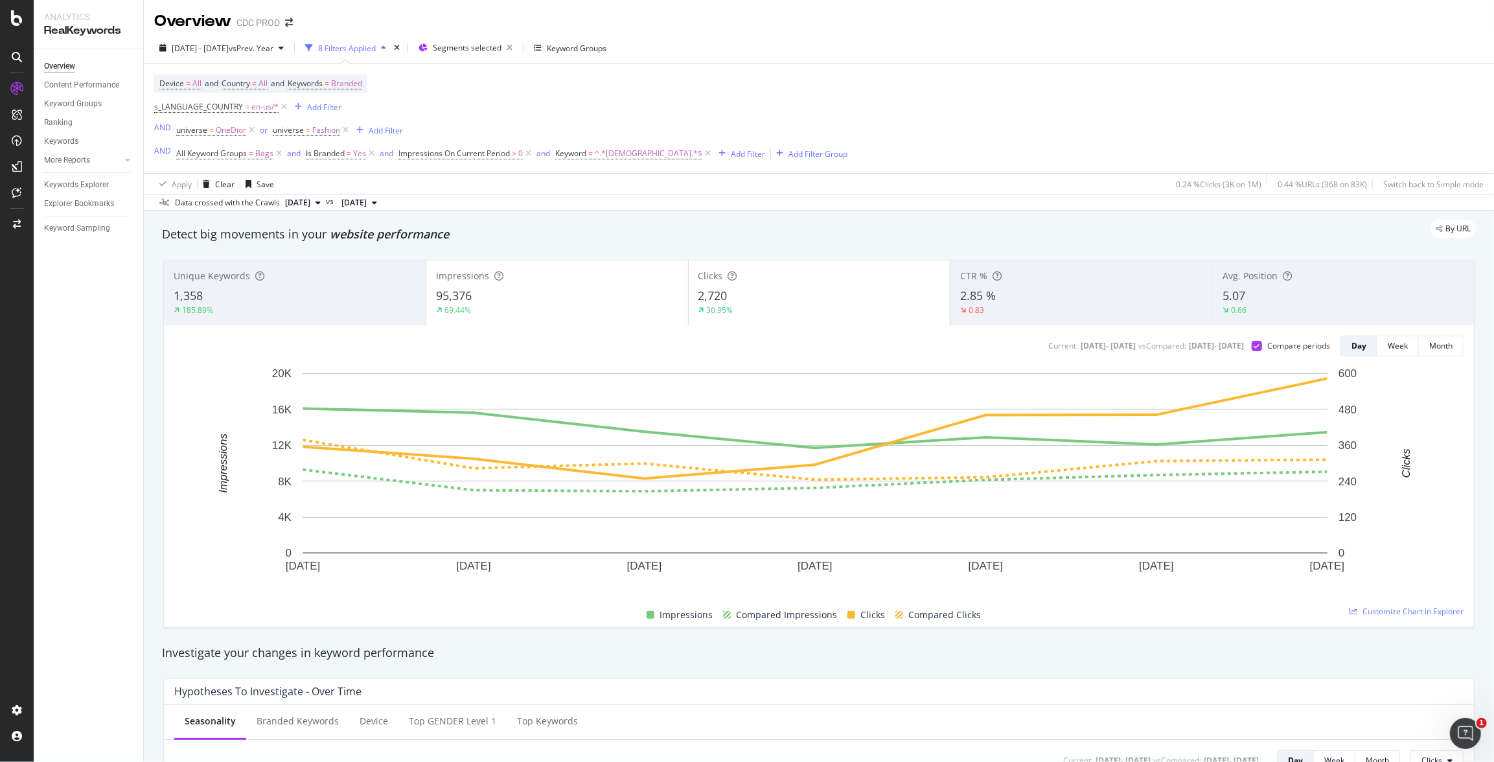
click at [793, 302] on div "2,720" at bounding box center [820, 296] width 242 height 17
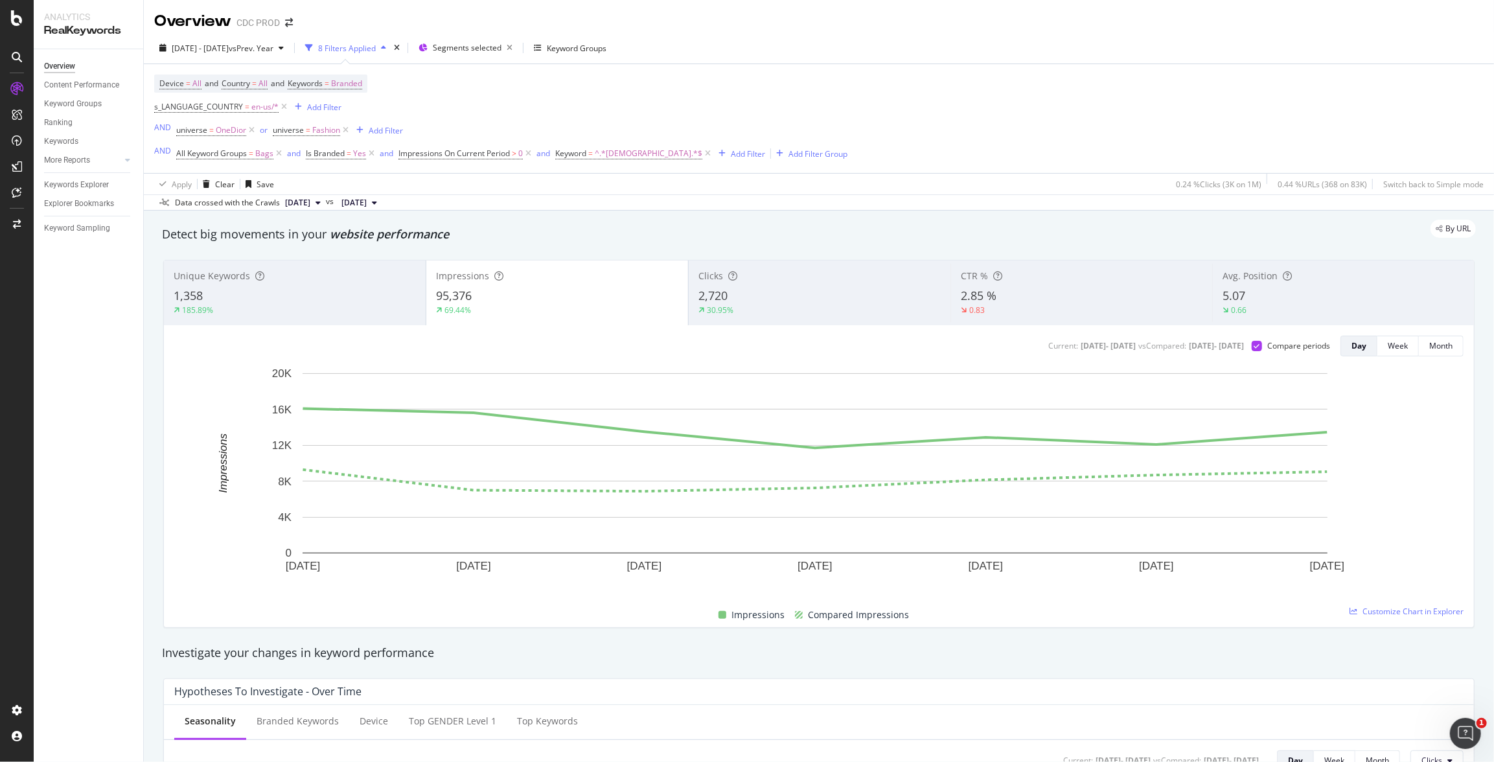
click at [793, 302] on div "2,720" at bounding box center [820, 296] width 242 height 17
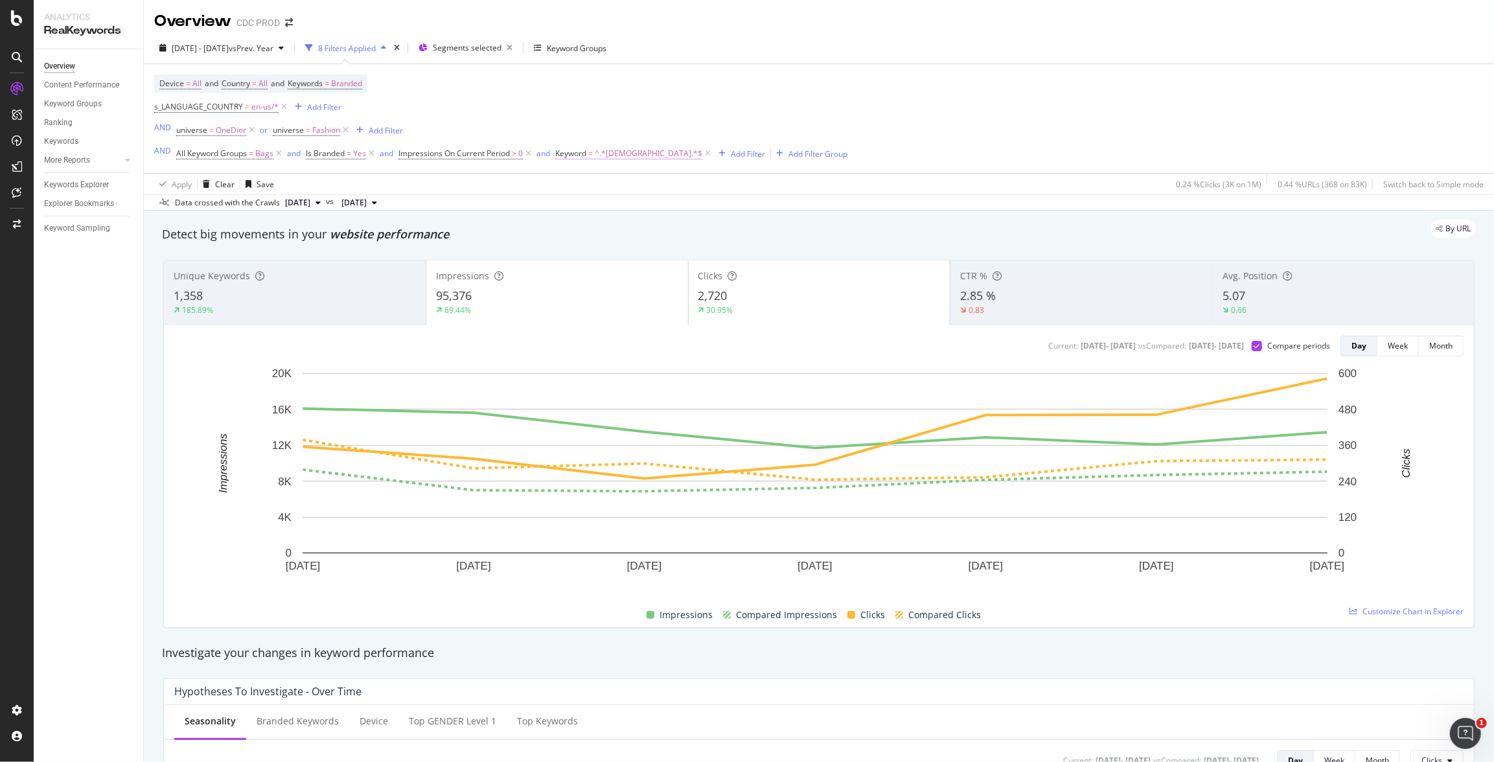
click at [618, 154] on span "^.*[DEMOGRAPHIC_DATA].*$" at bounding box center [649, 154] width 108 height 18
click at [592, 215] on input "[DEMOGRAPHIC_DATA]" at bounding box center [629, 209] width 122 height 21
type input "tote"
click at [701, 241] on div "Apply" at bounding box center [700, 236] width 20 height 11
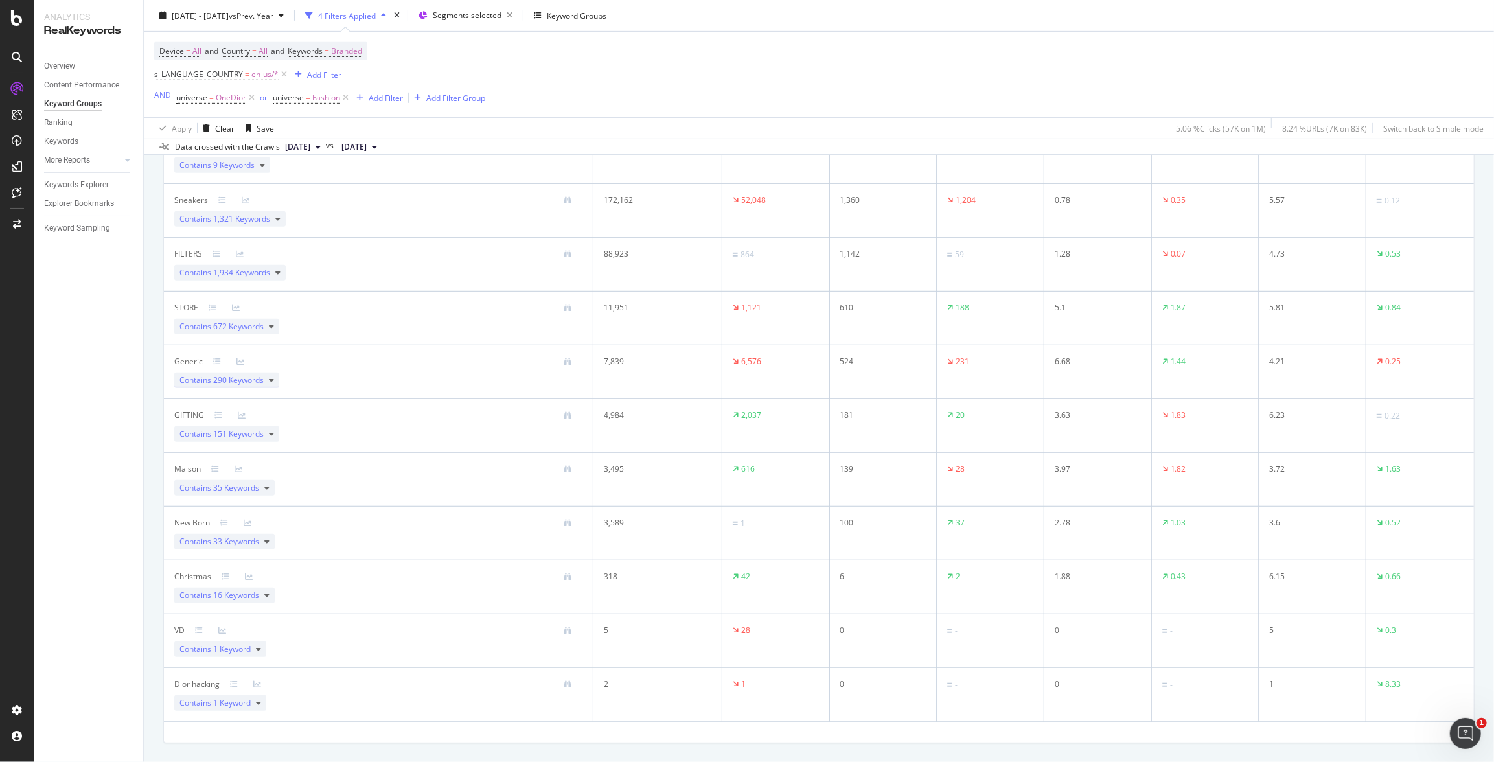
scroll to position [575, 0]
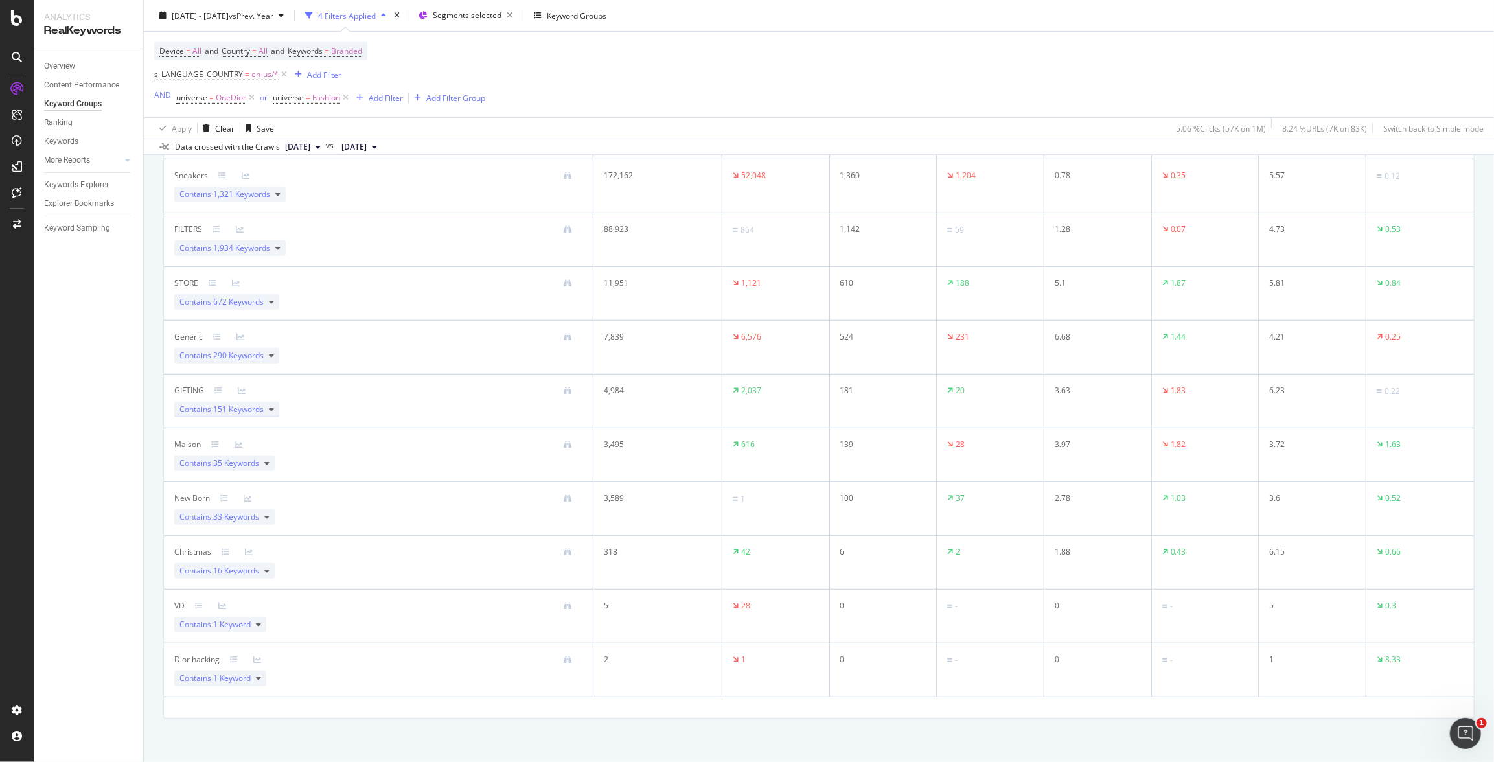
click at [272, 410] on icon at bounding box center [271, 410] width 5 height 8
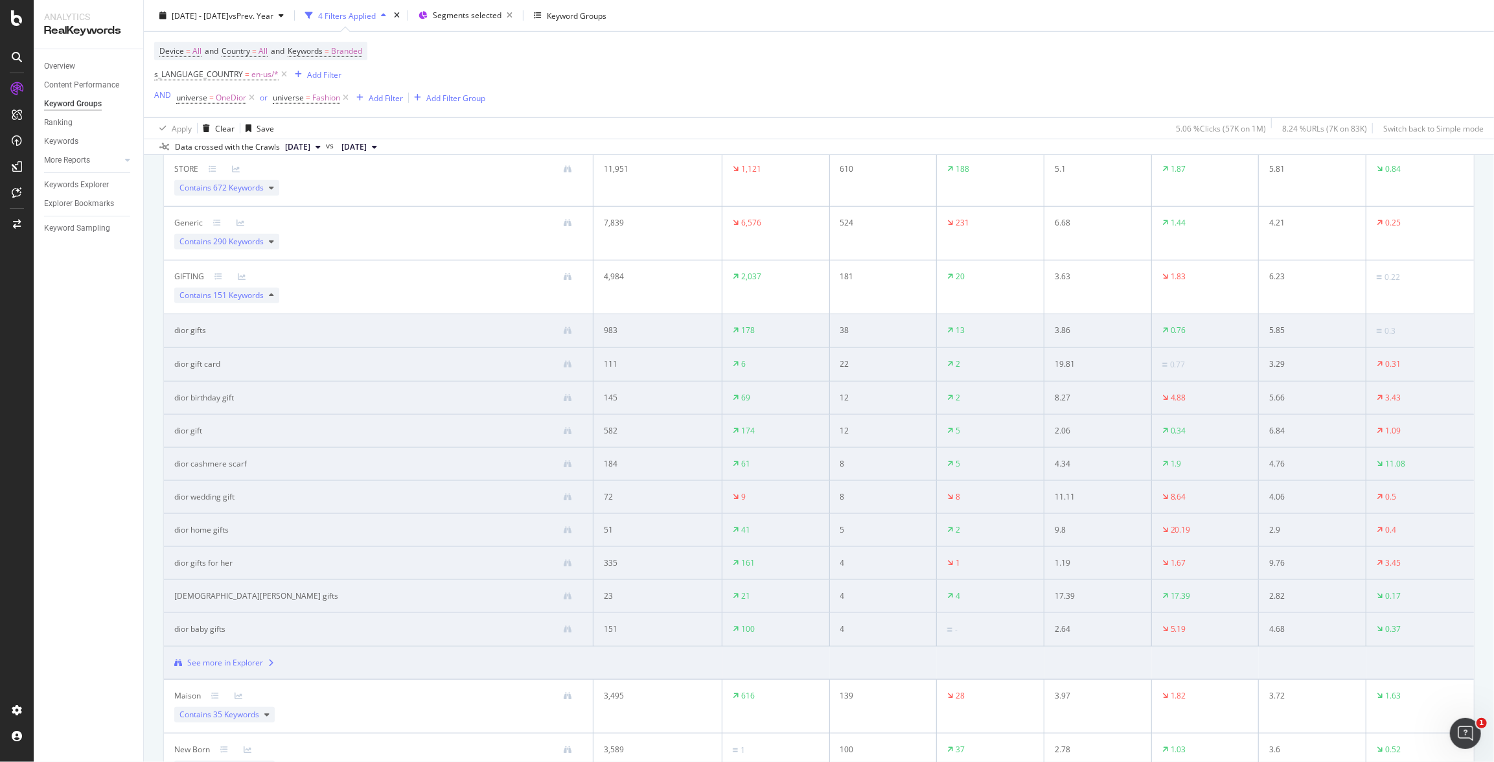
scroll to position [715, 0]
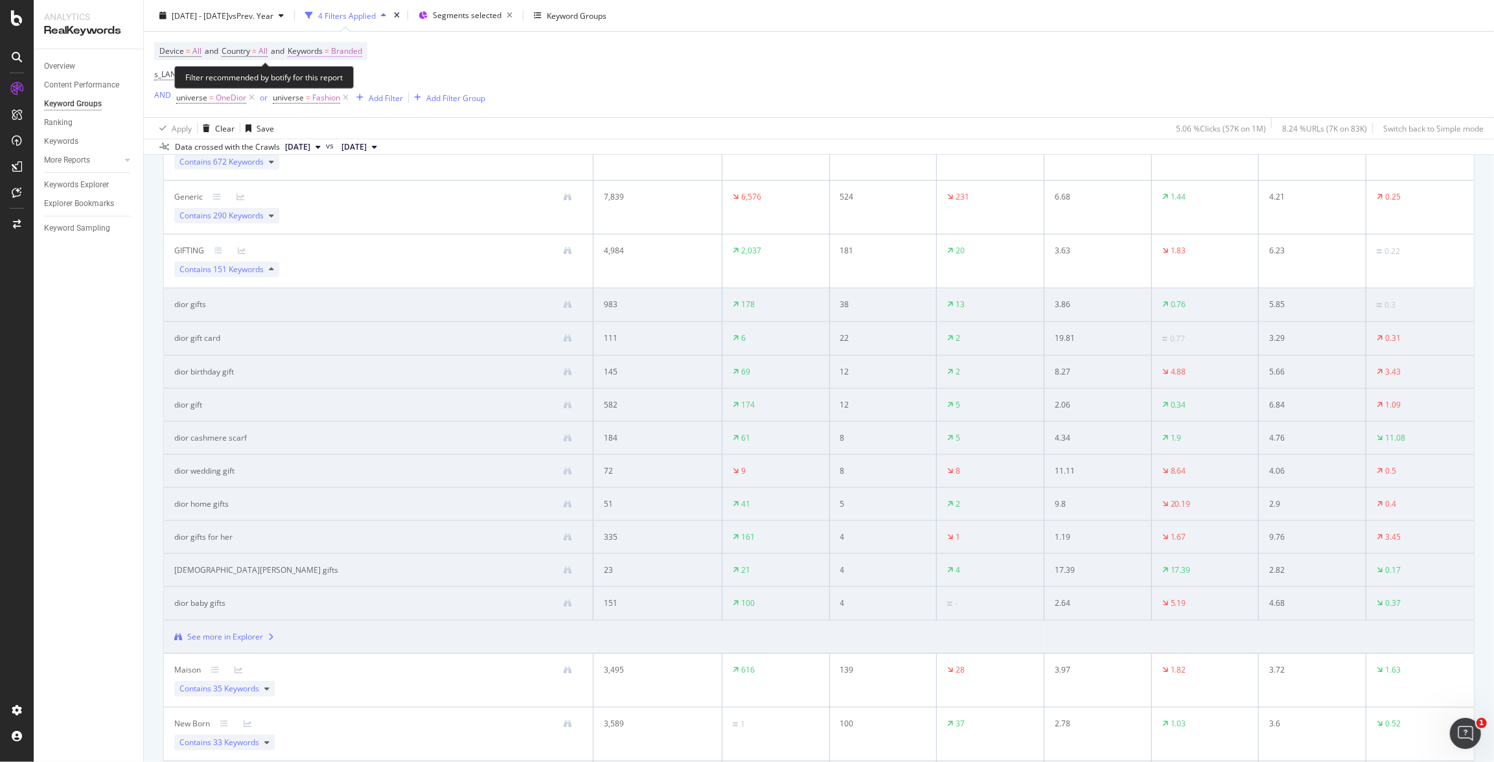
click at [347, 48] on span "Branded" at bounding box center [346, 51] width 31 height 18
click at [331, 80] on span "Branded" at bounding box center [325, 80] width 36 height 11
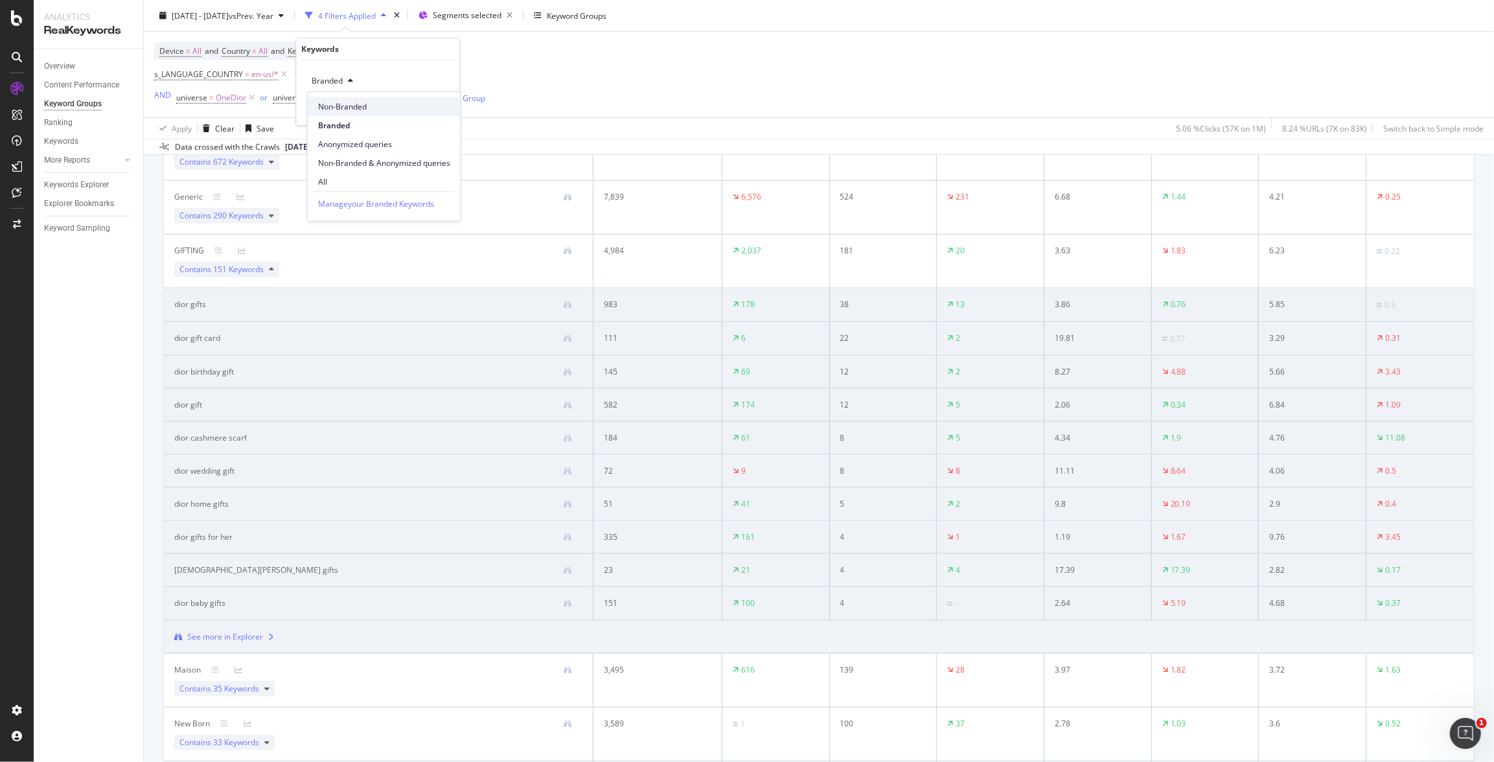
click at [350, 109] on span "Non-Branded" at bounding box center [384, 106] width 132 height 12
click at [445, 111] on div "Apply" at bounding box center [439, 108] width 20 height 11
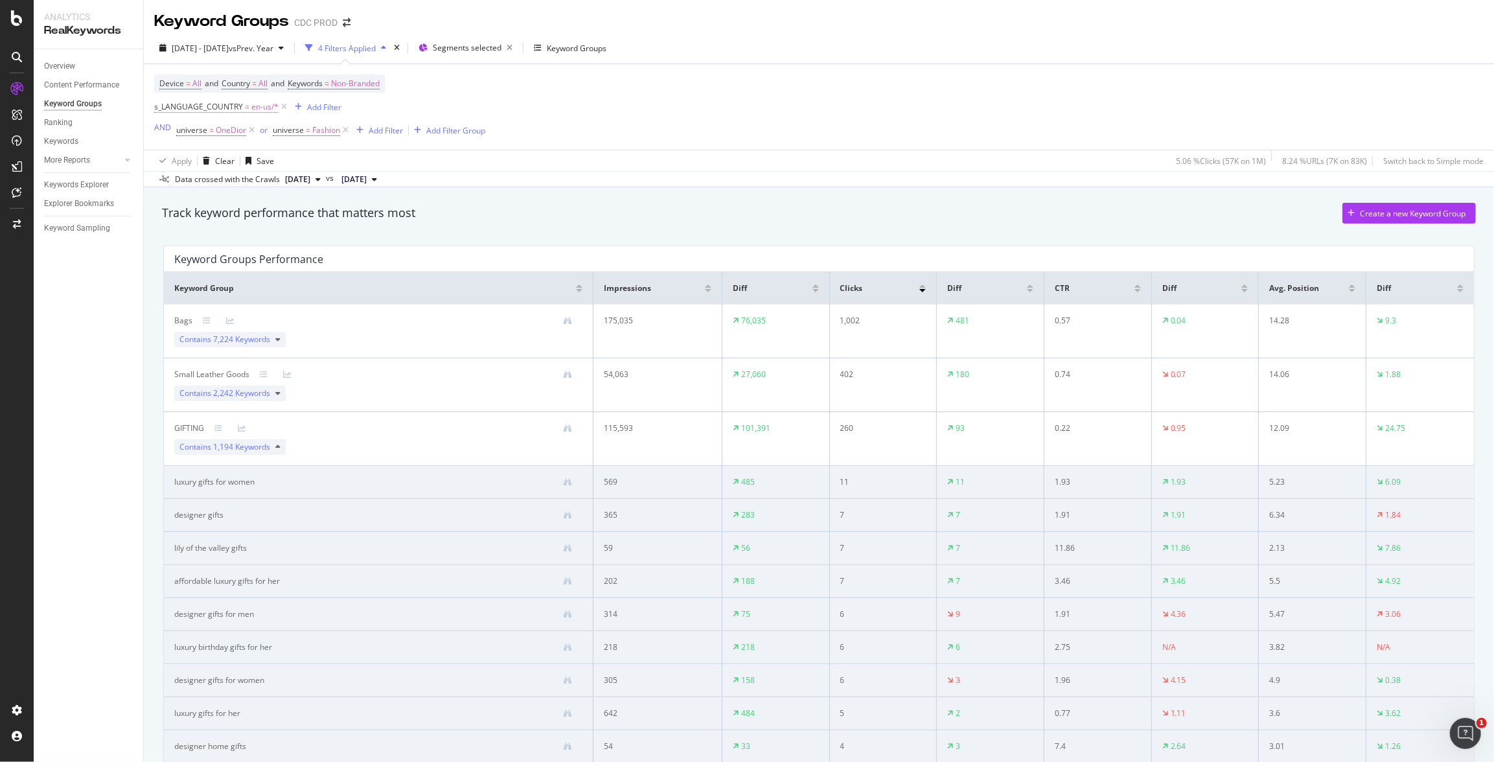
click at [260, 110] on span "en-us/*" at bounding box center [264, 107] width 27 height 18
click at [187, 161] on icon at bounding box center [191, 162] width 9 height 8
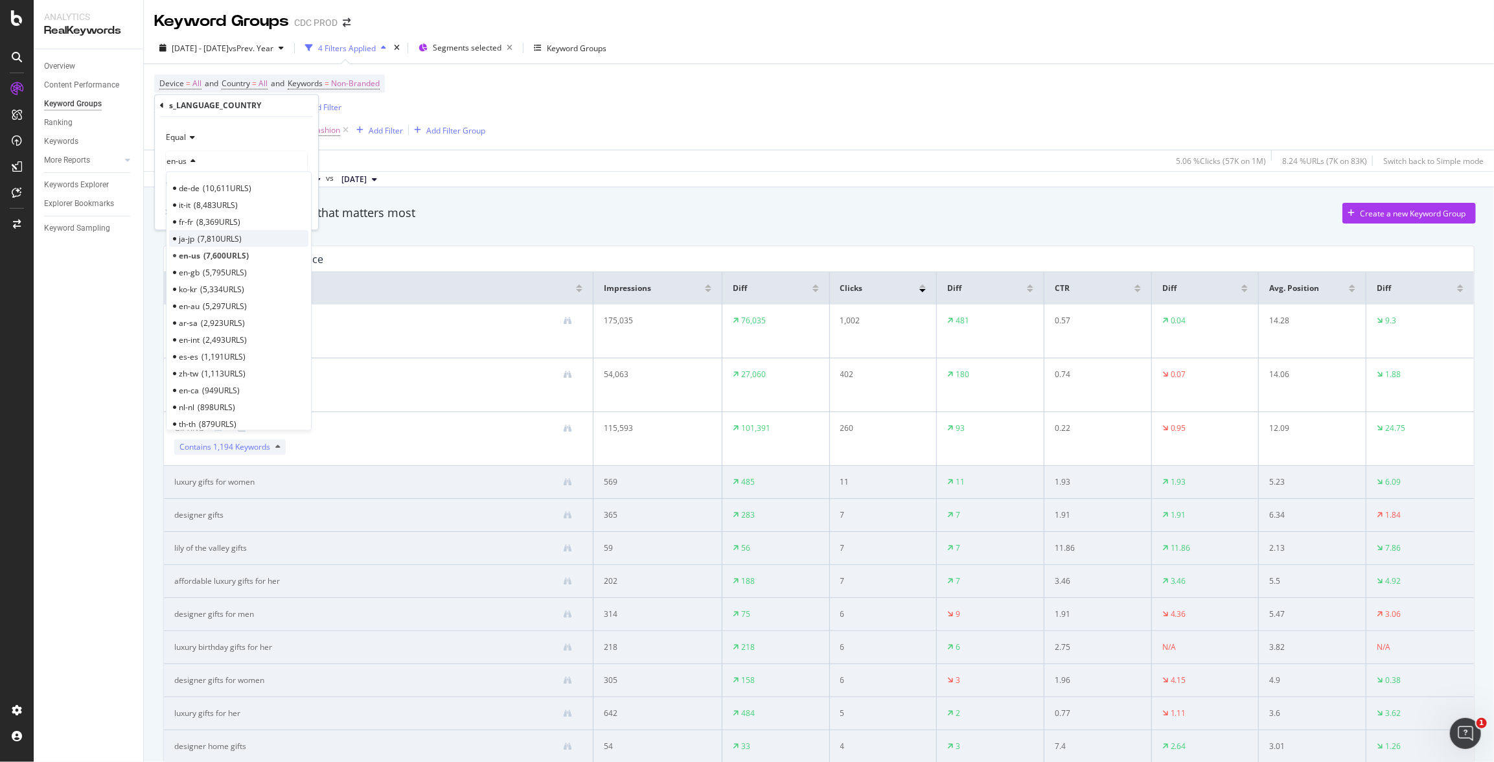
click at [212, 239] on span "7,810 URLS" at bounding box center [220, 238] width 44 height 11
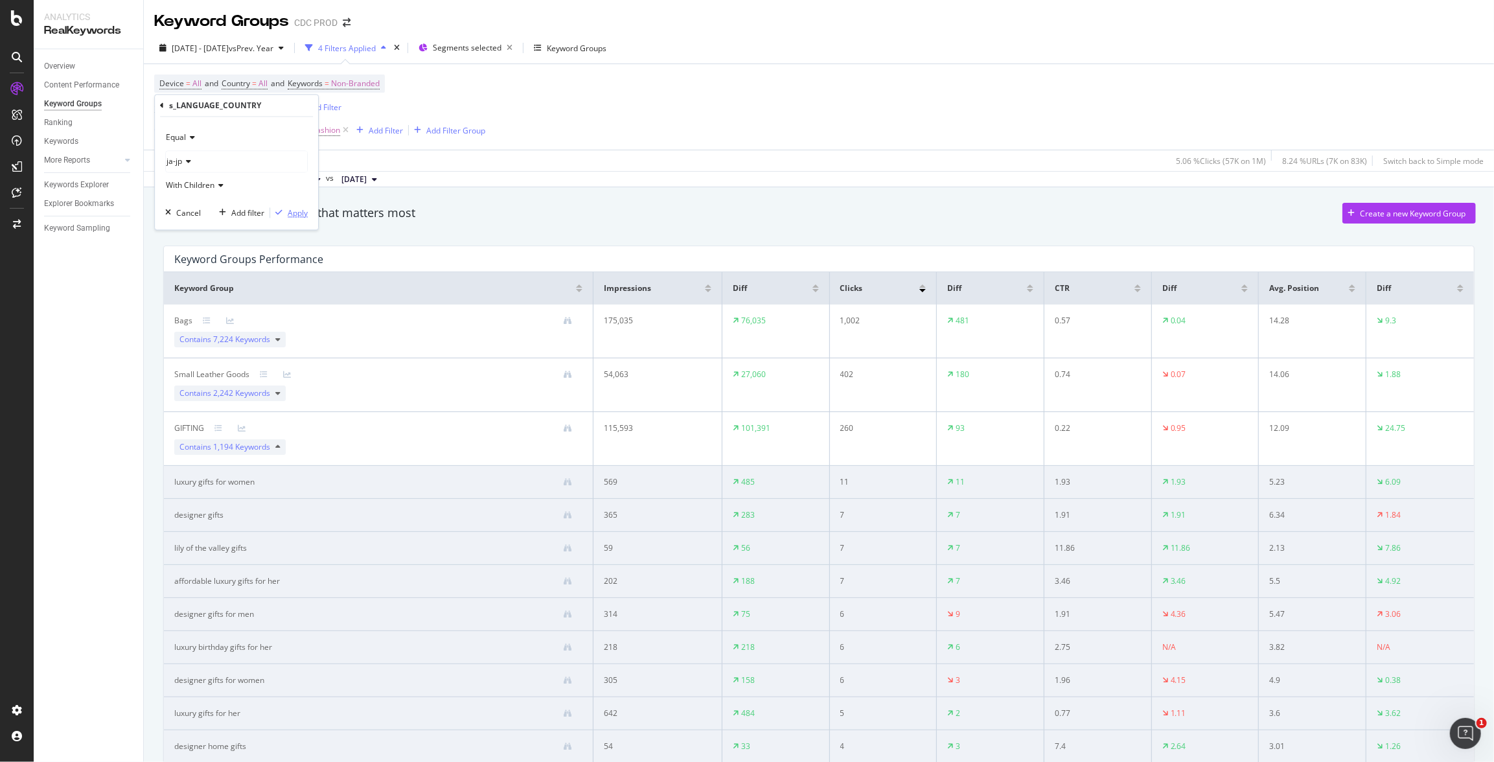
click at [302, 210] on div "Apply" at bounding box center [298, 212] width 20 height 11
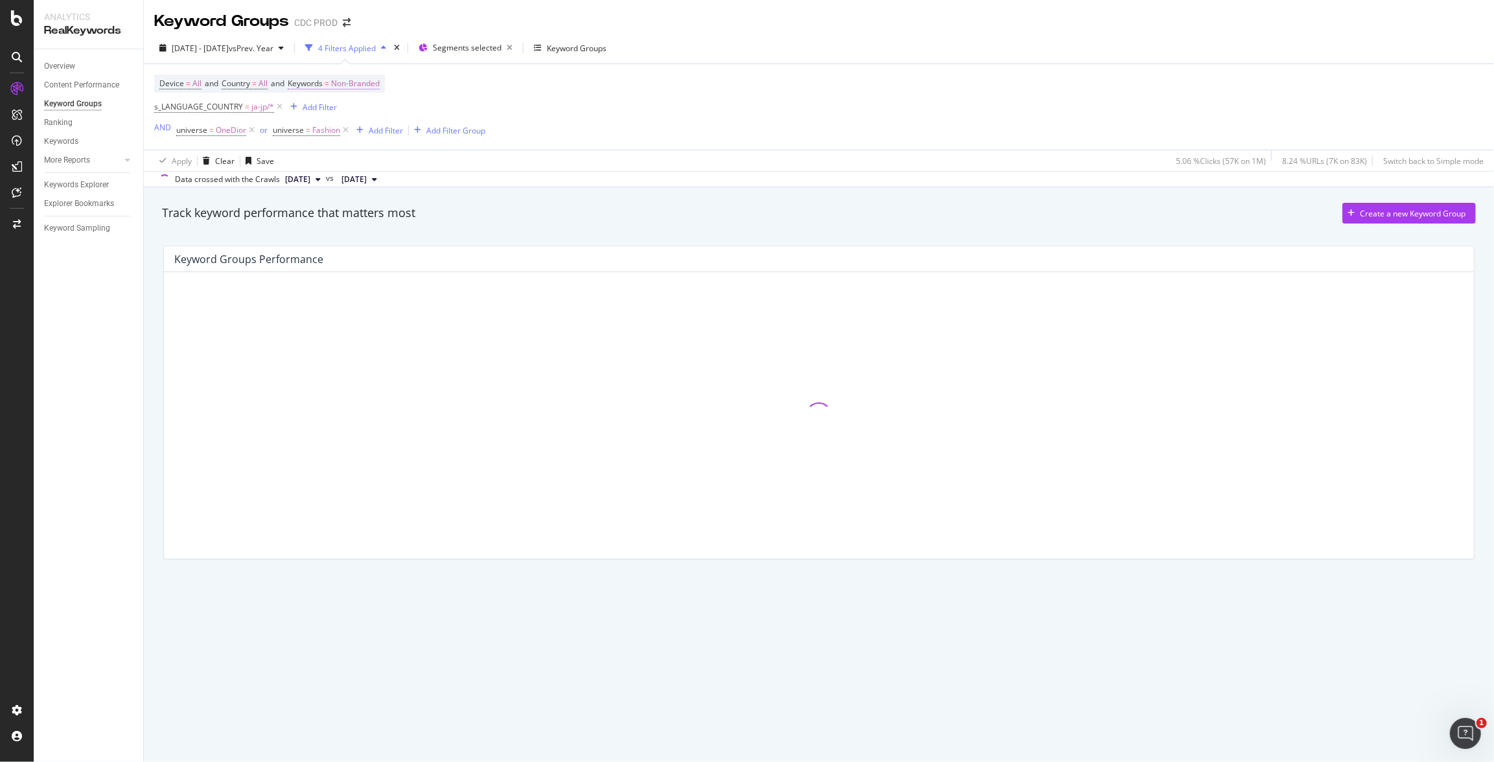
click at [378, 86] on span "Non-Branded" at bounding box center [355, 84] width 49 height 18
click at [352, 114] on span "Non-Branded" at bounding box center [334, 113] width 54 height 11
click at [332, 210] on span "All" at bounding box center [384, 215] width 132 height 12
click at [447, 141] on div "Apply" at bounding box center [439, 141] width 20 height 11
click at [692, 95] on div "Device = All and Country = All and Keywords = All s_LANGUAGE_COUNTRY = ja-jp/* …" at bounding box center [819, 107] width 1330 height 86
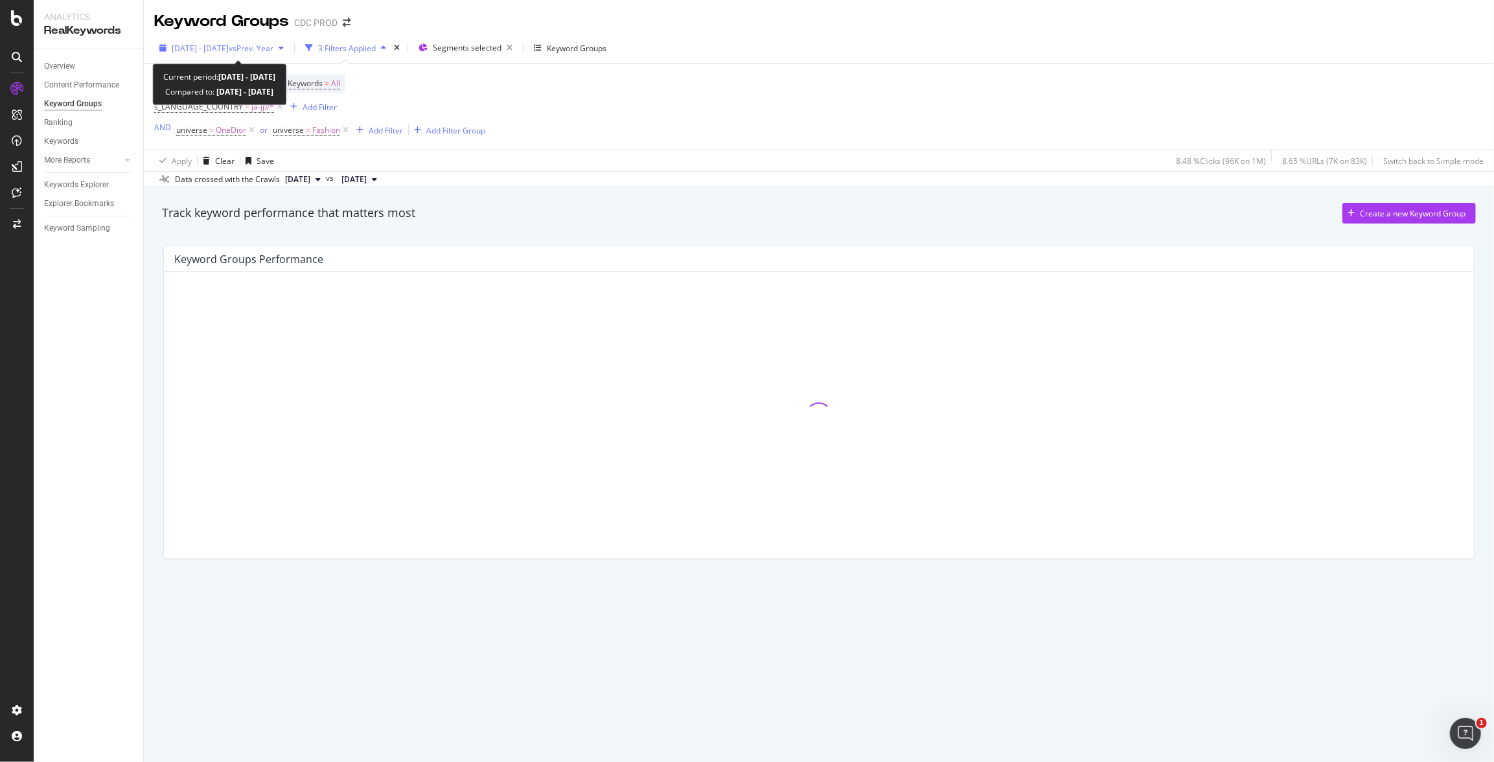
click at [273, 43] on span "vs Prev. Year" at bounding box center [251, 48] width 45 height 11
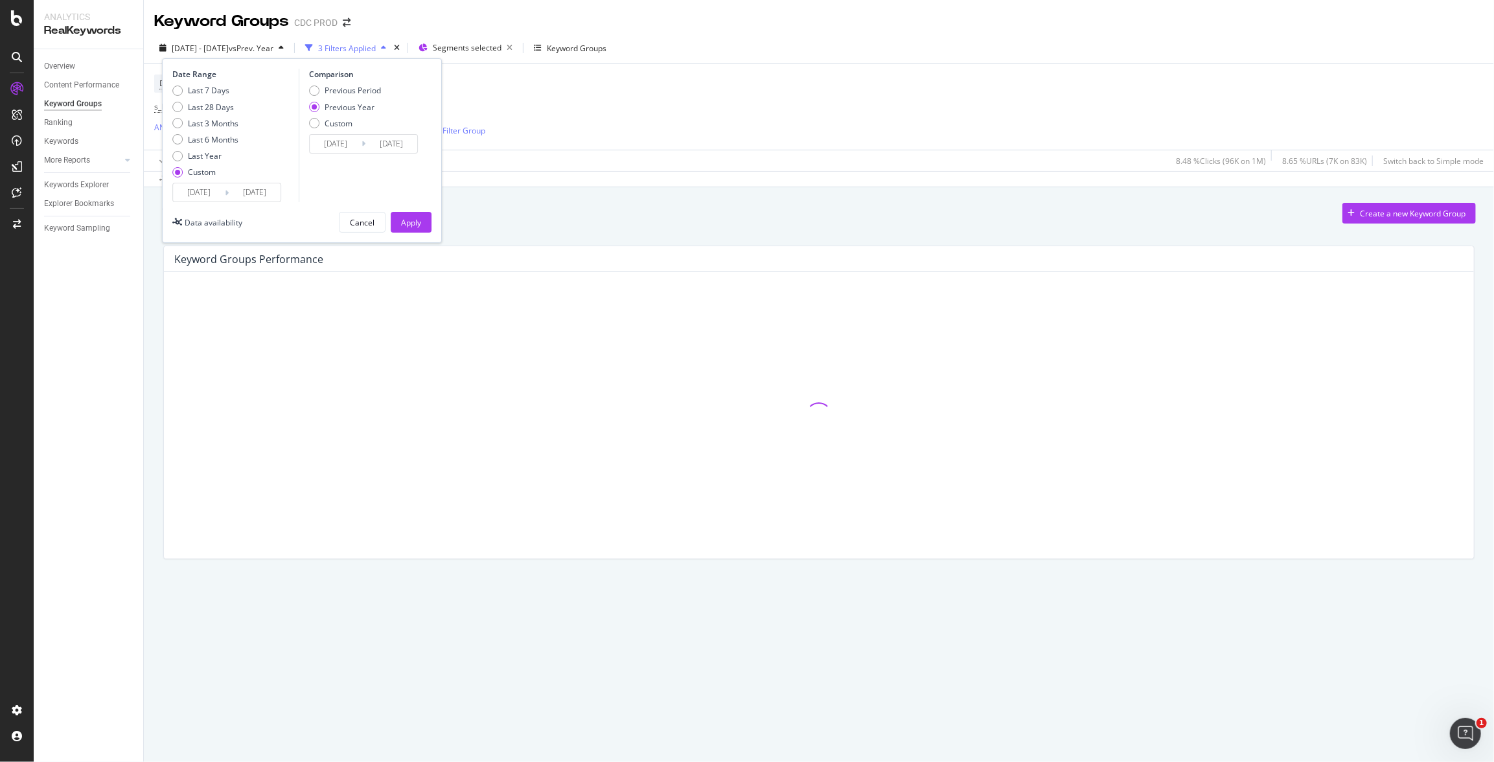
click at [681, 136] on div "Device = All and Country = All and Keywords = All s_LANGUAGE_COUNTRY = ja-jp/* …" at bounding box center [819, 107] width 1330 height 86
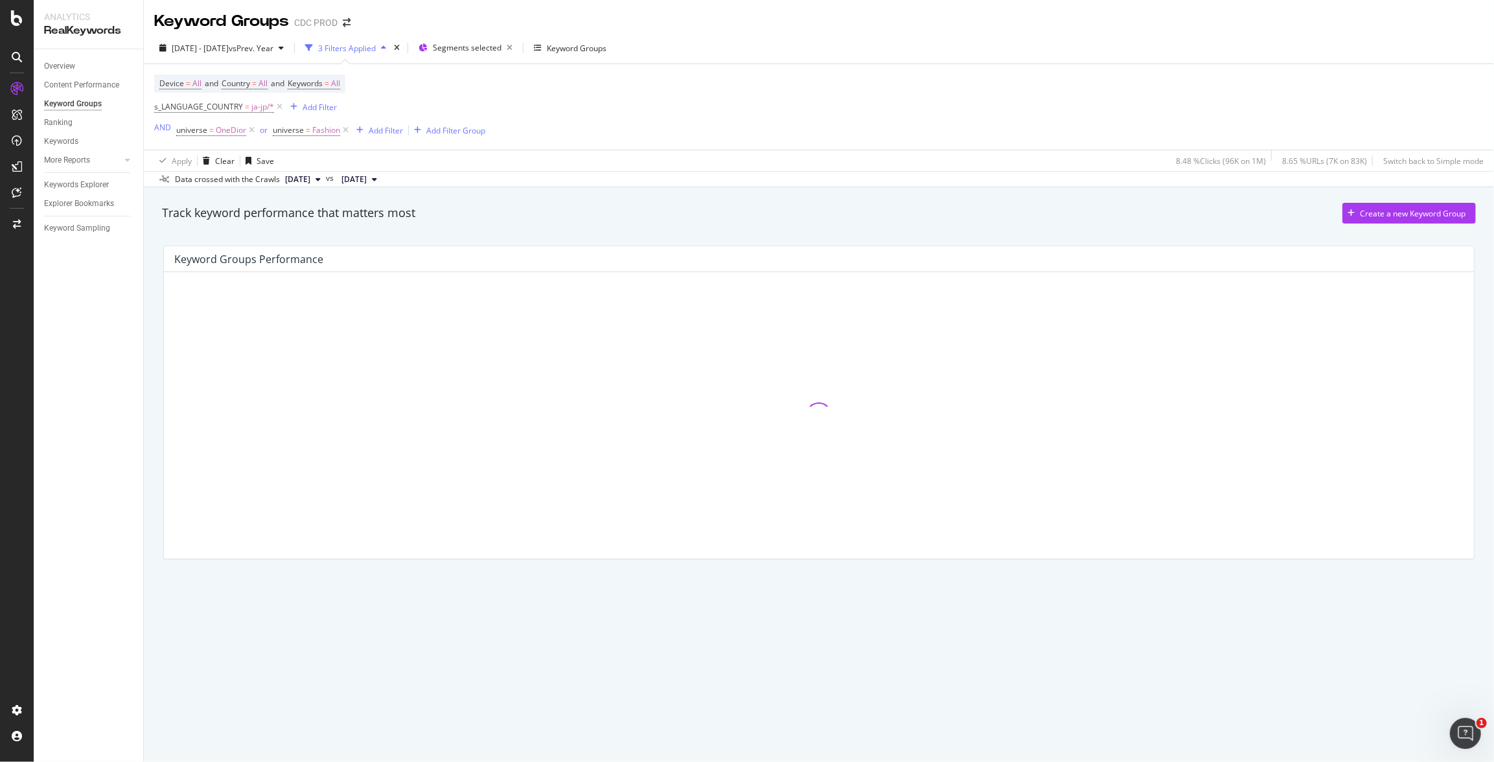
click at [779, 102] on div "Device = All and Country = All and Keywords = All s_LANGUAGE_COUNTRY = ja-jp/* …" at bounding box center [819, 107] width 1330 height 86
click at [767, 104] on div "Device = All and Country = All and Keywords = All s_LANGUAGE_COUNTRY = ja-jp/* …" at bounding box center [819, 107] width 1330 height 86
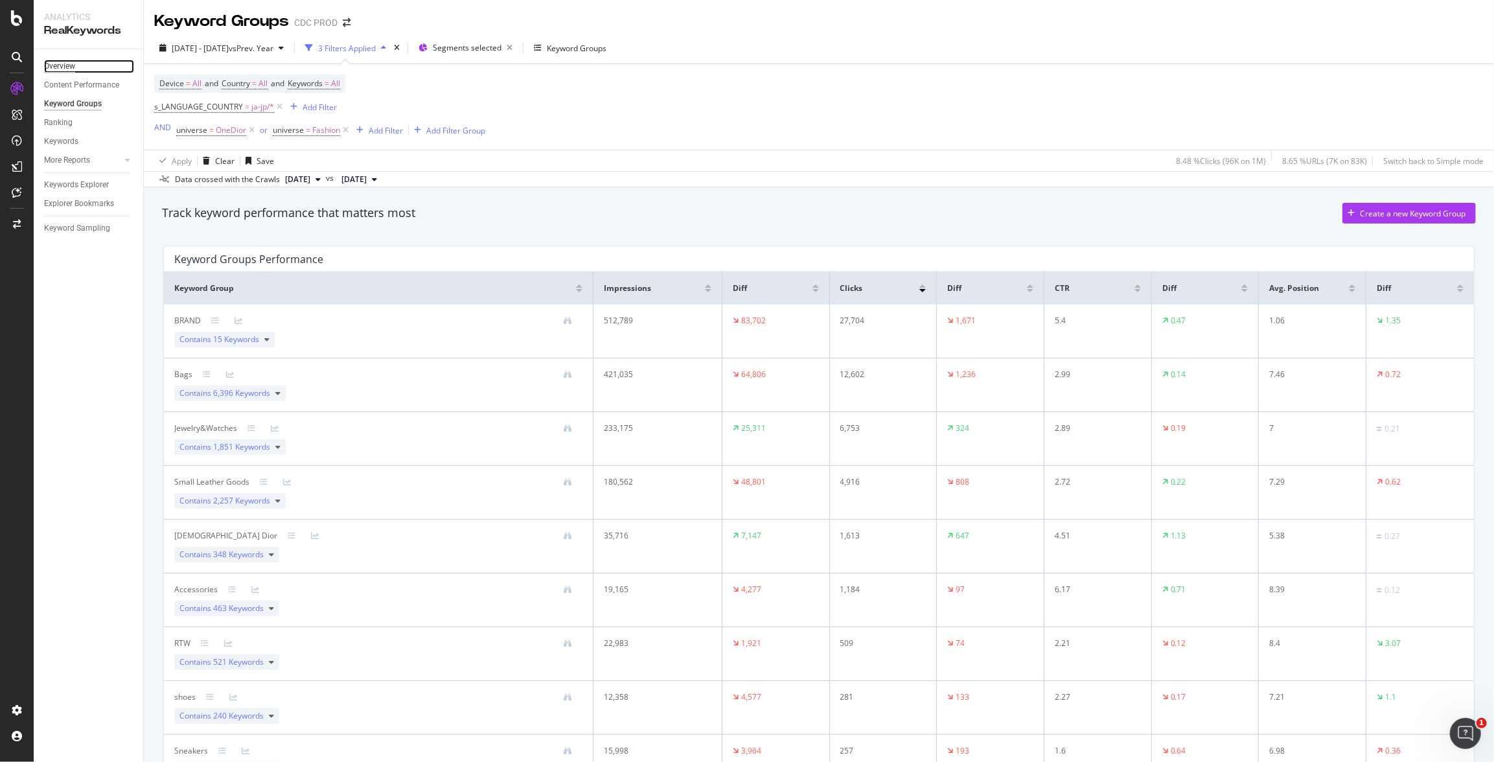
click at [61, 69] on div "Overview" at bounding box center [59, 67] width 31 height 14
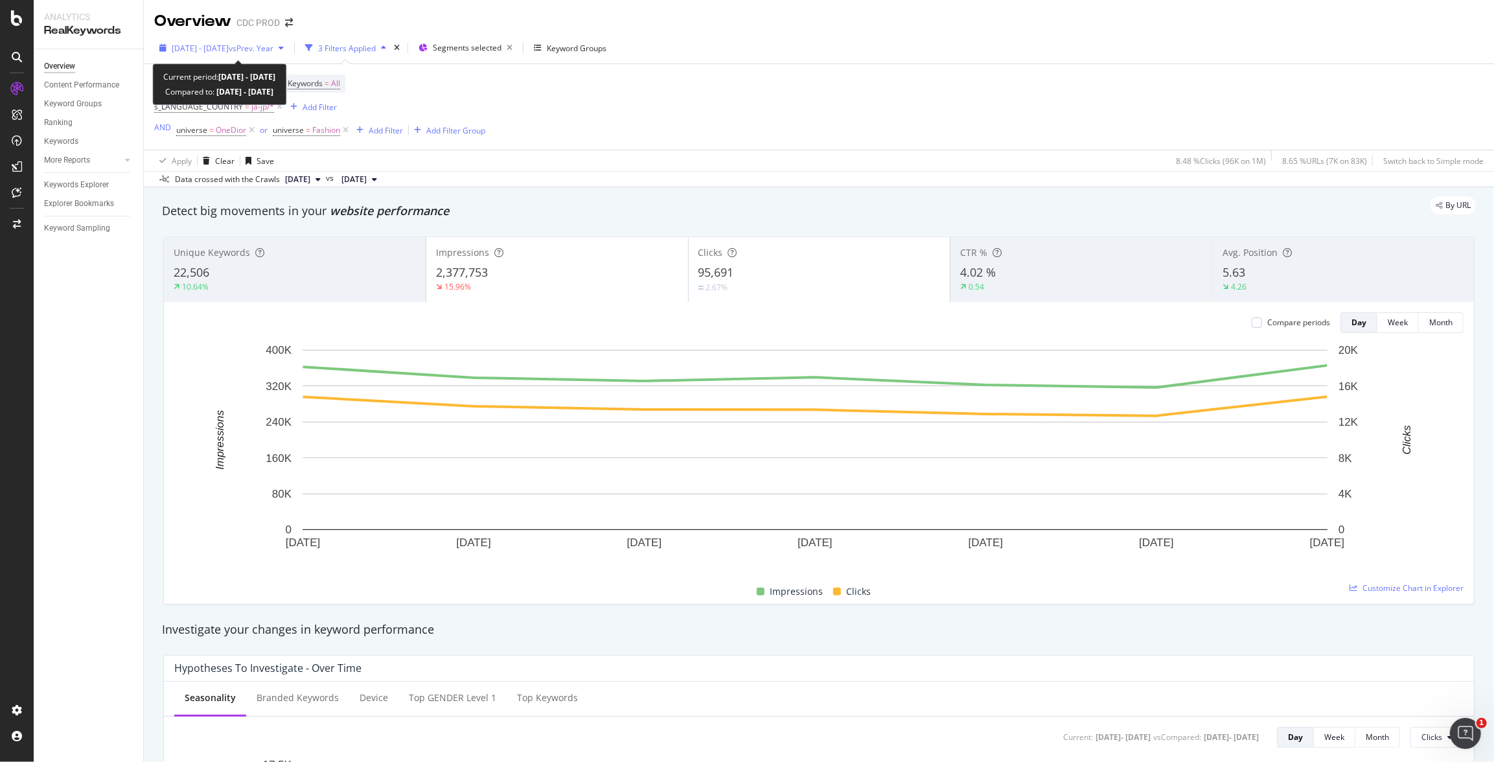
click at [229, 47] on span "[DATE] - [DATE]" at bounding box center [200, 48] width 57 height 11
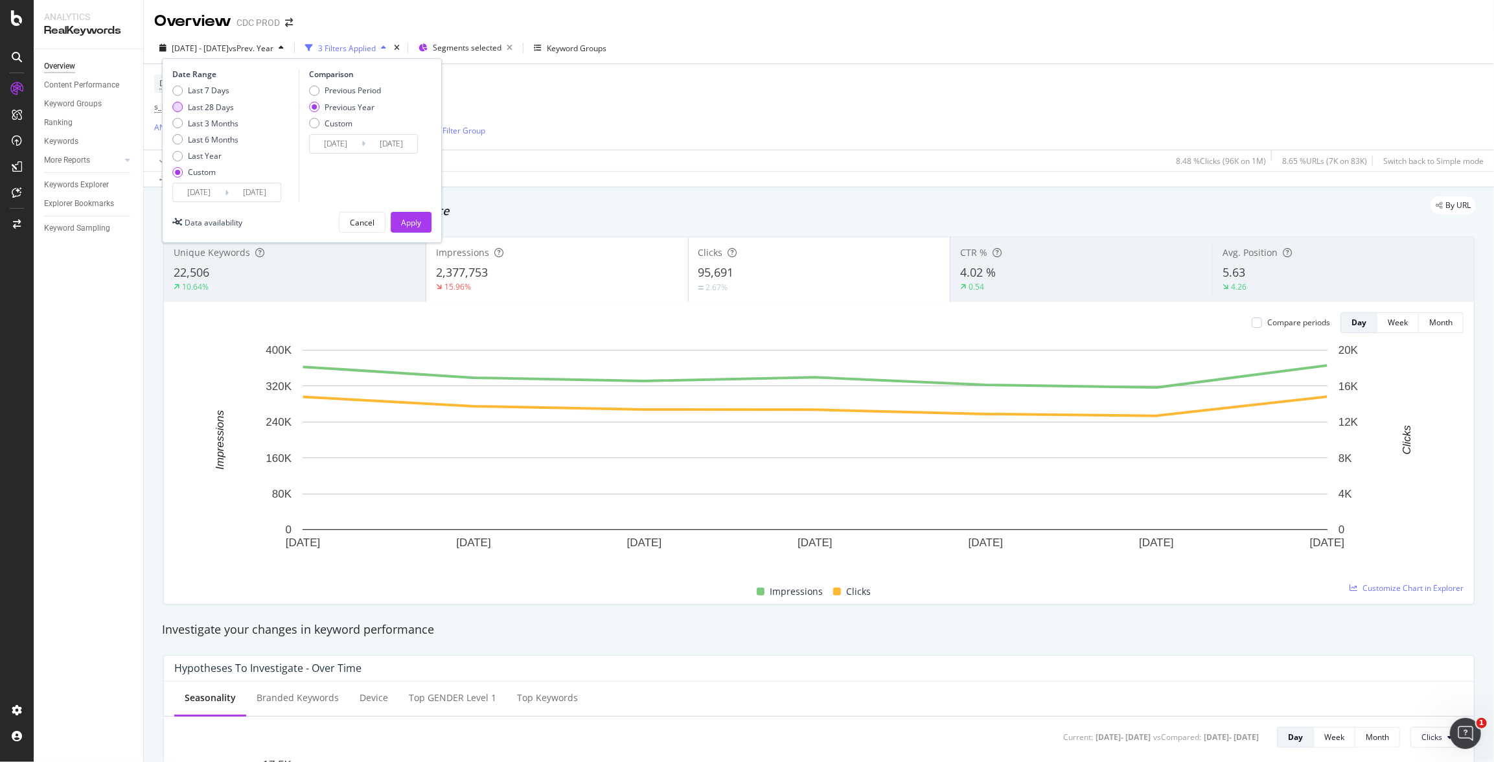
click at [217, 108] on div "Last 28 Days" at bounding box center [211, 107] width 46 height 11
type input "[DATE]"
click at [406, 221] on div "Apply" at bounding box center [411, 222] width 20 height 11
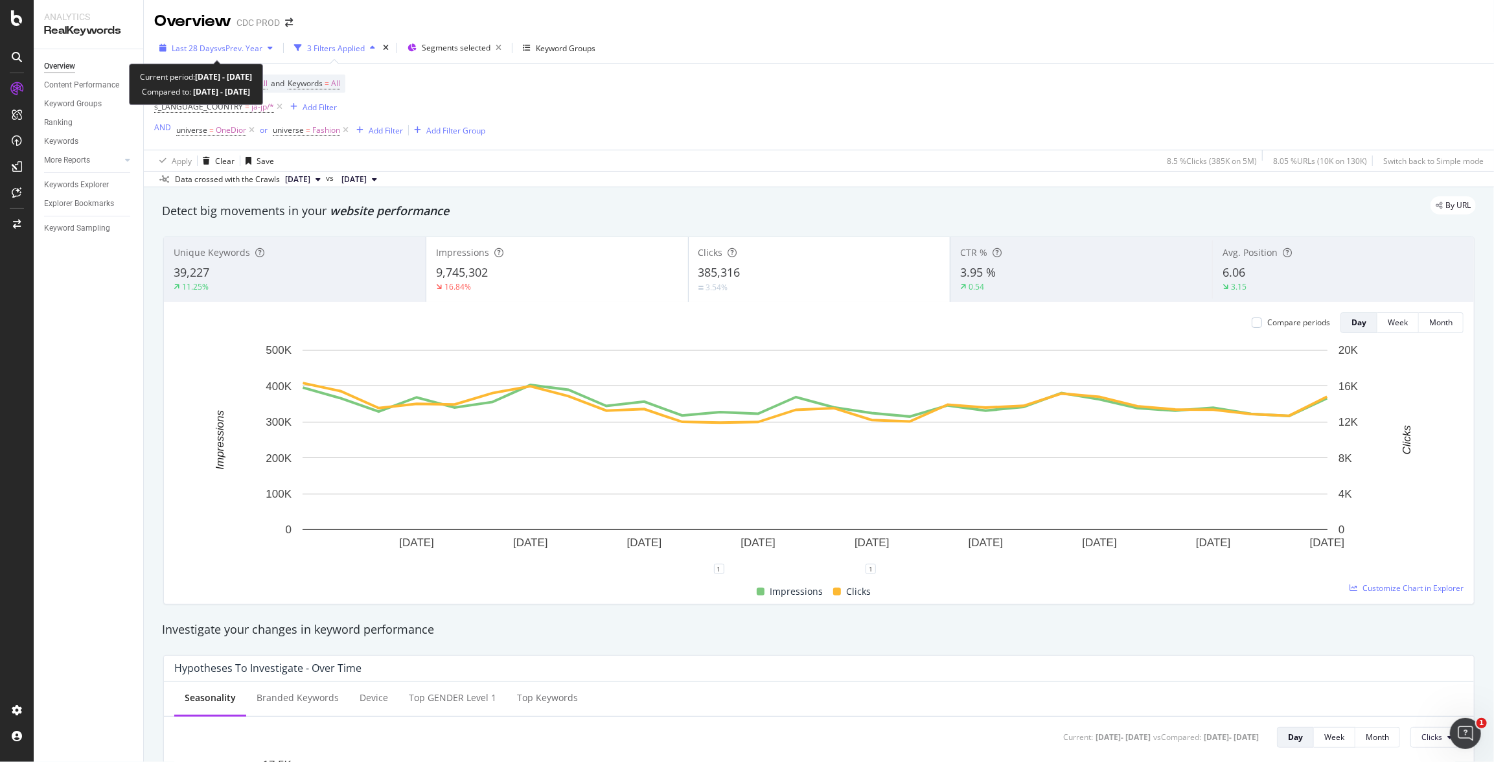
click at [205, 47] on span "Last 28 Days" at bounding box center [195, 48] width 46 height 11
click at [671, 110] on div "Device = All and Country = All and Keywords = All s_LANGUAGE_COUNTRY = ja-jp/* …" at bounding box center [819, 107] width 1330 height 86
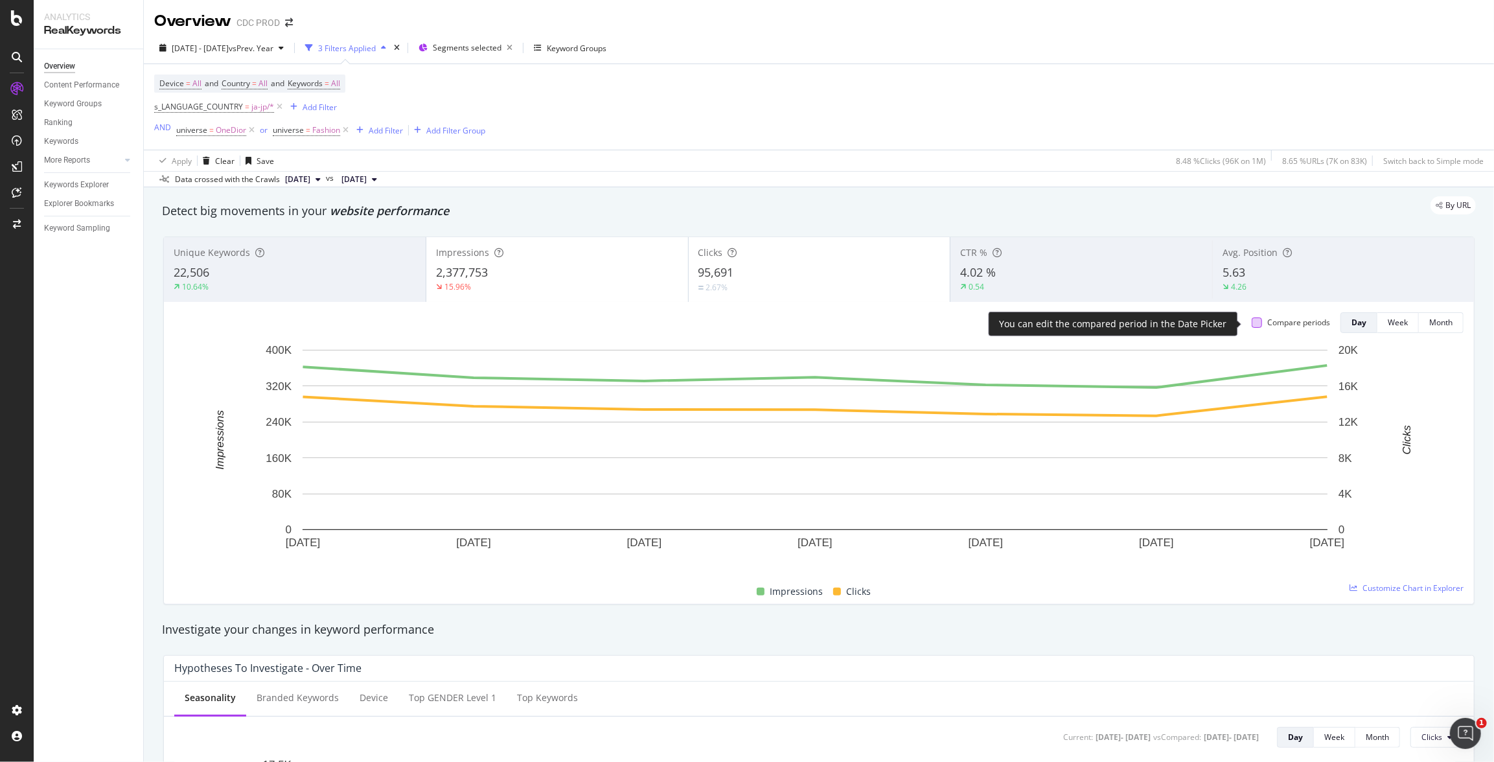
click at [1252, 325] on div at bounding box center [1257, 323] width 10 height 10
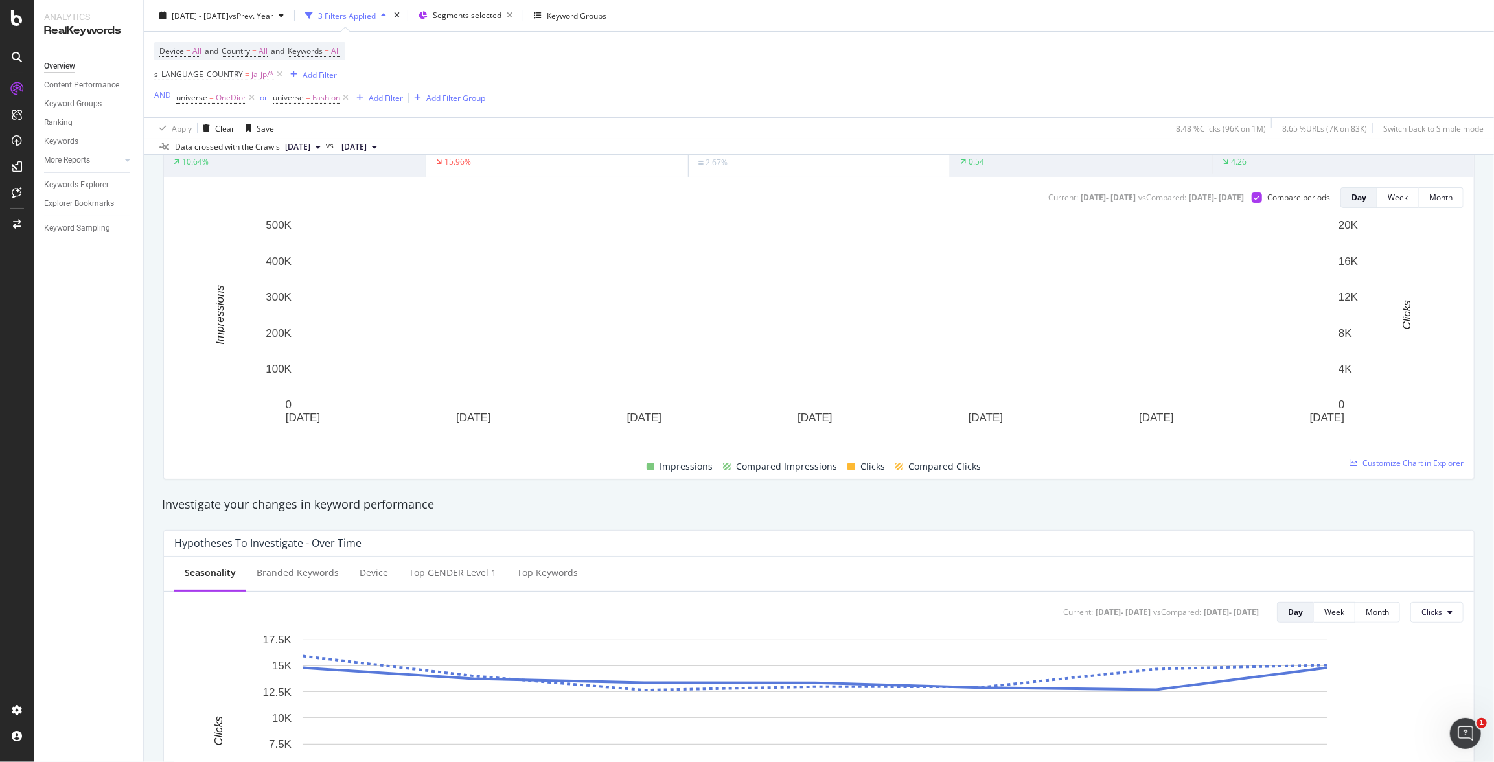
scroll to position [253, 0]
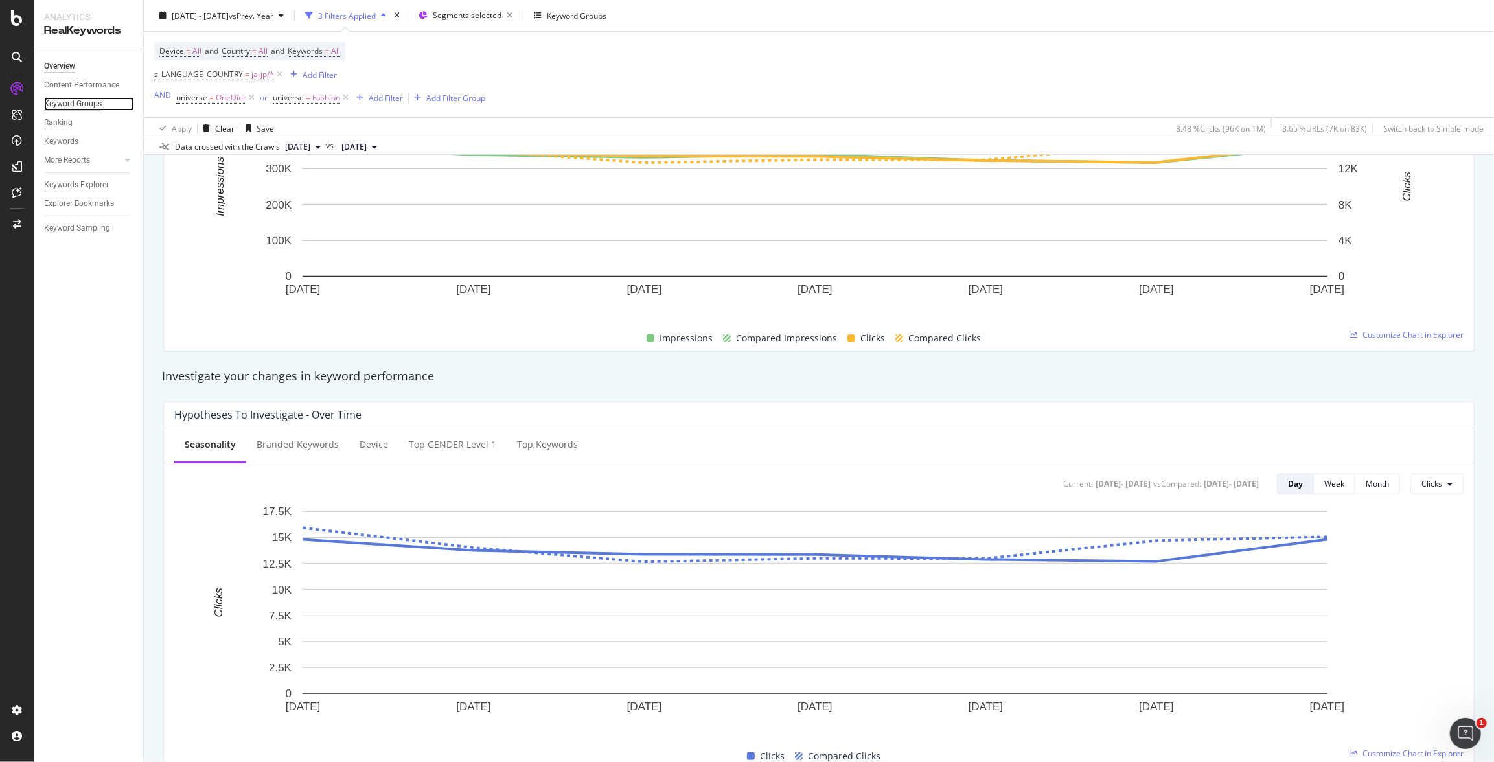
click at [84, 105] on div "Keyword Groups" at bounding box center [73, 104] width 58 height 14
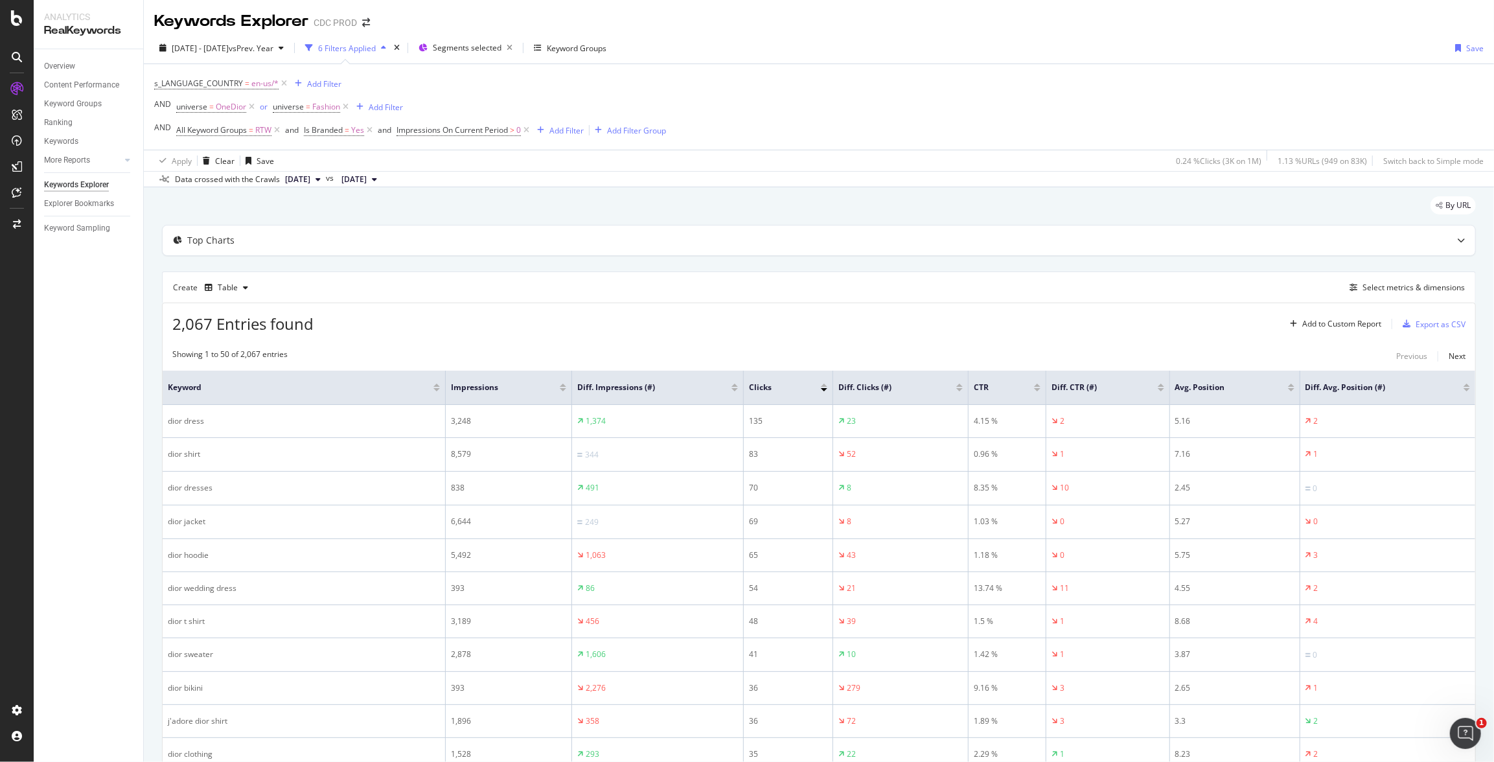
click at [732, 386] on div at bounding box center [735, 385] width 6 height 3
